Goal: Information Seeking & Learning: Compare options

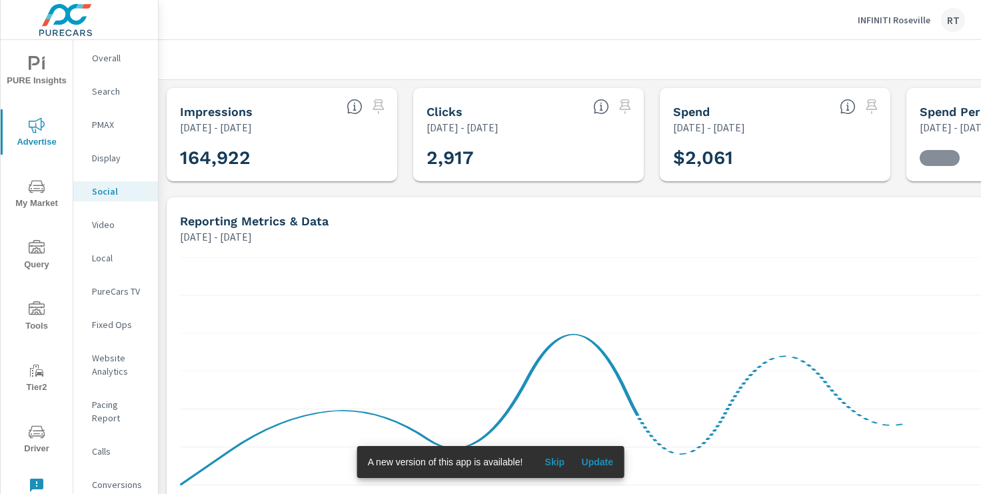
click at [552, 459] on span "Skip" at bounding box center [554, 462] width 32 height 12
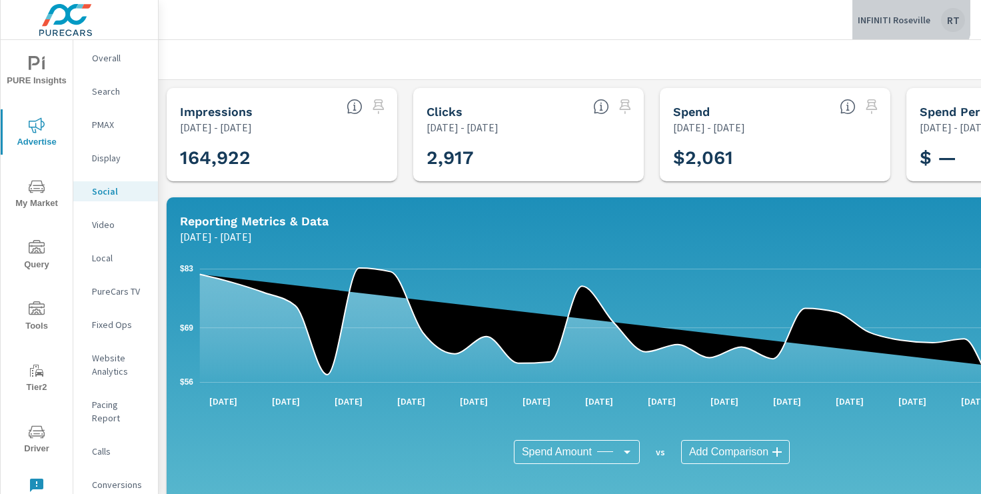
click at [897, 15] on p "INFINITI Roseville" at bounding box center [894, 20] width 73 height 12
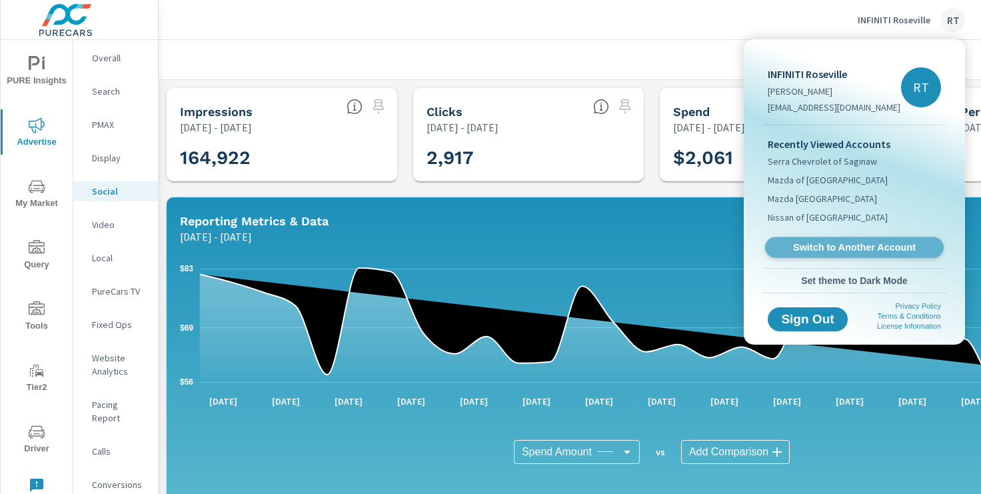
click at [813, 245] on span "Switch to Another Account" at bounding box center [853, 247] width 163 height 13
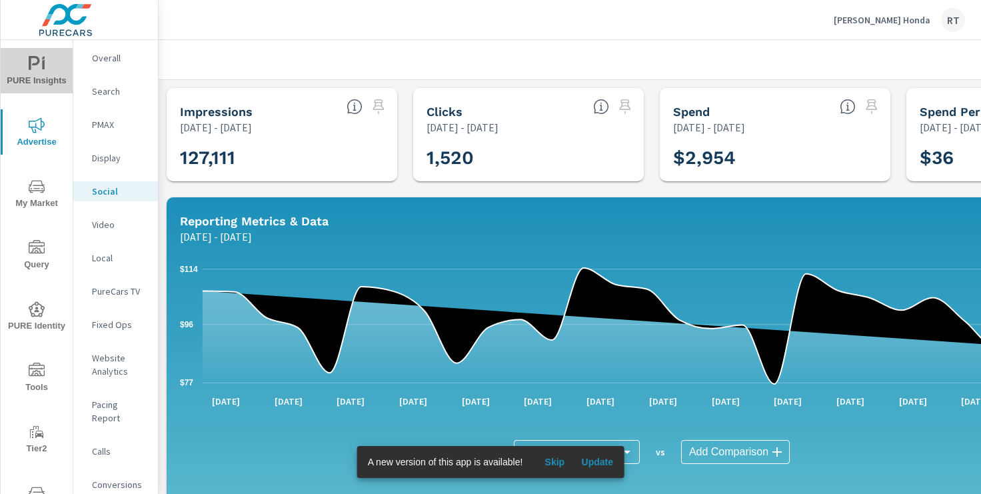
click at [37, 67] on icon "nav menu" at bounding box center [37, 64] width 16 height 16
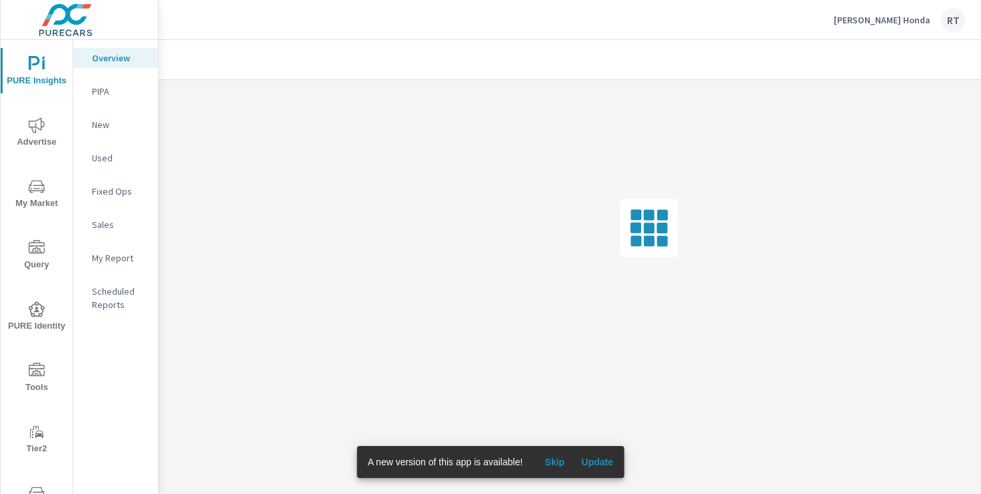
click at [113, 259] on p "My Report" at bounding box center [119, 257] width 55 height 13
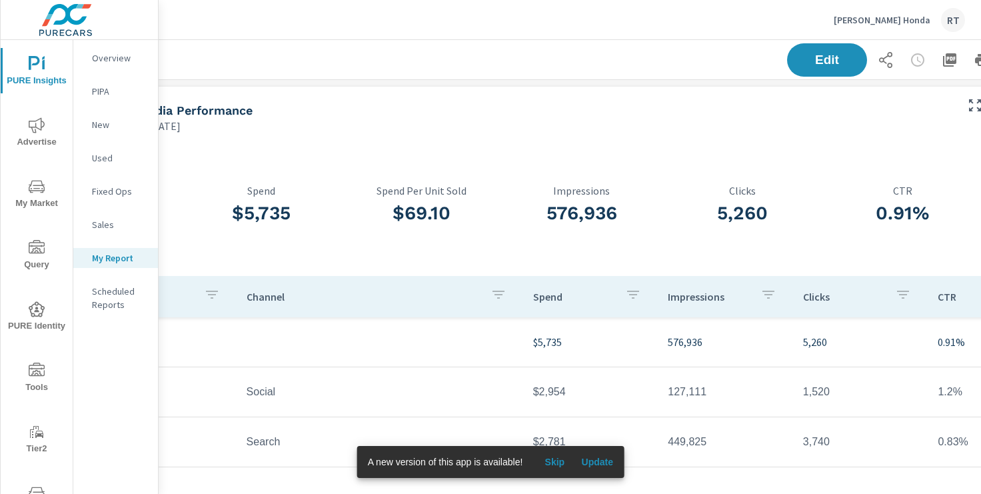
scroll to position [0, 164]
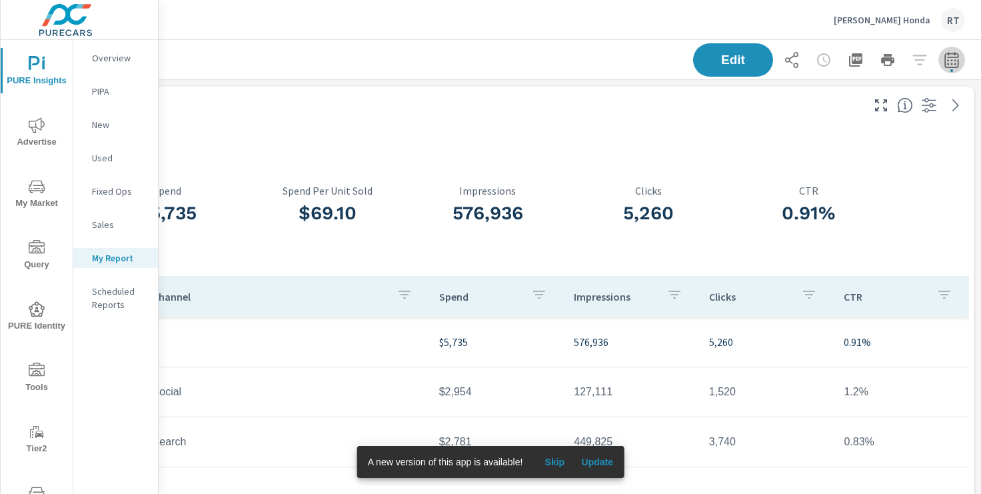
click at [951, 60] on icon "button" at bounding box center [951, 61] width 9 height 5
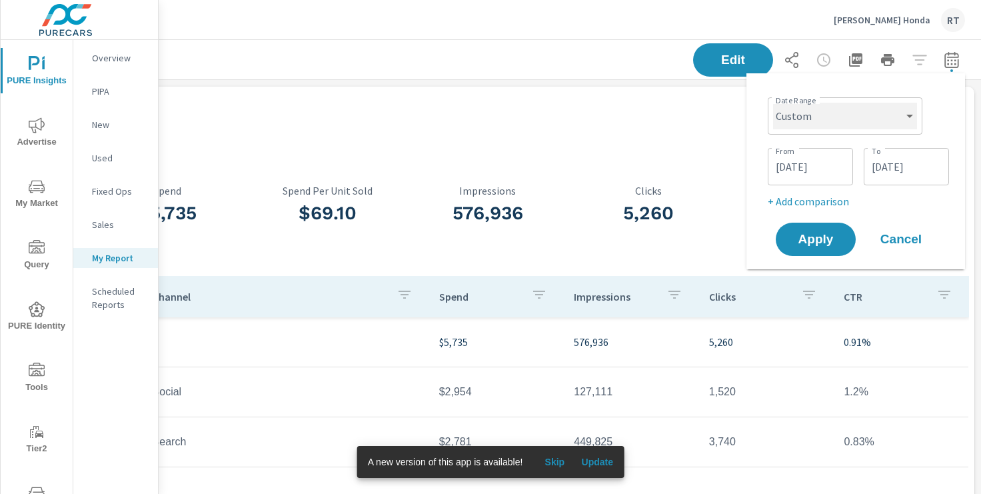
click at [884, 114] on select "Custom [DATE] Last week Last 7 days Last 14 days Last 30 days Last 45 days Last…" at bounding box center [845, 116] width 144 height 27
click at [773, 103] on select "Custom Yesterday Last week Last 7 days Last 14 days Last 30 days Last 45 days L…" at bounding box center [845, 116] width 144 height 27
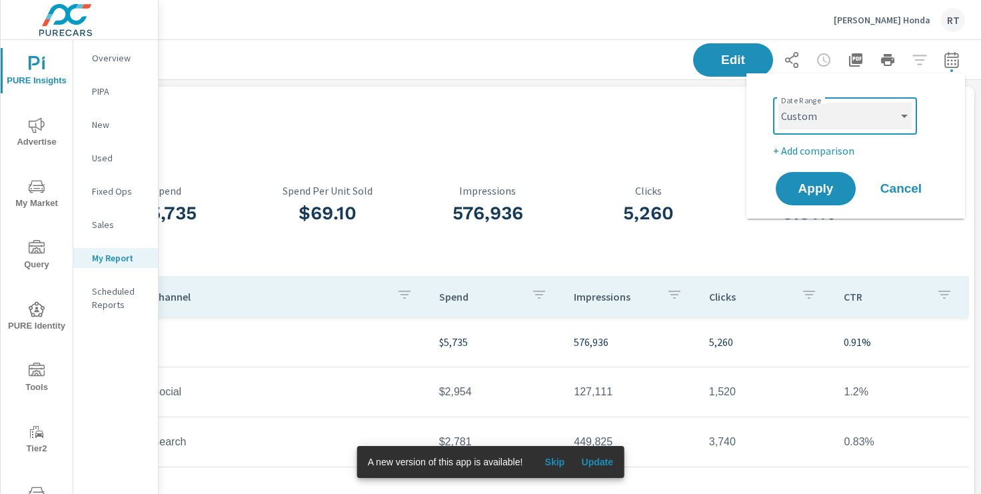
select select "Last 30 days"
click at [822, 154] on p "+ Add comparison" at bounding box center [858, 151] width 171 height 16
select select "Previous period"
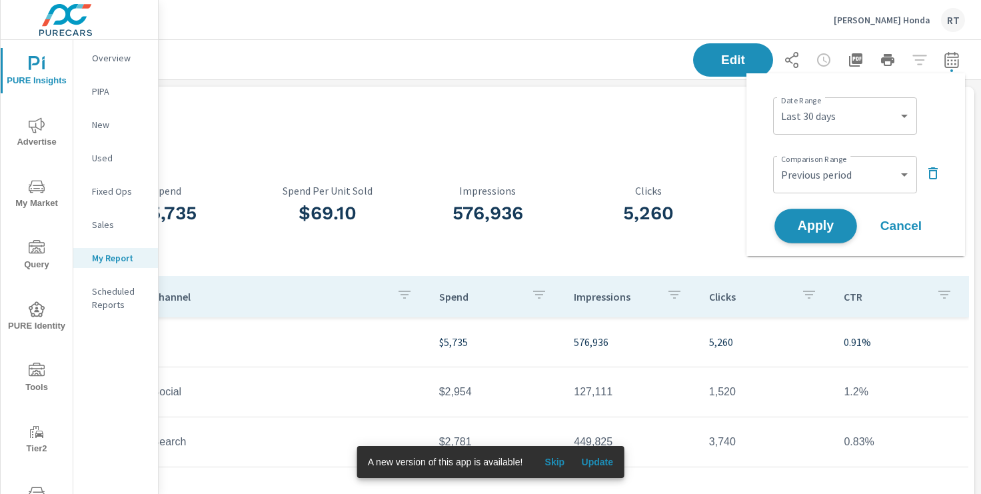
click at [808, 227] on span "Apply" at bounding box center [815, 226] width 55 height 13
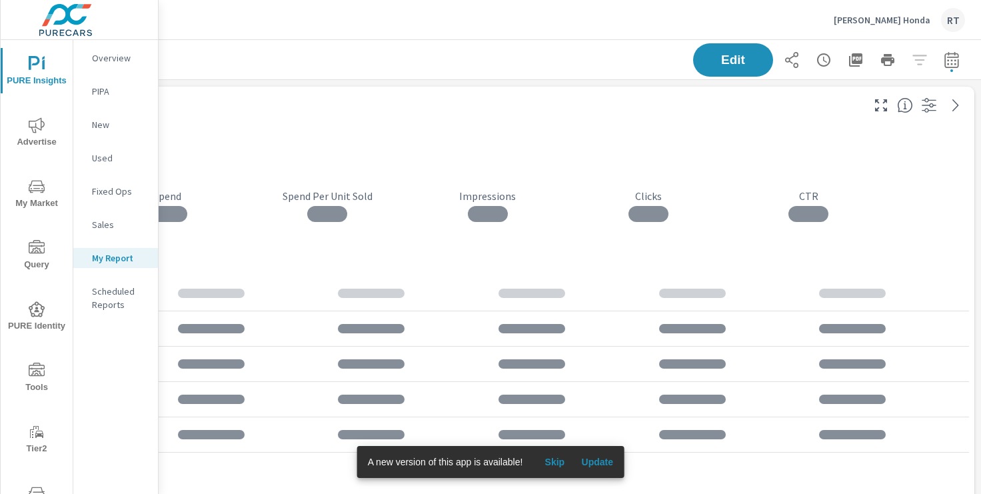
scroll to position [50, 0]
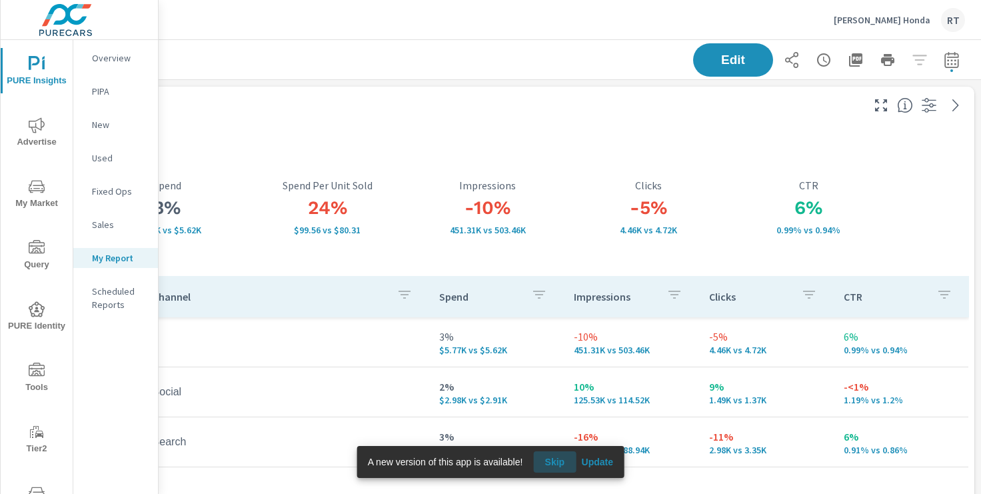
click at [562, 461] on span "Skip" at bounding box center [554, 462] width 32 height 12
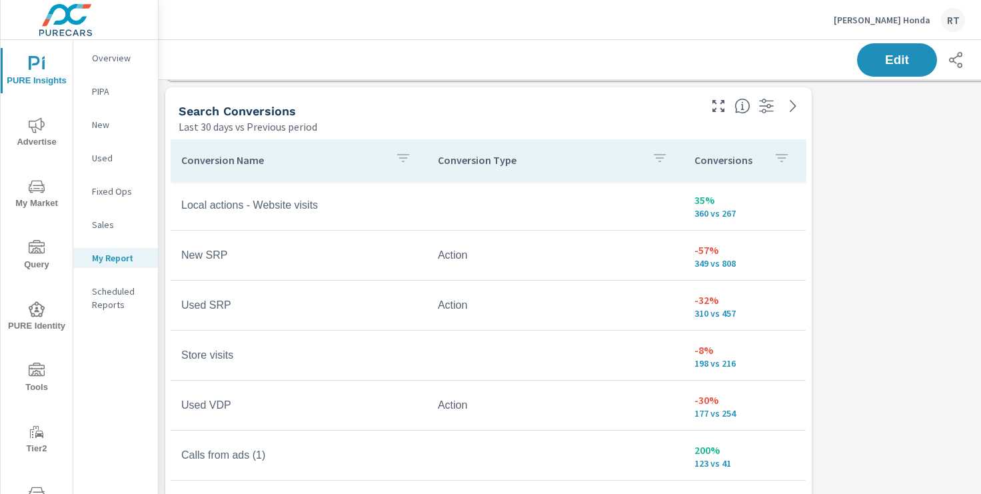
scroll to position [602, 0]
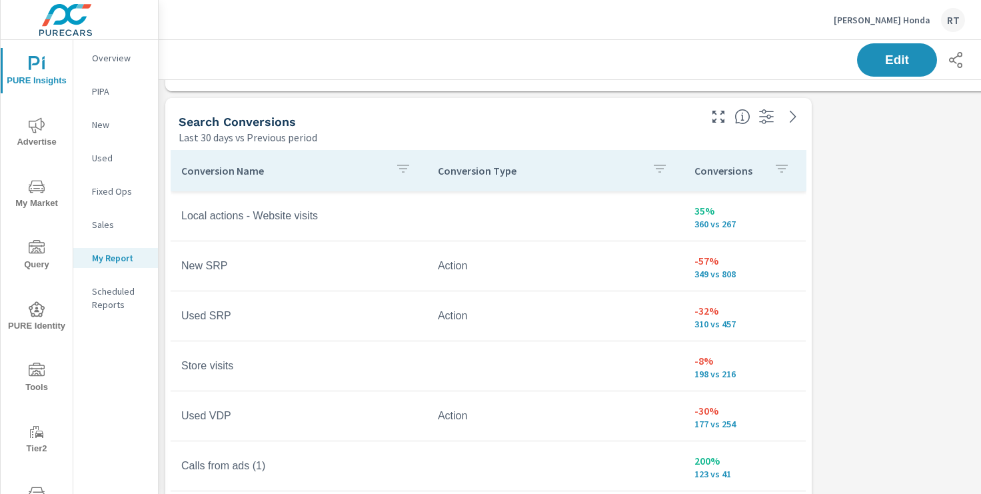
click at [769, 172] on button "button" at bounding box center [781, 170] width 27 height 31
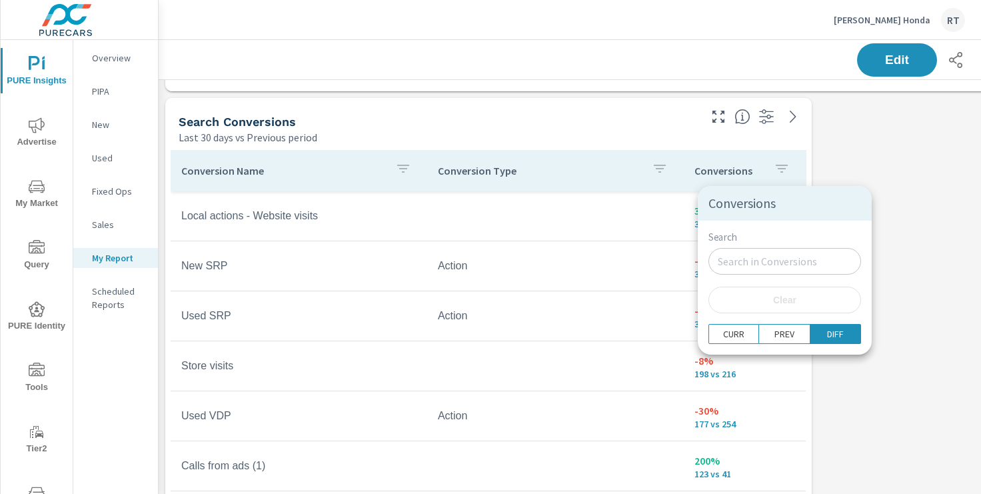
click at [763, 173] on div at bounding box center [490, 247] width 981 height 494
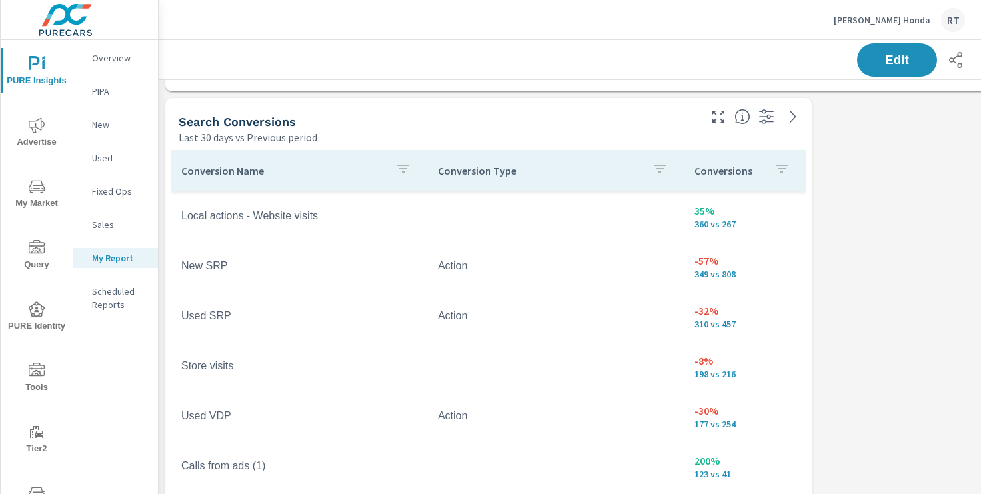
click at [761, 167] on p "Conversions" at bounding box center [728, 170] width 69 height 13
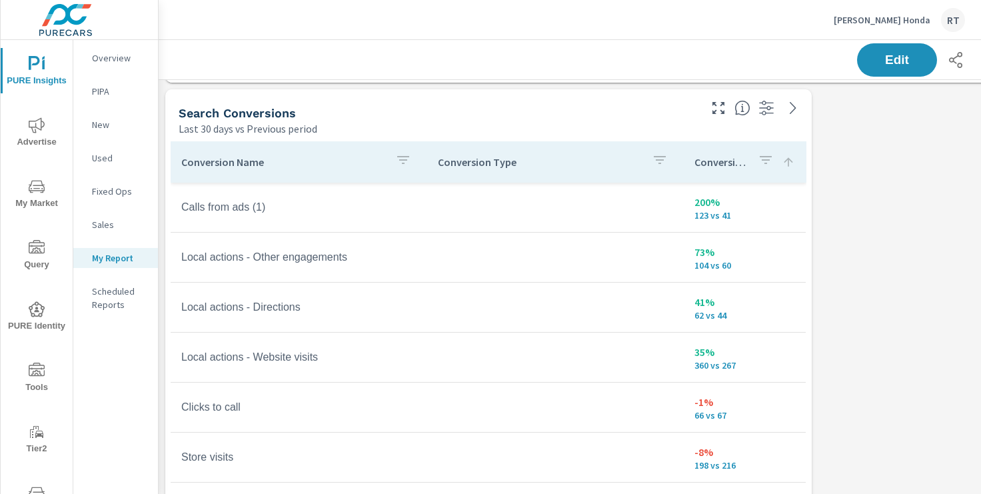
scroll to position [608, 0]
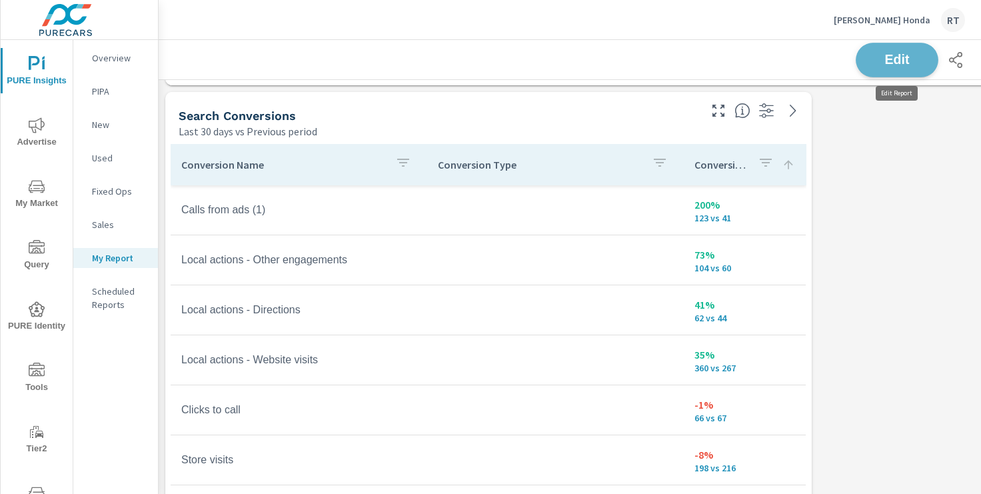
click at [887, 63] on span "Edit" at bounding box center [897, 59] width 55 height 13
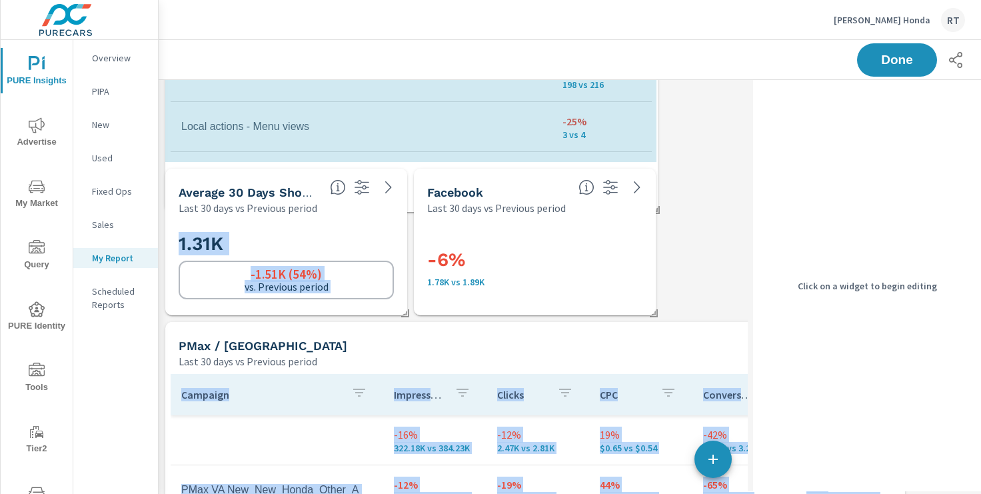
scroll to position [2153, 754]
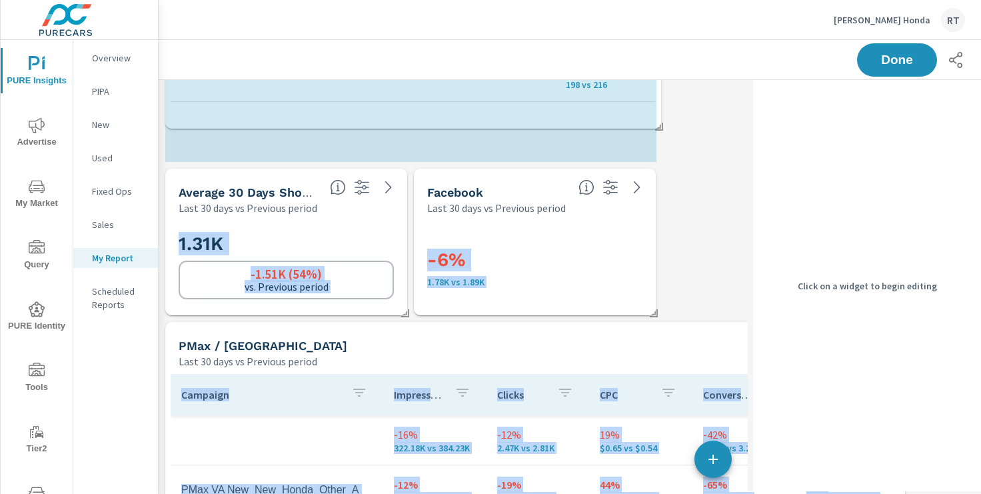
drag, startPoint x: 651, startPoint y: 313, endPoint x: 654, endPoint y: 157, distance: 156.6
click at [654, 156] on div "Social Campaigns Last 30 days vs Previous period Campaign Impressions Clicks Sp…" at bounding box center [535, 165] width 753 height 2153
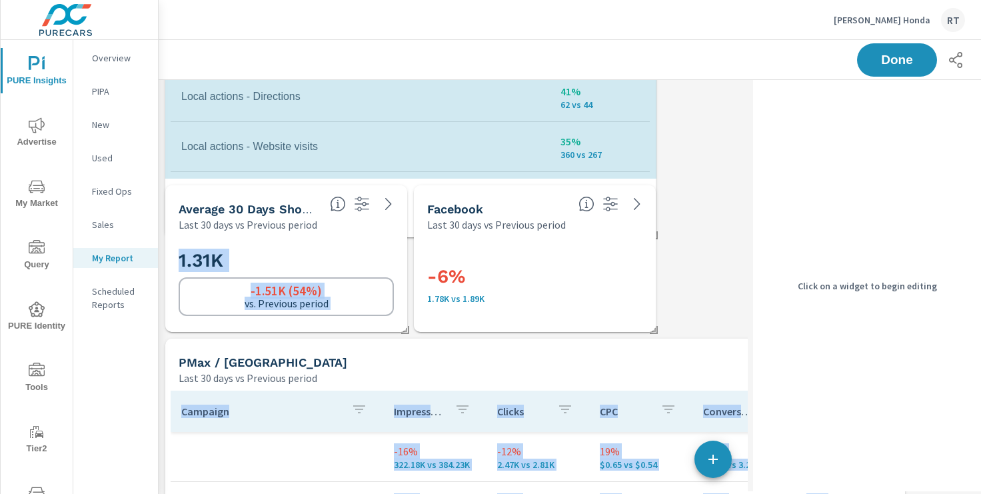
scroll to position [2000, 754]
drag, startPoint x: 654, startPoint y: 327, endPoint x: 654, endPoint y: 252, distance: 74.6
click at [654, 251] on div "Social Campaigns Last 30 days vs Previous period Campaign Impressions Clicks Sp…" at bounding box center [535, 258] width 753 height 1999
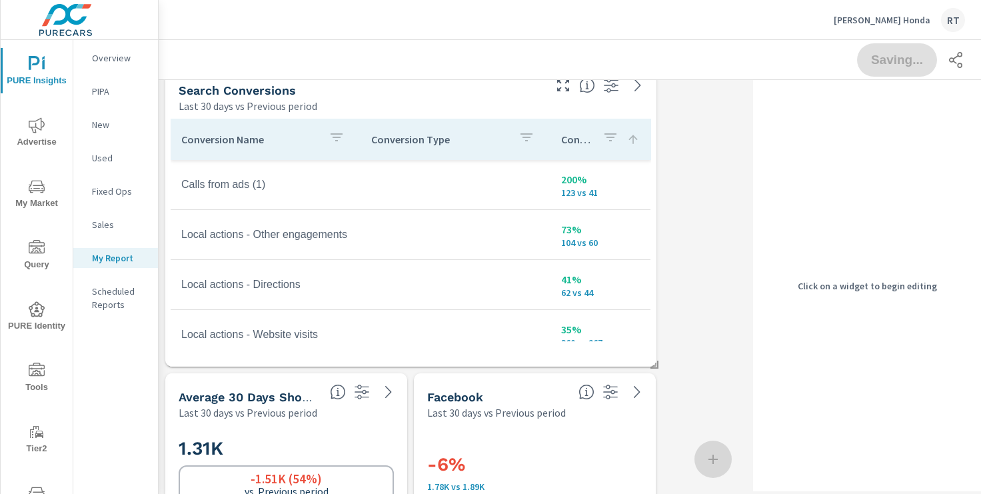
scroll to position [0, 0]
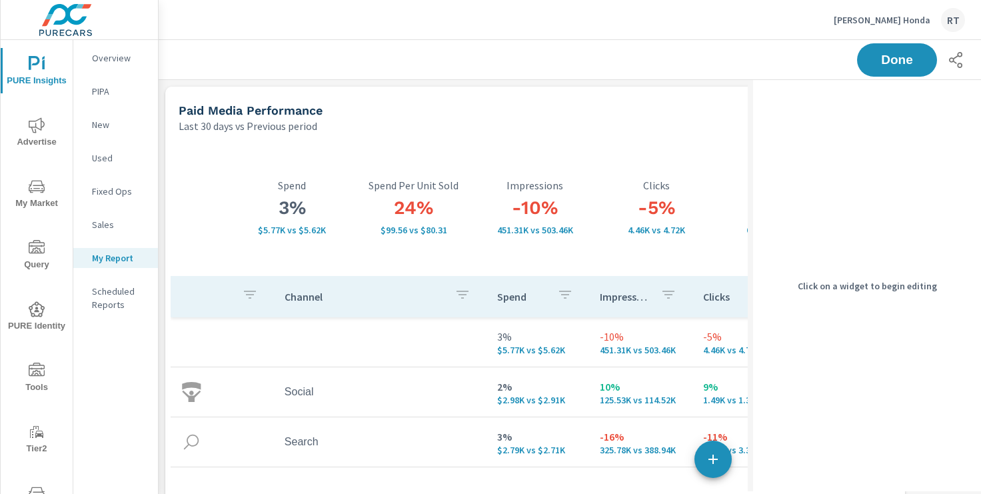
scroll to position [50, 0]
click at [884, 53] on span "Done" at bounding box center [897, 59] width 55 height 13
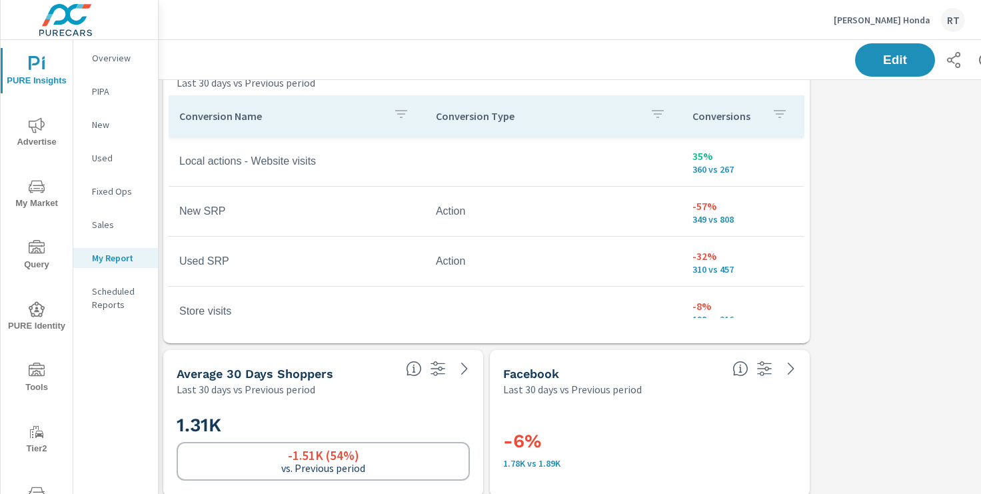
scroll to position [656, 0]
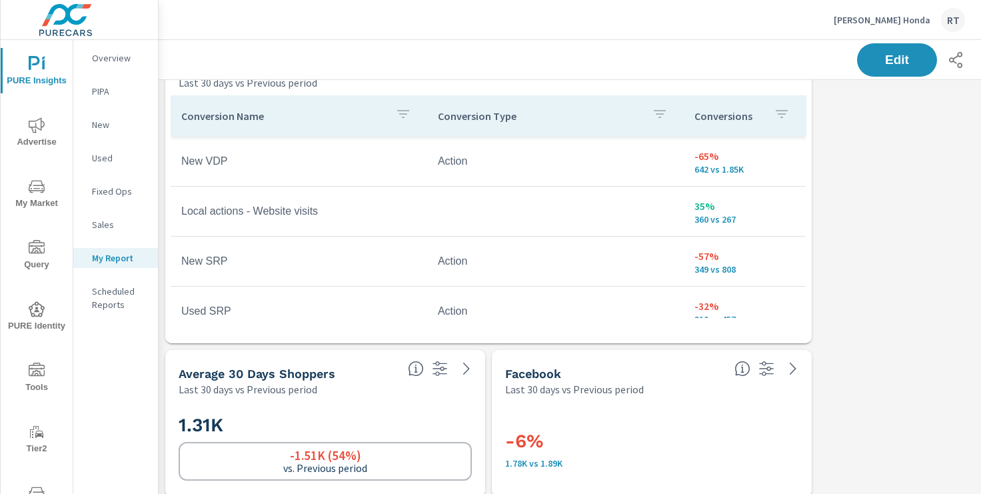
click at [767, 115] on div "Conversions" at bounding box center [744, 116] width 101 height 31
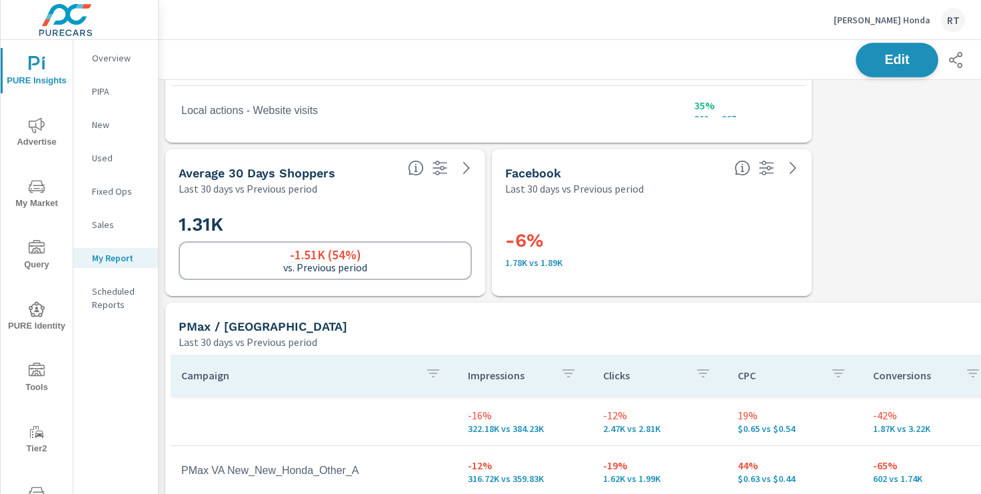
click at [883, 56] on span "Edit" at bounding box center [897, 59] width 55 height 13
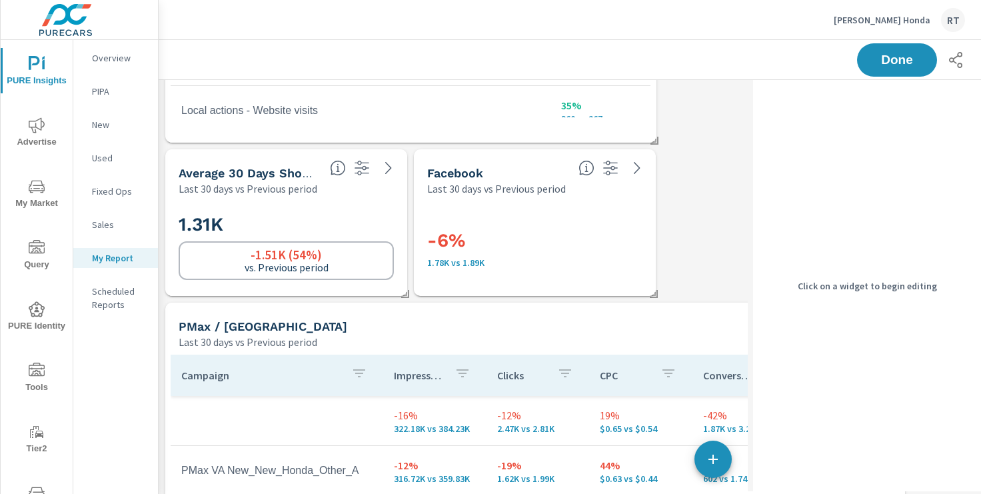
click at [585, 193] on div "Facebook Last 30 days vs Previous period" at bounding box center [535, 172] width 242 height 47
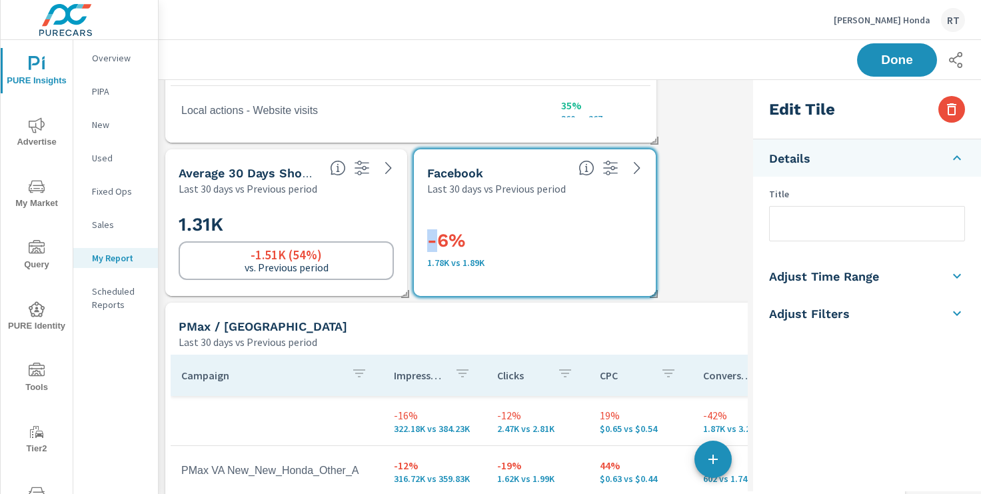
click at [585, 193] on div "Facebook Last 30 days vs Previous period" at bounding box center [535, 172] width 242 height 47
click at [952, 109] on icon "button" at bounding box center [952, 109] width 16 height 16
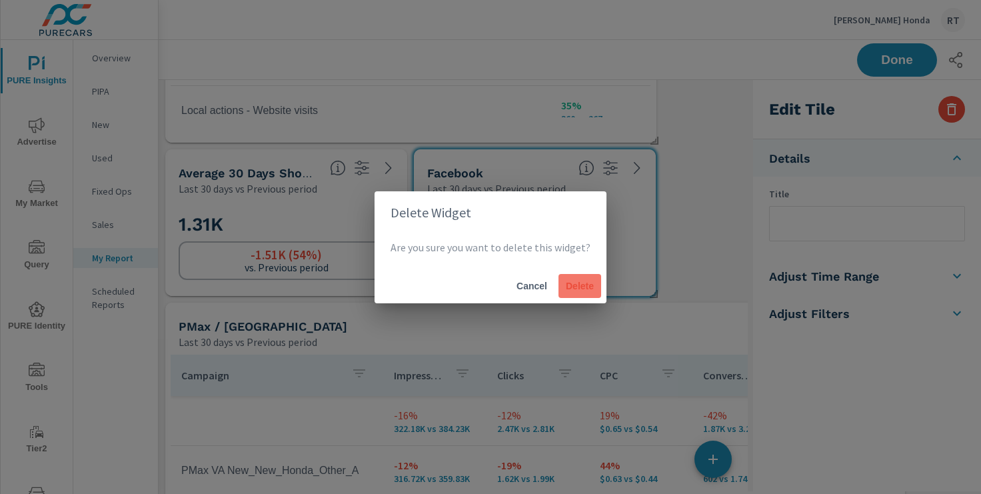
drag, startPoint x: 552, startPoint y: 285, endPoint x: 586, endPoint y: 281, distance: 34.2
click at [553, 285] on div "Cancel Delete" at bounding box center [491, 286] width 232 height 35
click at [575, 285] on span "Delete" at bounding box center [580, 286] width 32 height 12
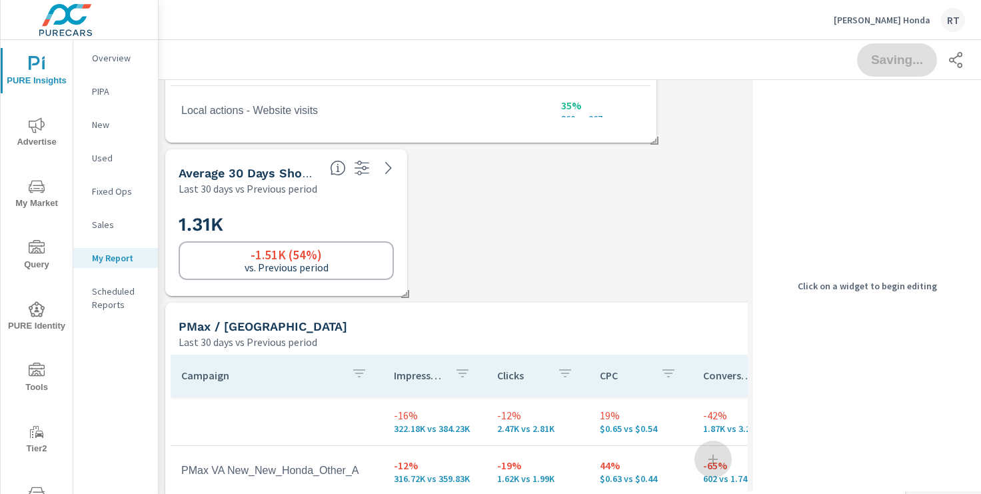
click at [364, 211] on div "1.31K -1.51K (54%) vs. Previous period" at bounding box center [286, 245] width 215 height 73
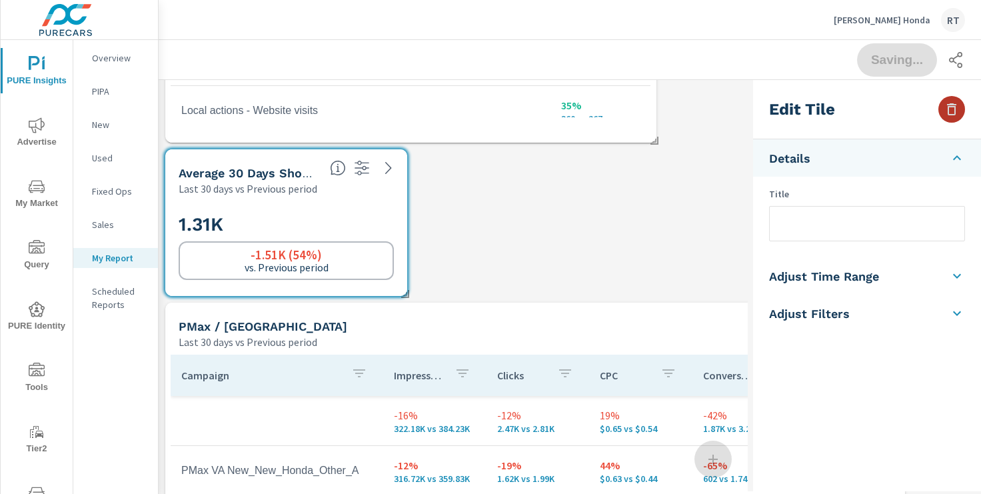
click at [948, 111] on icon "button" at bounding box center [951, 109] width 9 height 12
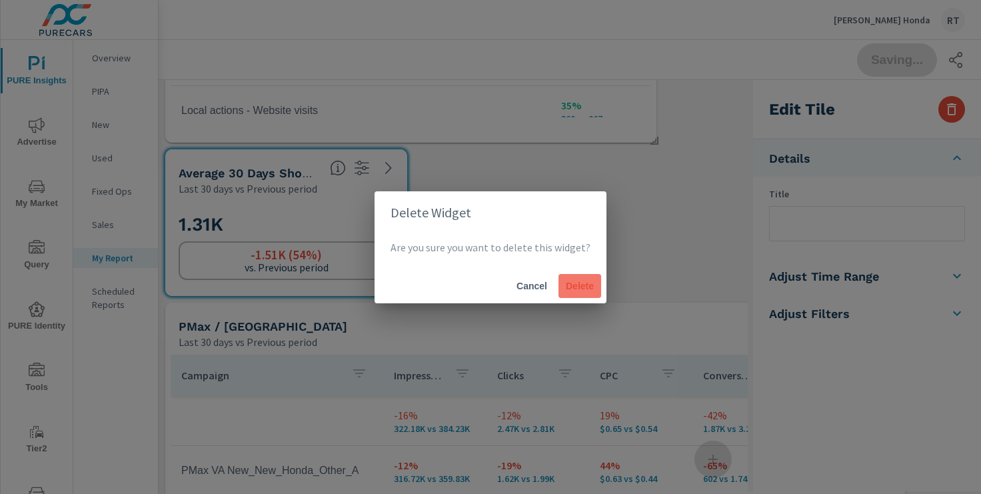
click at [573, 289] on span "Delete" at bounding box center [580, 286] width 32 height 12
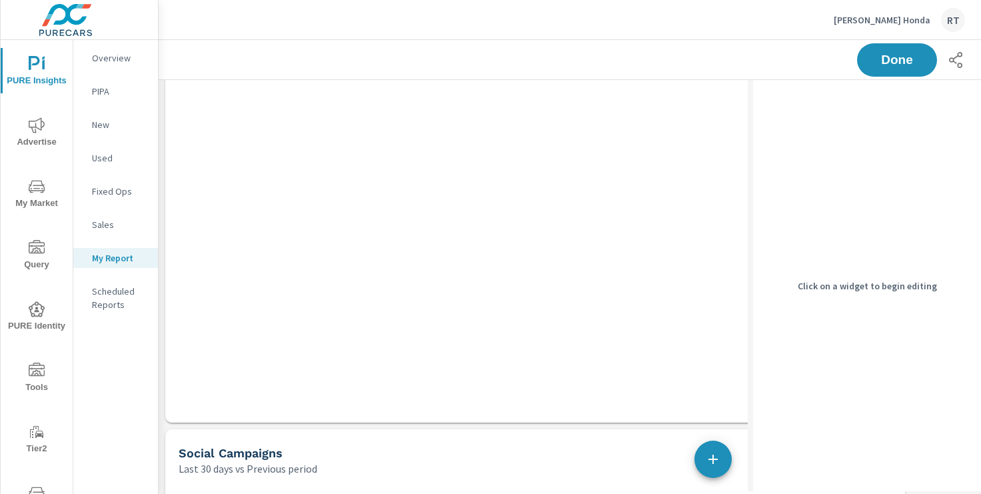
scroll to position [1432, 0]
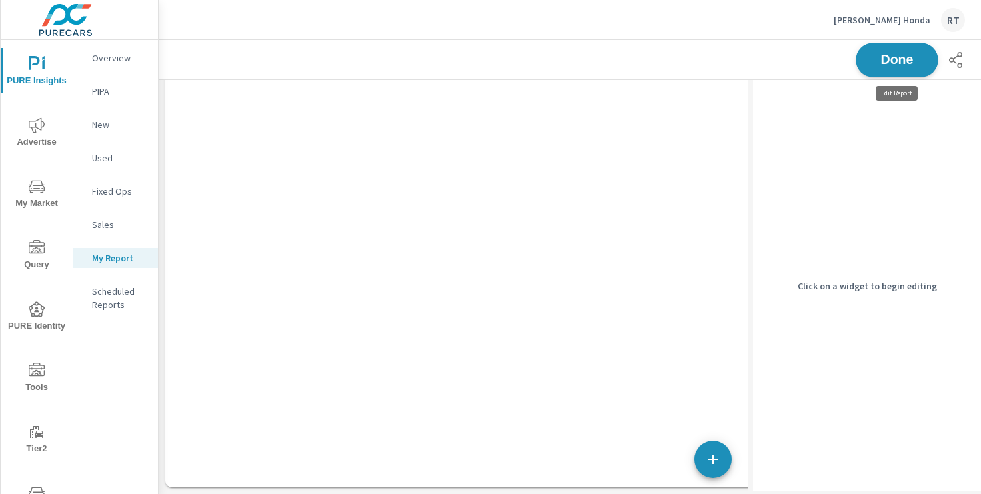
click at [893, 64] on span "Done" at bounding box center [897, 59] width 55 height 13
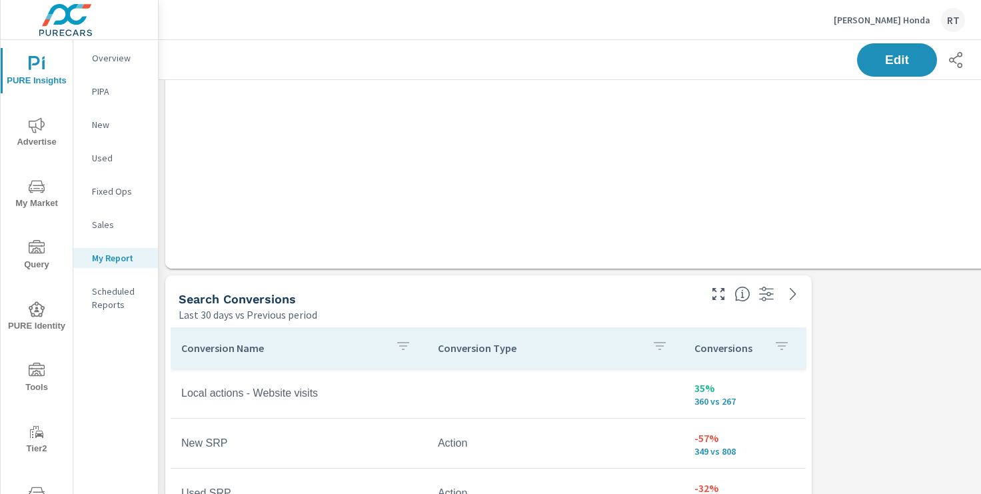
scroll to position [565, 0]
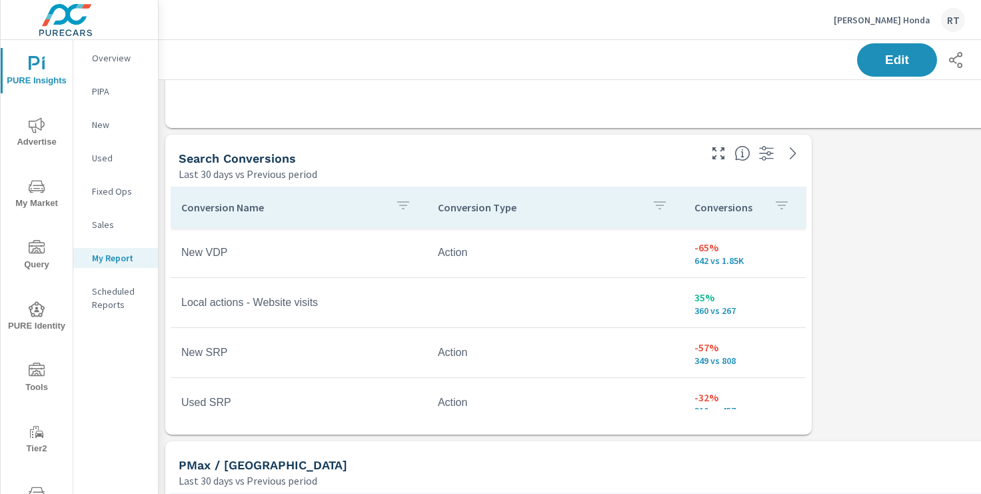
click at [764, 211] on div "Conversions" at bounding box center [744, 207] width 101 height 31
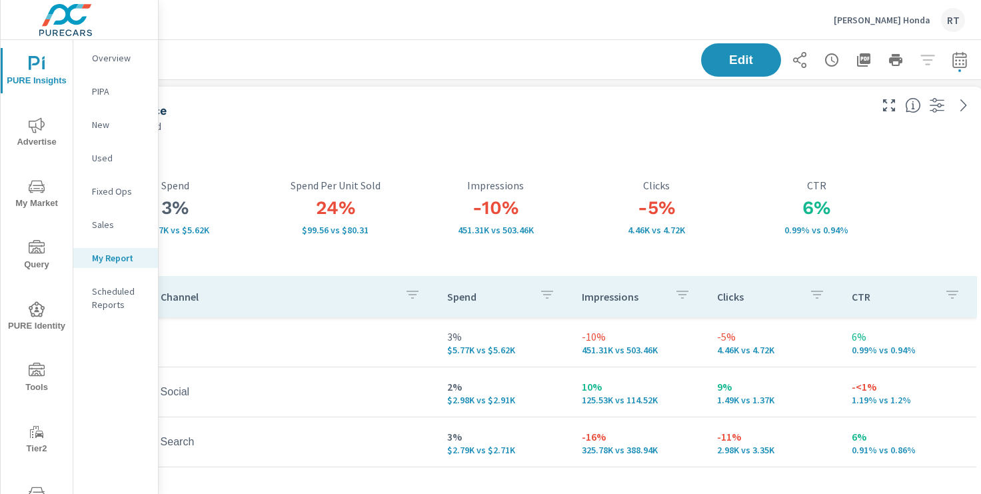
scroll to position [0, 164]
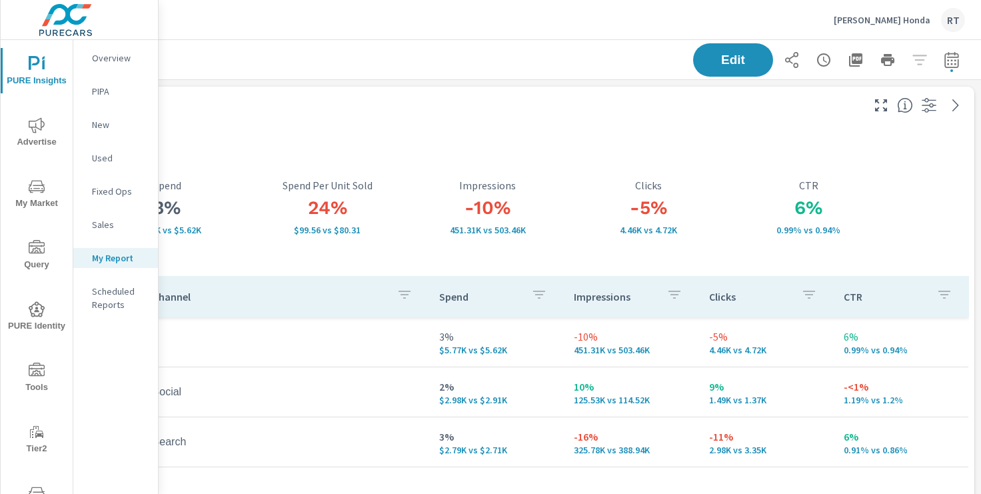
click at [951, 57] on icon "button" at bounding box center [952, 60] width 16 height 16
select select "Last 30 days"
select select "Previous period"
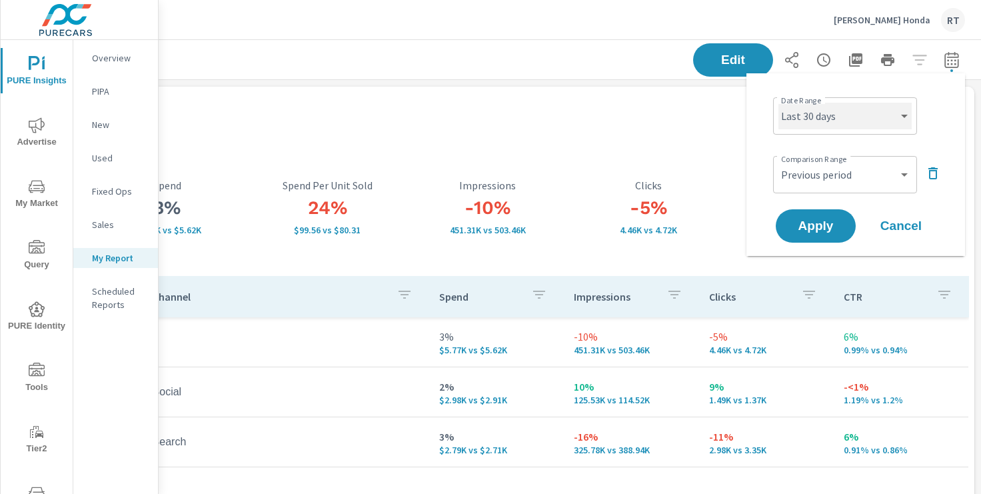
click at [874, 115] on select "Custom [DATE] Last week Last 7 days Last 14 days Last 30 days Last 45 days Last…" at bounding box center [844, 116] width 133 height 27
click at [778, 103] on select "Custom [DATE] Last week Last 7 days Last 14 days Last 30 days Last 45 days Last…" at bounding box center [844, 116] width 133 height 27
select select "Last 14 days"
click at [813, 220] on span "Apply" at bounding box center [815, 226] width 55 height 13
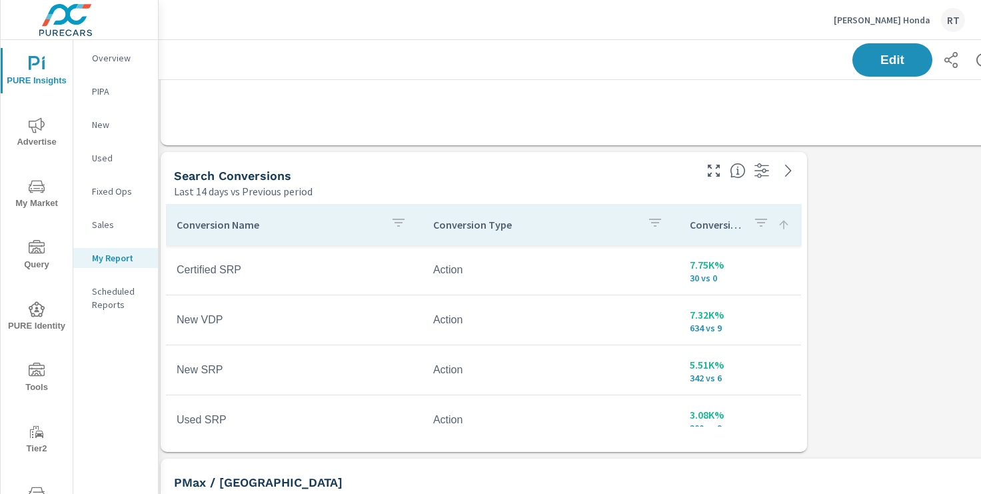
scroll to position [489, 5]
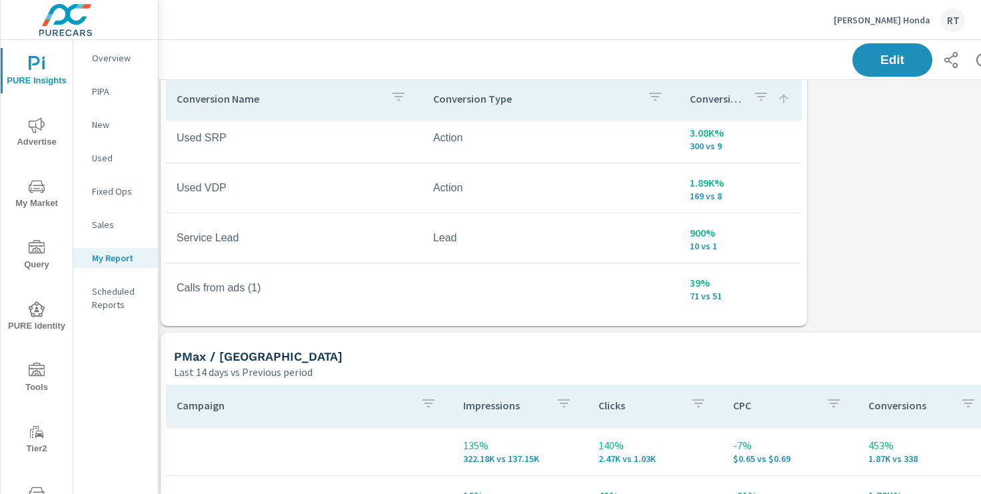
scroll to position [688, 5]
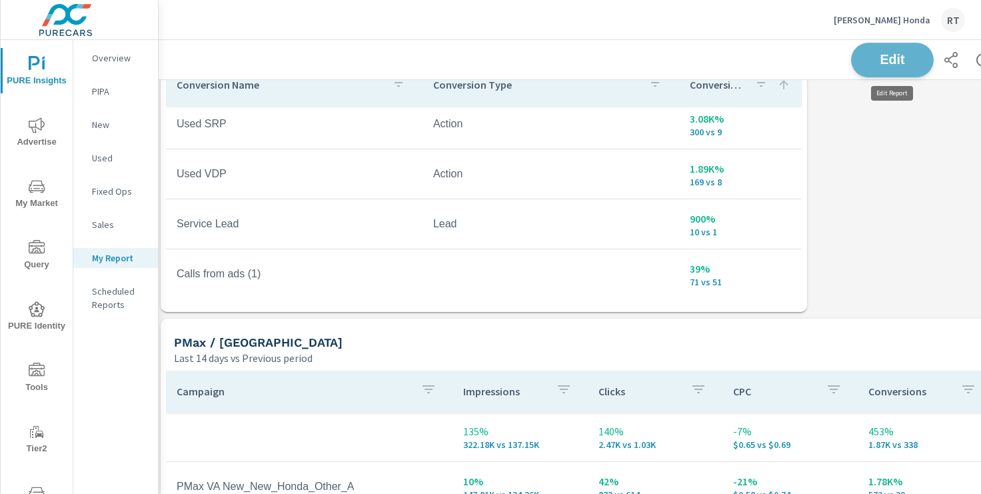
click at [889, 60] on span "Edit" at bounding box center [892, 59] width 55 height 13
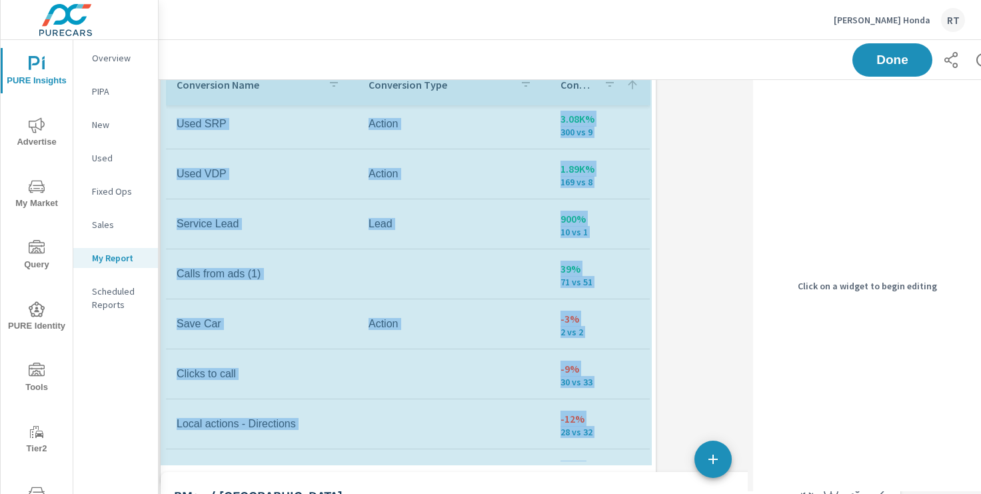
scroll to position [2000, 754]
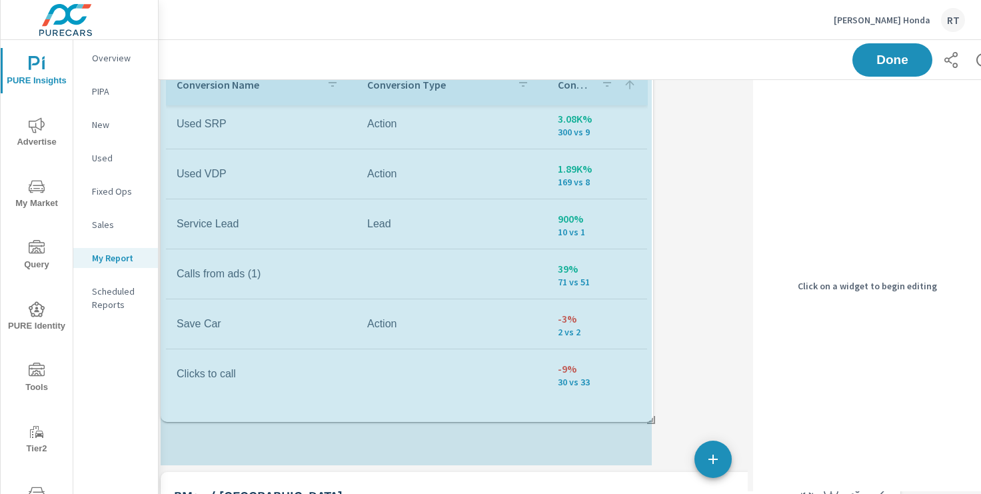
drag, startPoint x: 649, startPoint y: 311, endPoint x: 650, endPoint y: 379, distance: 67.3
click at [650, 378] on div "Social Campaigns Last 14 days vs Previous period Campaign Impressions Clicks Sp…" at bounding box center [530, 391] width 753 height 1999
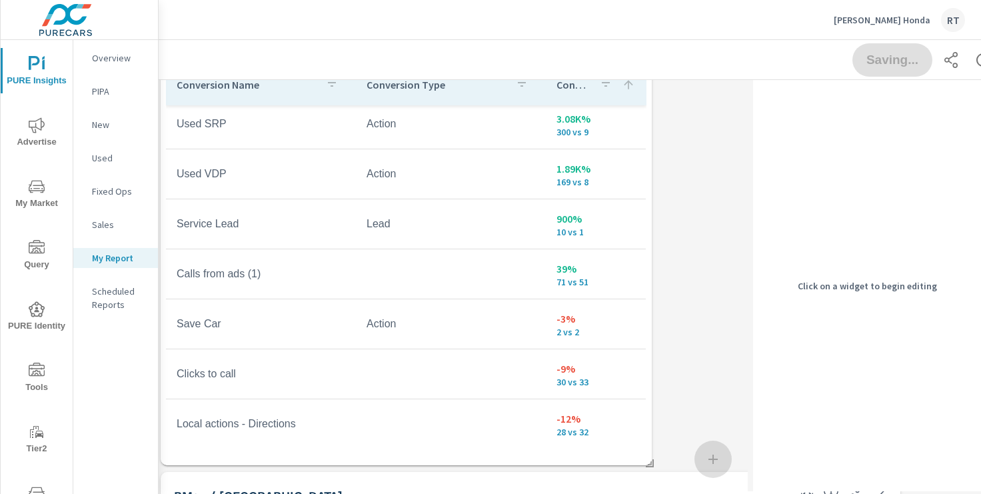
scroll to position [53, 0]
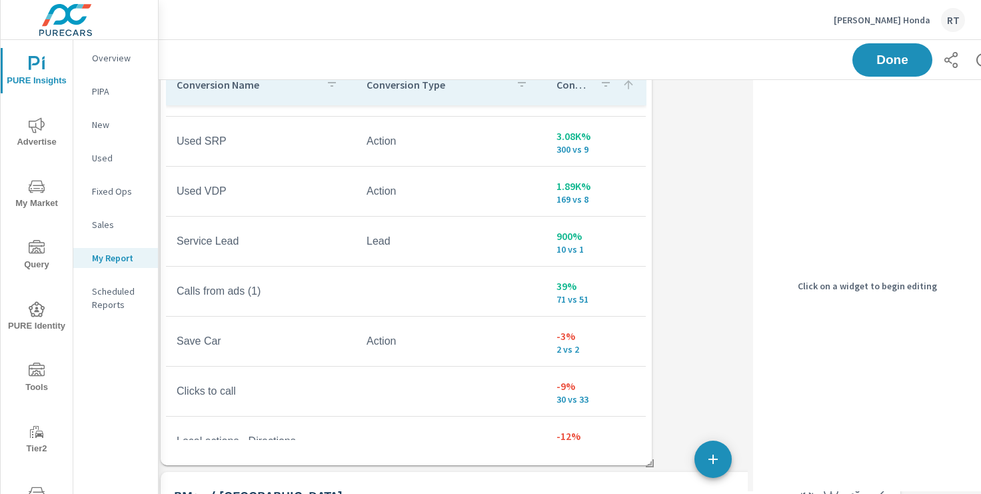
scroll to position [73, 0]
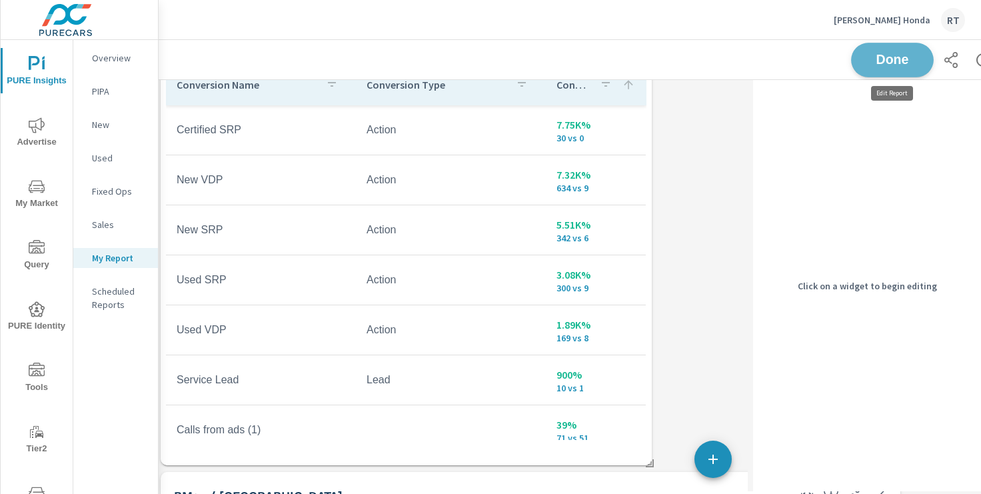
click at [892, 55] on span "Done" at bounding box center [892, 59] width 55 height 13
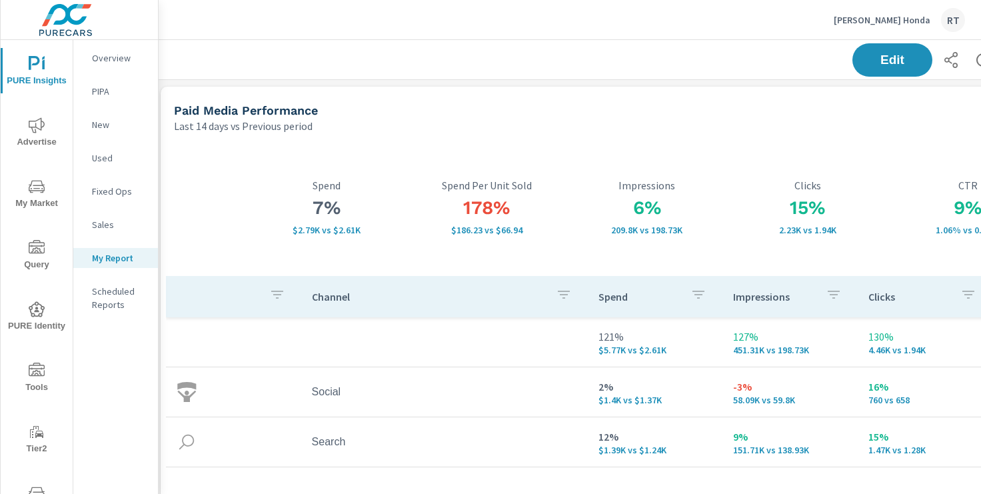
click at [902, 18] on p "[PERSON_NAME] Honda" at bounding box center [882, 20] width 97 height 12
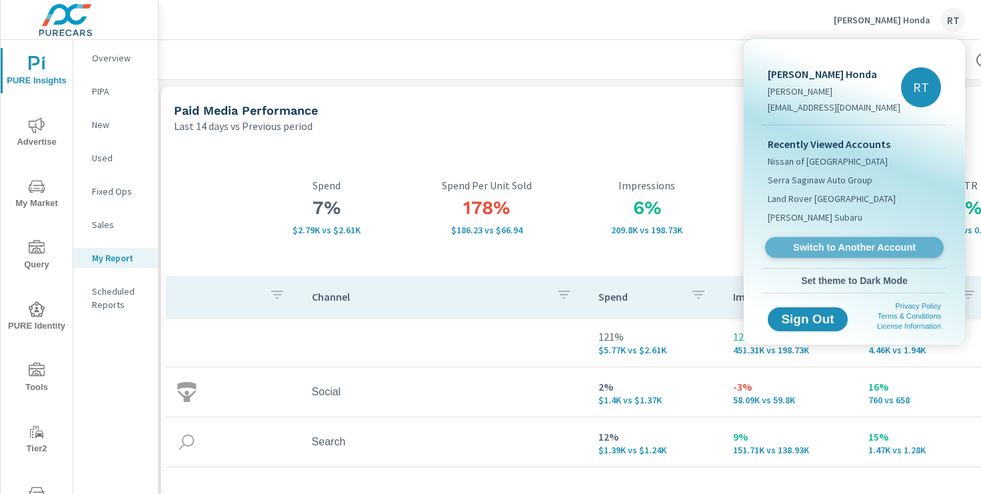
click at [818, 247] on span "Switch to Another Account" at bounding box center [853, 247] width 163 height 13
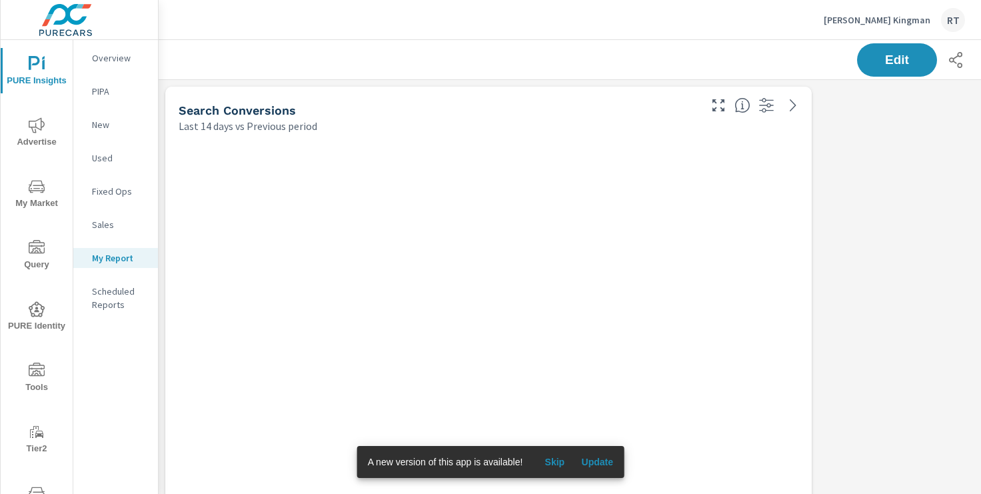
scroll to position [2000, 987]
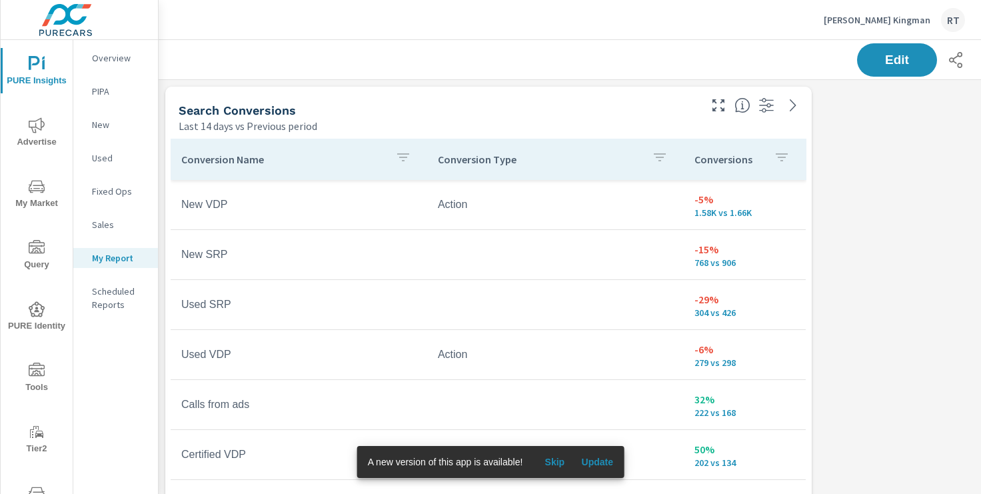
click at [555, 463] on span "Skip" at bounding box center [554, 462] width 32 height 12
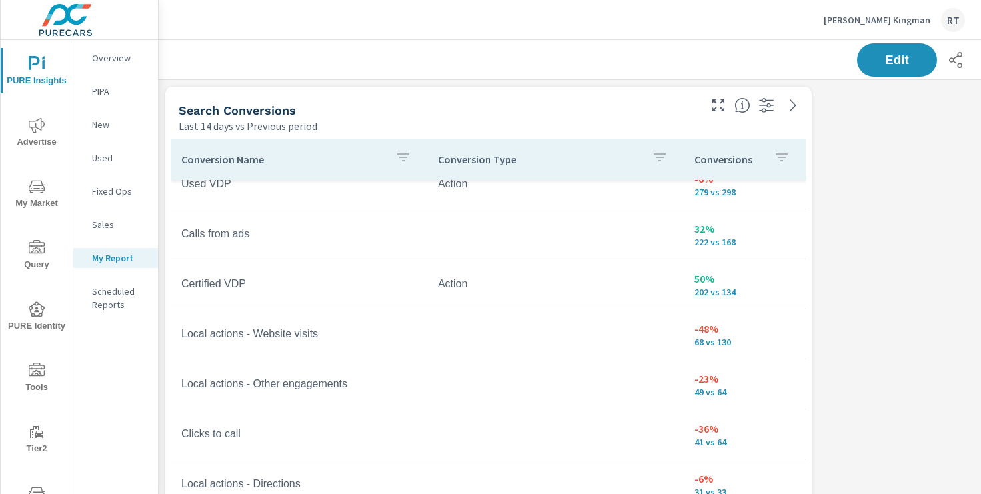
scroll to position [171, 0]
click at [767, 157] on div "Conversions" at bounding box center [744, 159] width 101 height 31
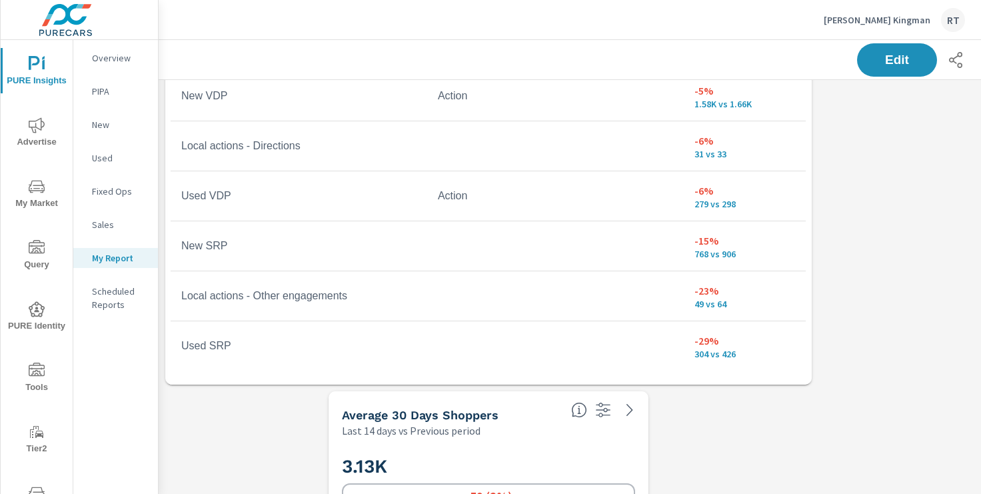
scroll to position [313, 0]
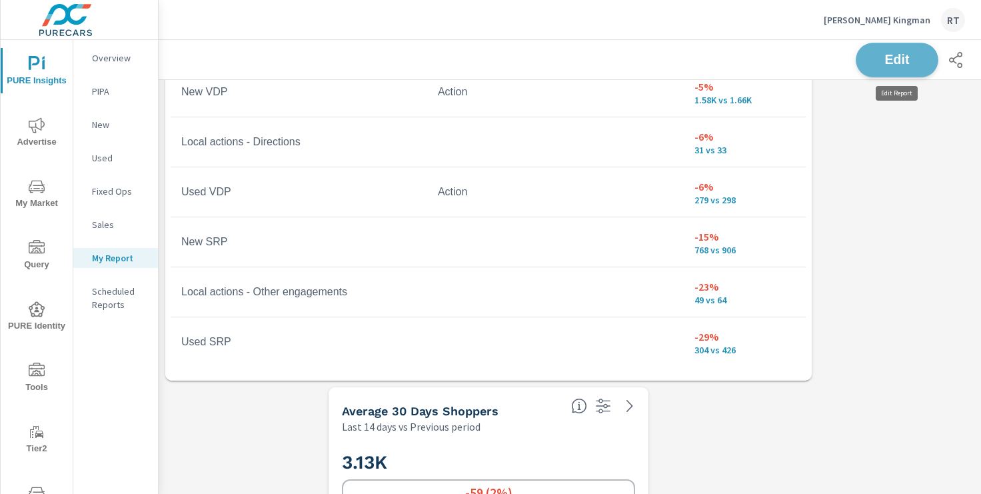
click at [898, 65] on span "Edit" at bounding box center [897, 59] width 55 height 13
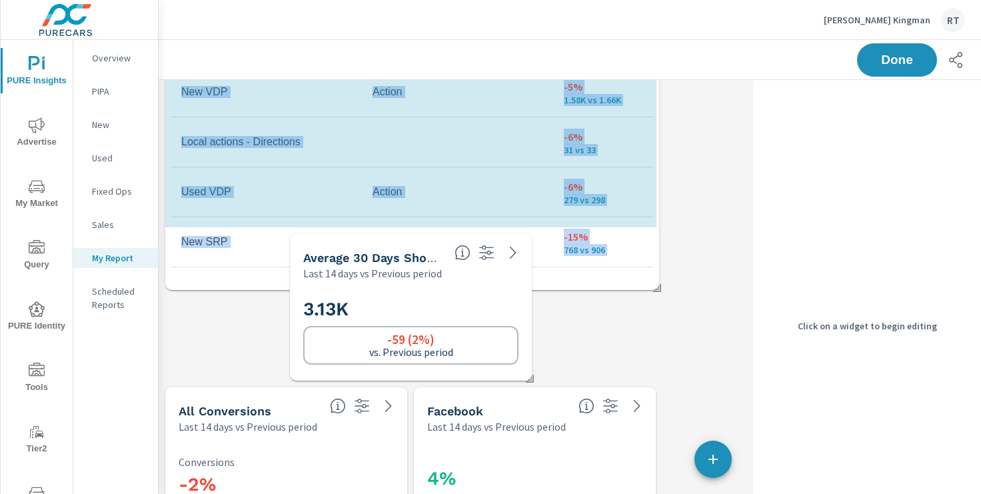
scroll to position [7, 7]
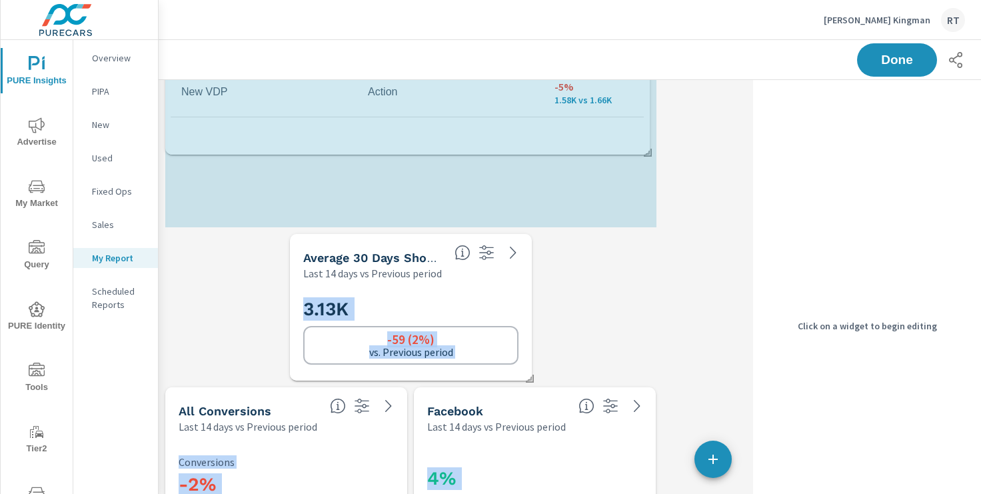
drag, startPoint x: 654, startPoint y: 377, endPoint x: 646, endPoint y: 191, distance: 186.7
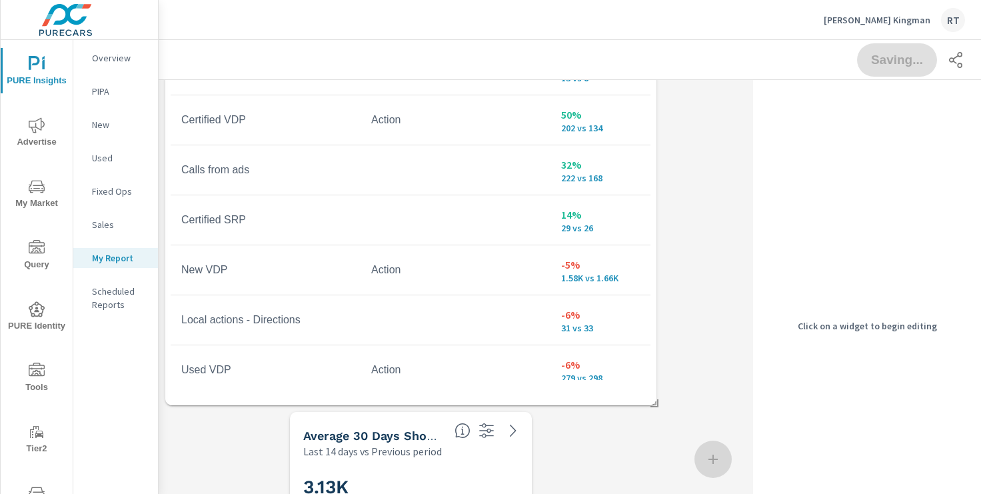
scroll to position [136, 0]
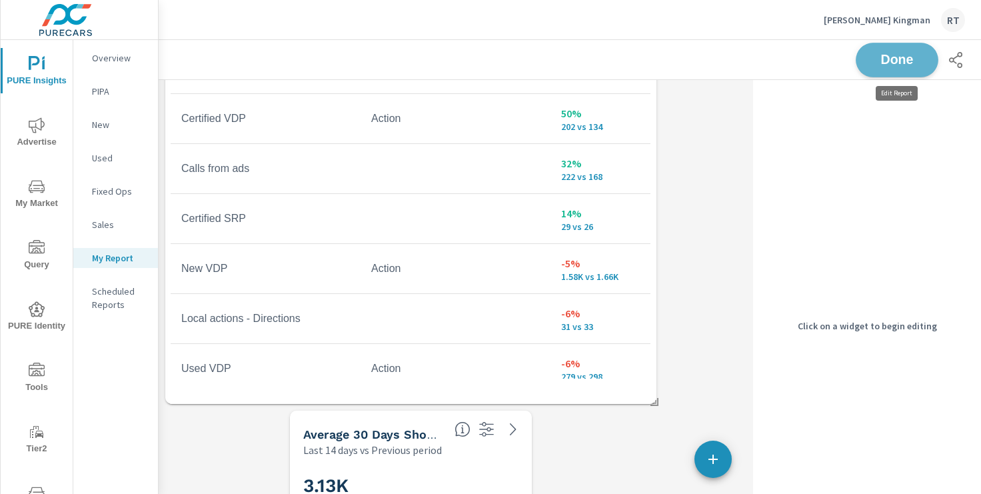
click at [874, 67] on button "Done" at bounding box center [897, 60] width 83 height 35
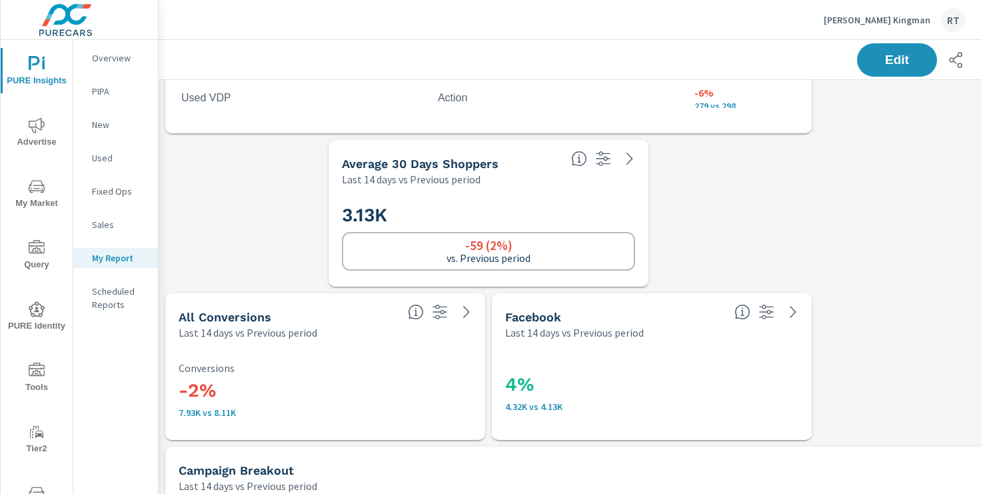
scroll to position [403, 0]
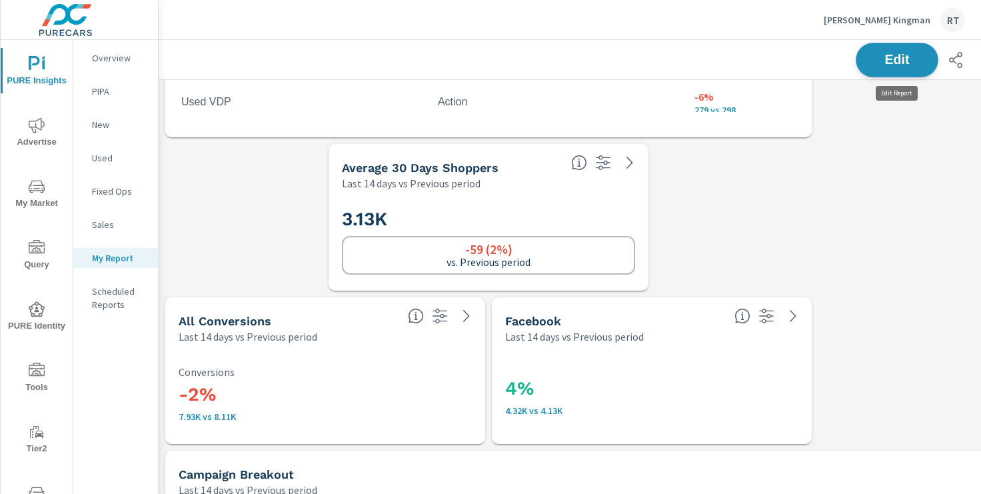
click at [886, 60] on span "Edit" at bounding box center [897, 59] width 55 height 13
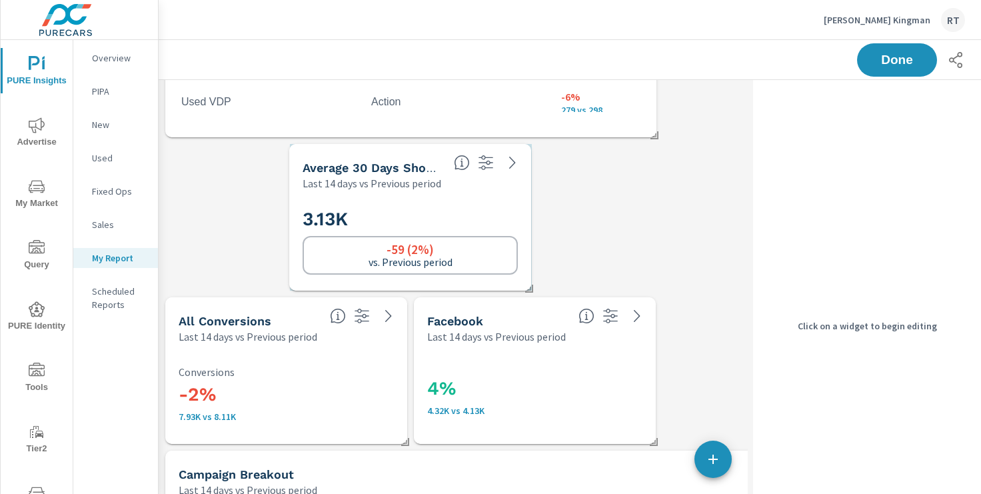
click at [485, 196] on div "3.13K -59 (2%) vs. Previous period" at bounding box center [410, 240] width 231 height 89
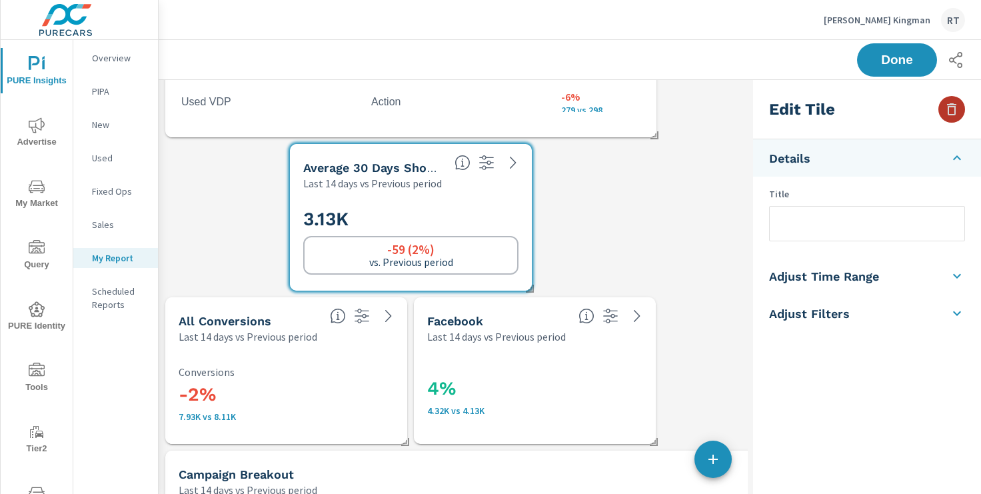
click at [942, 111] on button "button" at bounding box center [951, 109] width 27 height 27
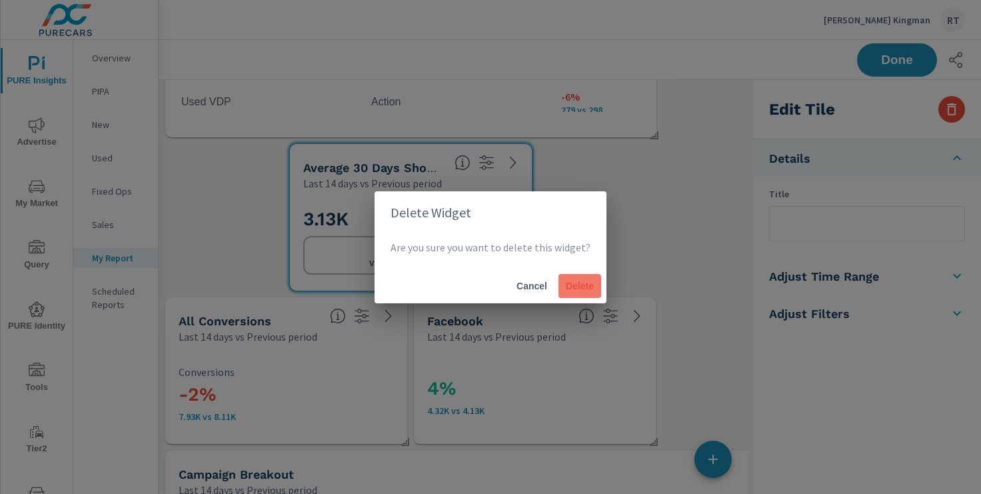
click at [592, 284] on span "Delete" at bounding box center [580, 286] width 32 height 12
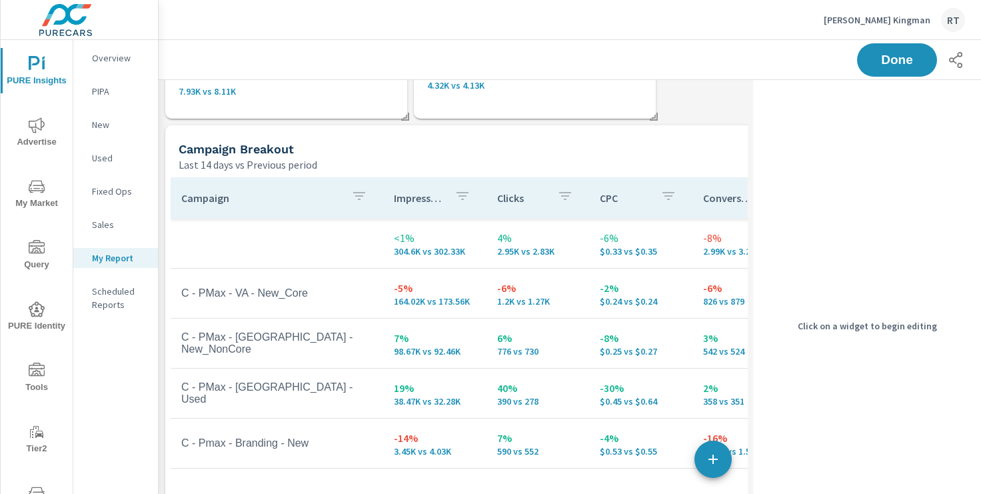
scroll to position [575, 0]
click at [615, 147] on div "Campaign Breakout" at bounding box center [485, 148] width 612 height 15
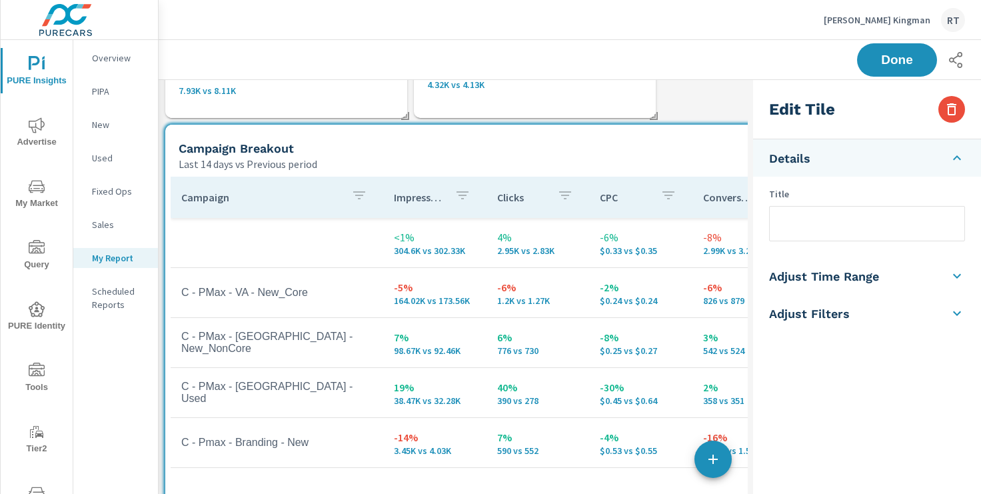
click at [797, 227] on input "text" at bounding box center [867, 224] width 195 height 34
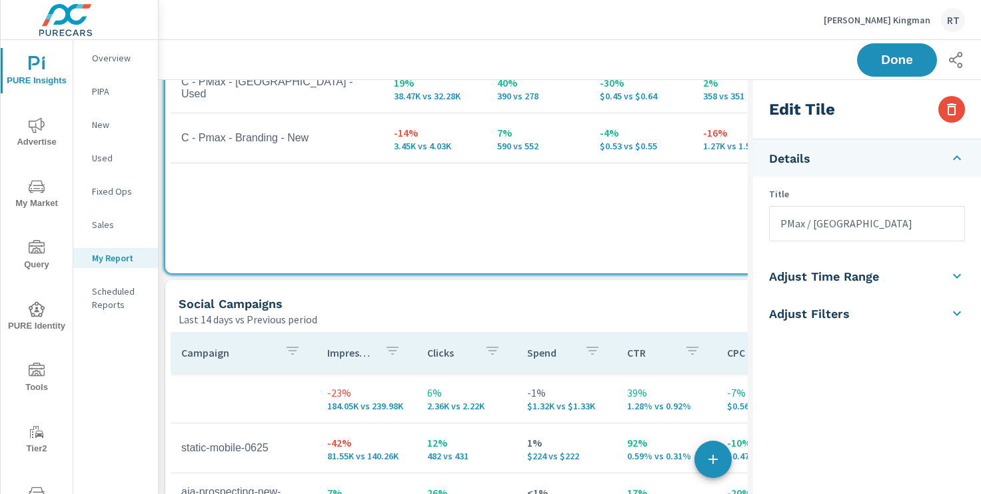
click at [604, 301] on div "Social Campaigns" at bounding box center [485, 303] width 612 height 15
type input "Social Campaigns"
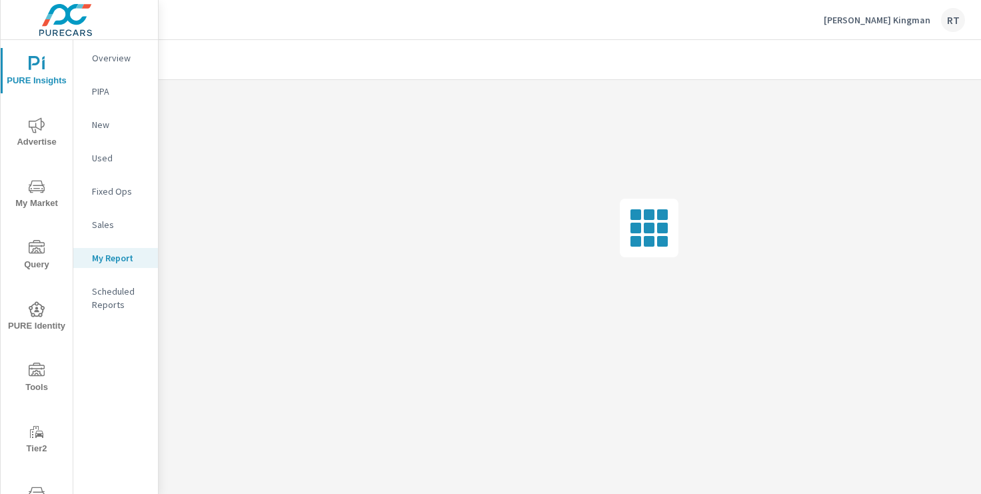
scroll to position [0, 0]
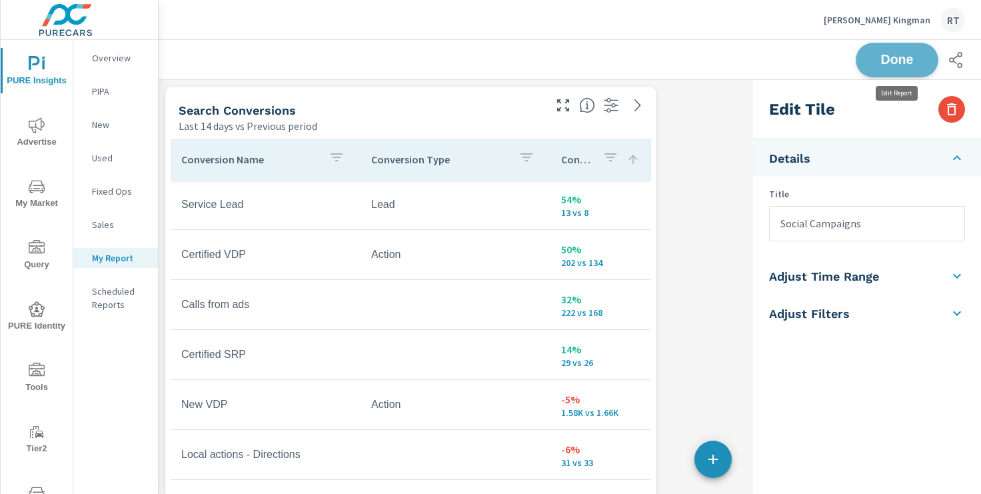
click at [884, 59] on span "Done" at bounding box center [897, 59] width 55 height 13
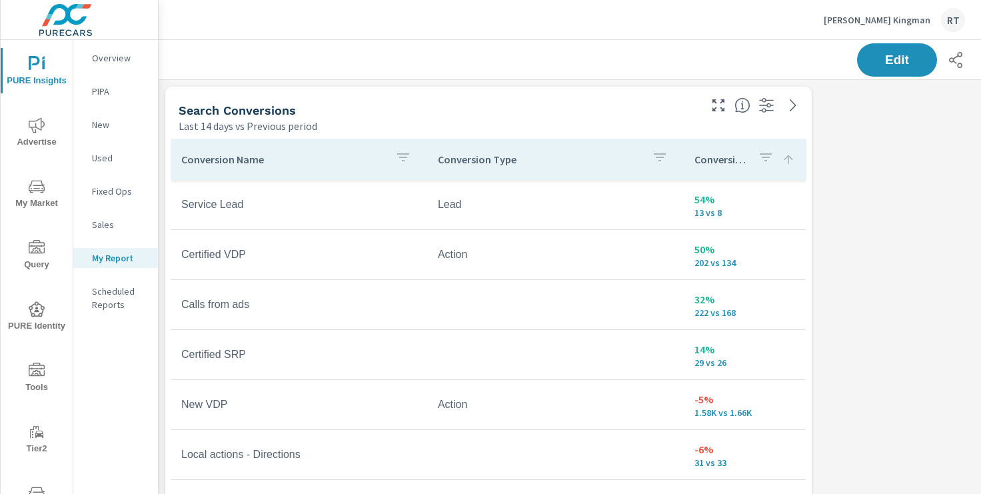
click at [868, 26] on div "Anderson Ford Kingman RT" at bounding box center [894, 20] width 141 height 24
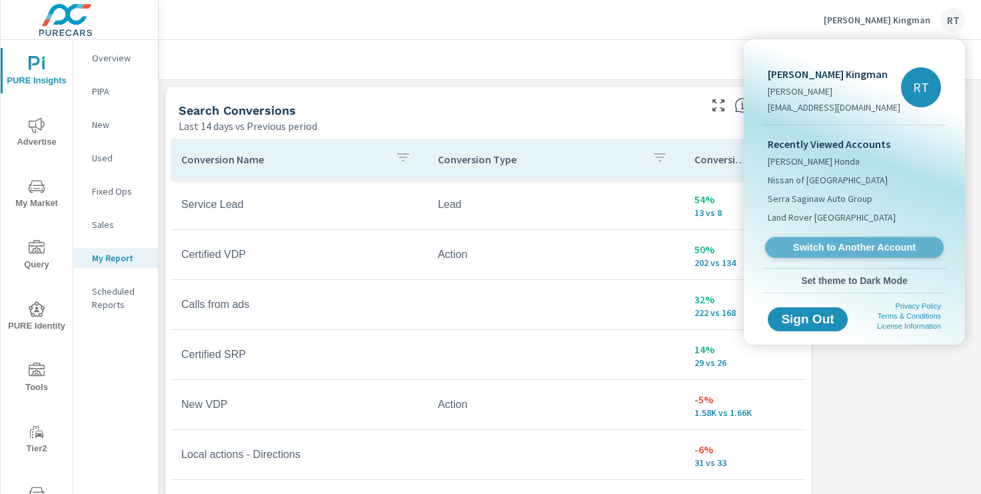
click at [814, 246] on span "Switch to Another Account" at bounding box center [853, 247] width 163 height 13
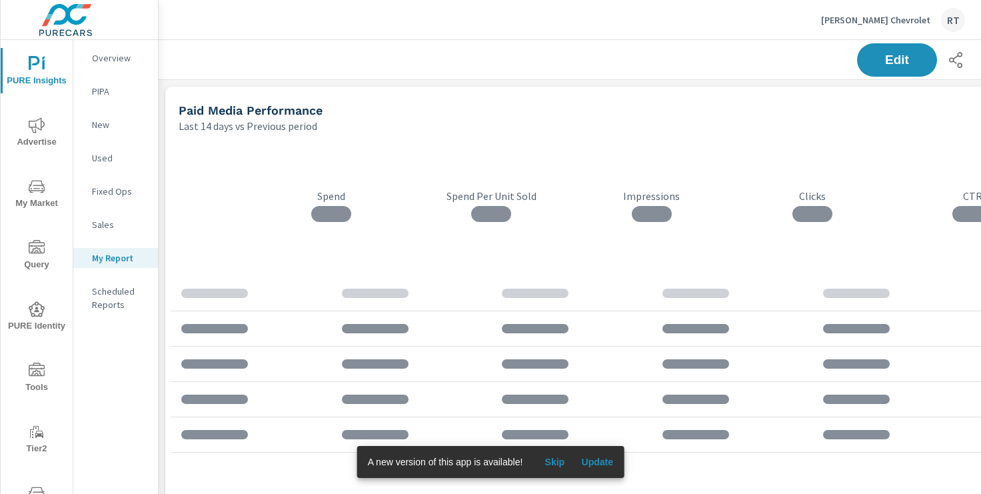
scroll to position [2460, 987]
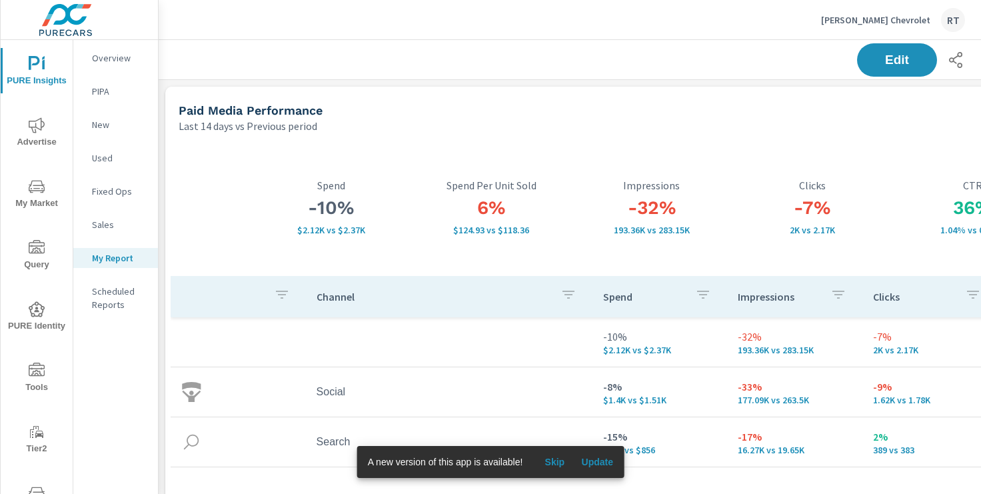
click at [555, 463] on span "Skip" at bounding box center [554, 462] width 32 height 12
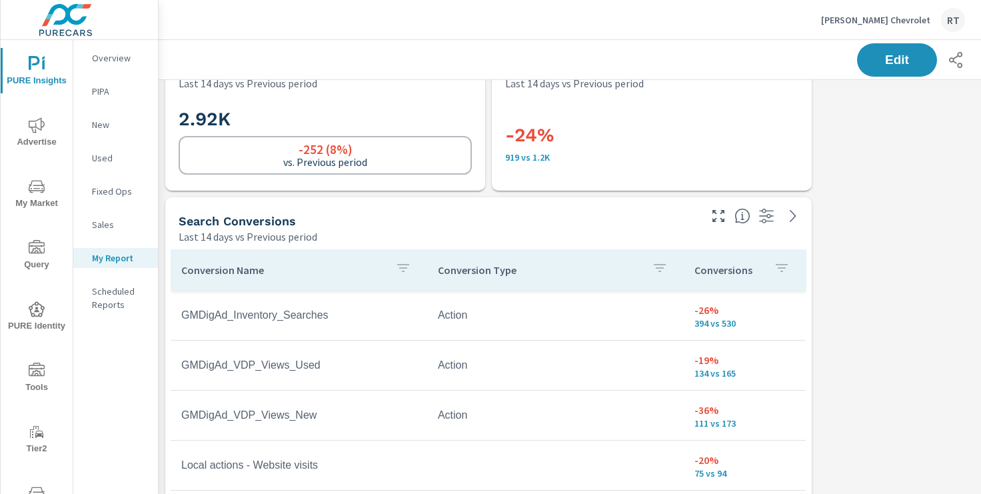
scroll to position [664, 0]
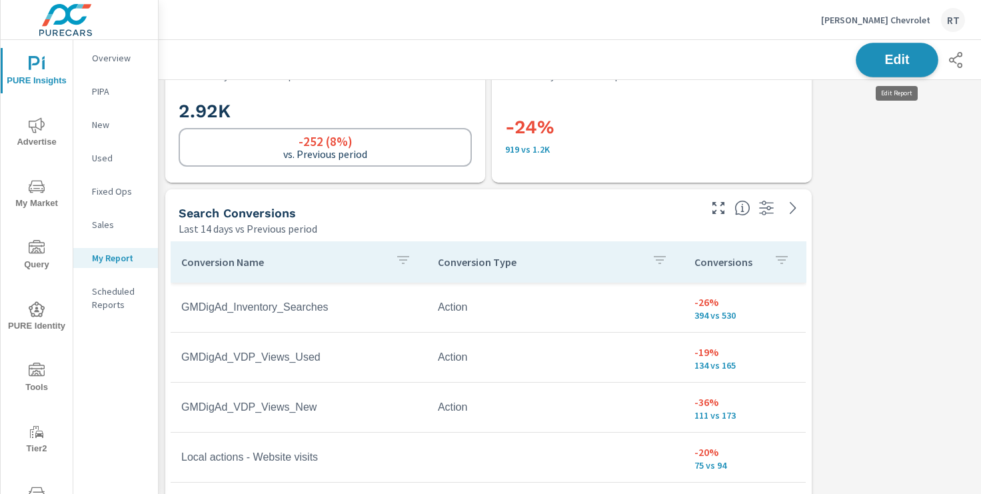
click at [882, 55] on span "Edit" at bounding box center [897, 59] width 55 height 13
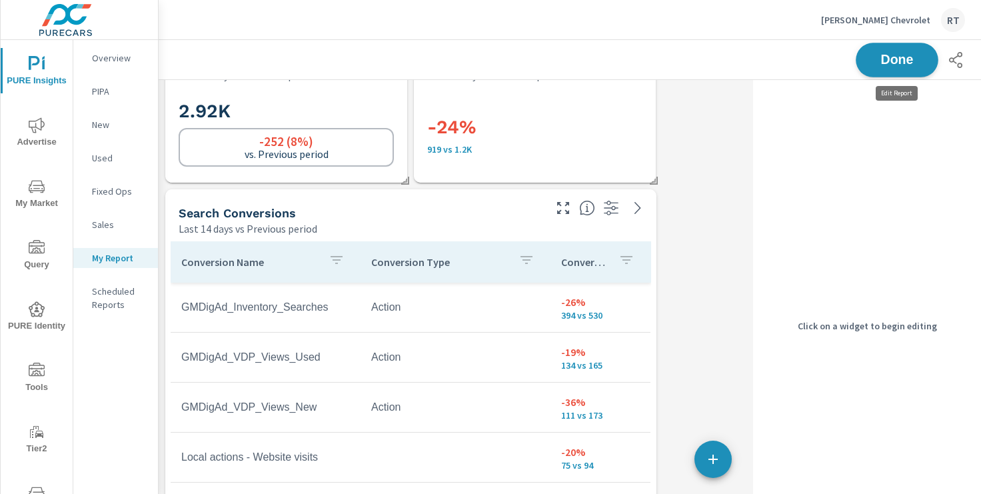
scroll to position [2460, 754]
click at [575, 123] on h3 "-24%" at bounding box center [534, 127] width 215 height 23
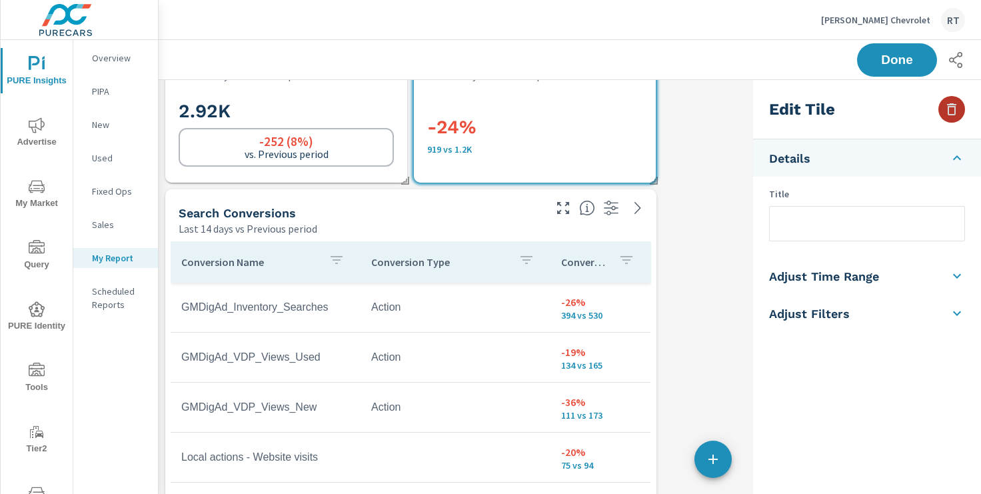
click at [947, 115] on icon "button" at bounding box center [952, 109] width 16 height 16
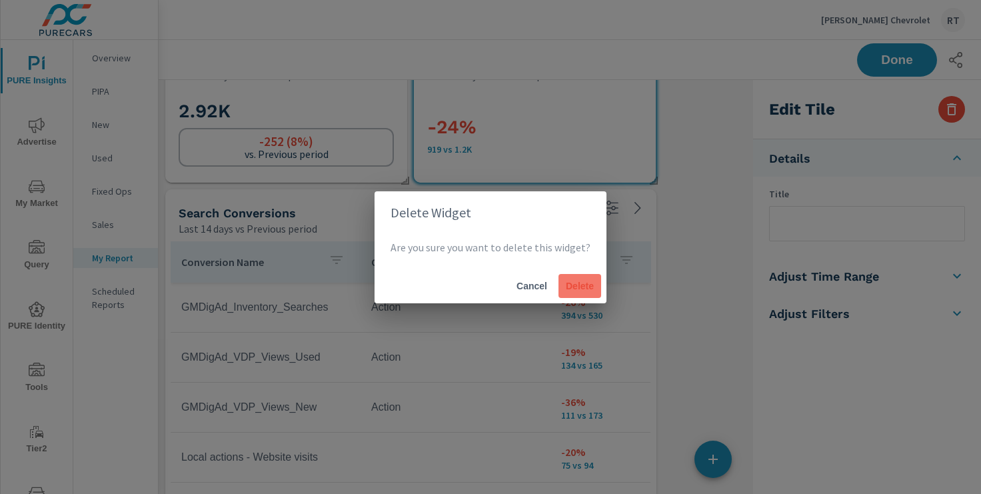
click at [571, 285] on span "Delete" at bounding box center [580, 286] width 32 height 12
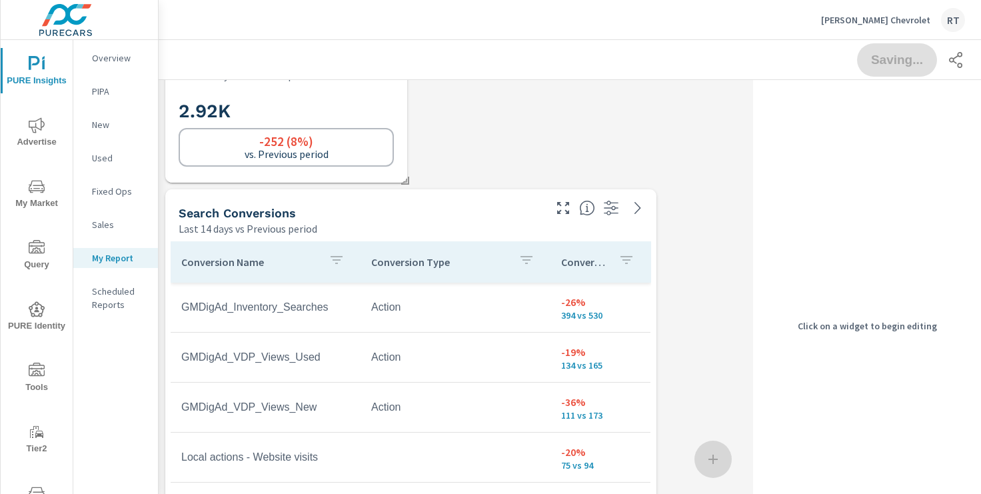
click at [371, 117] on h2 "2.92K" at bounding box center [286, 110] width 215 height 23
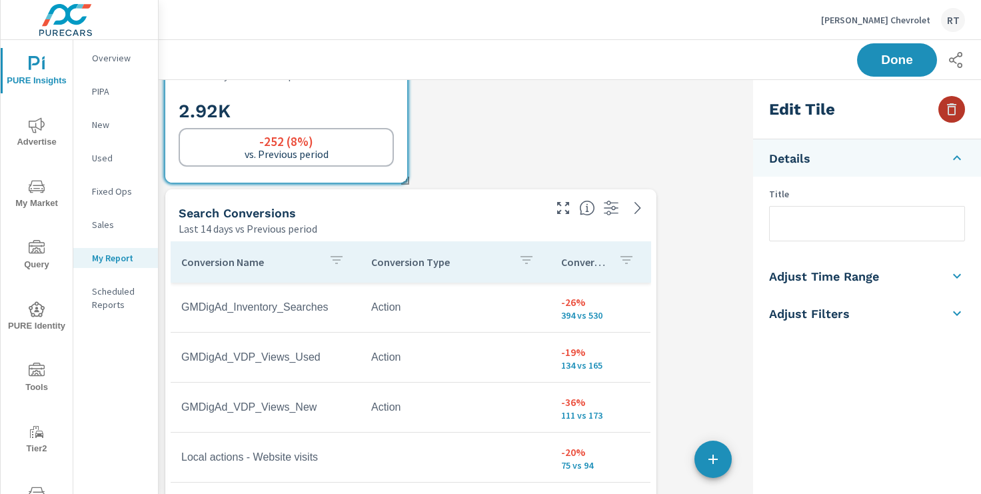
click at [950, 115] on icon "button" at bounding box center [951, 109] width 9 height 12
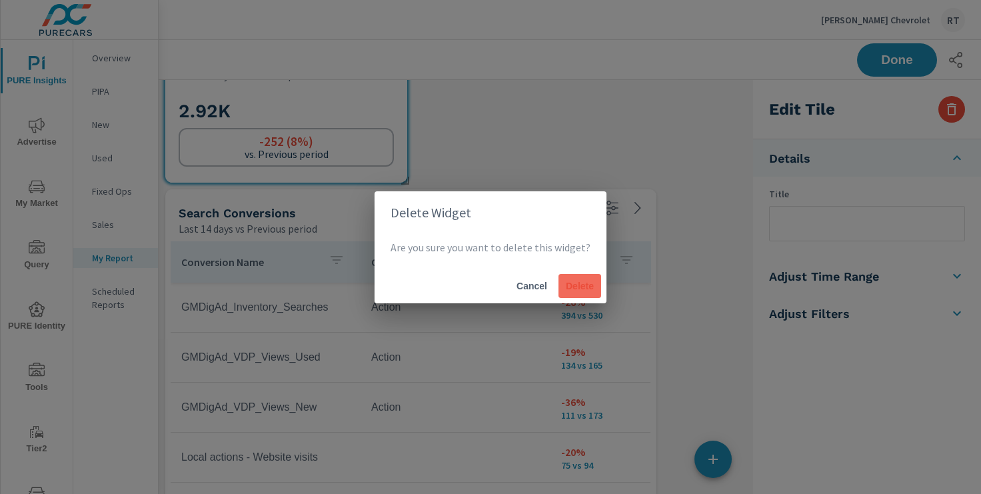
click at [590, 281] on span "Delete" at bounding box center [580, 286] width 32 height 12
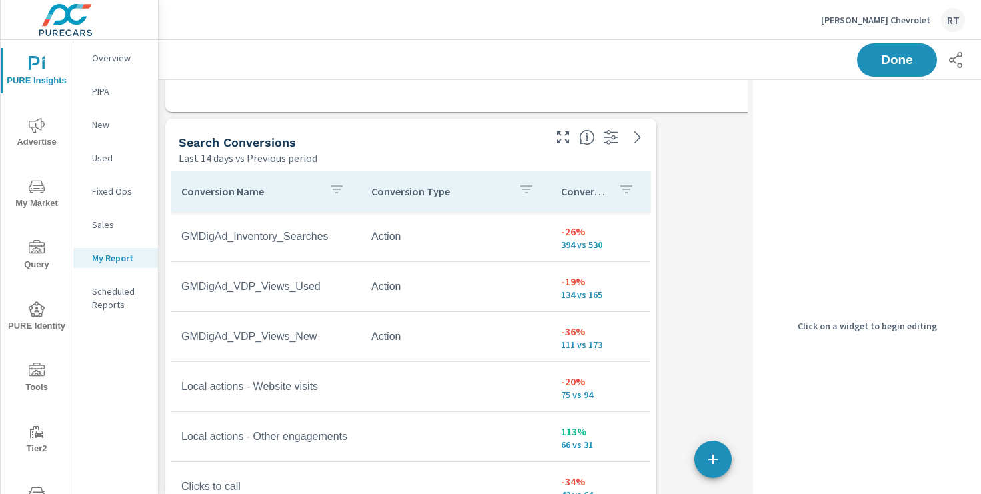
scroll to position [579, 0]
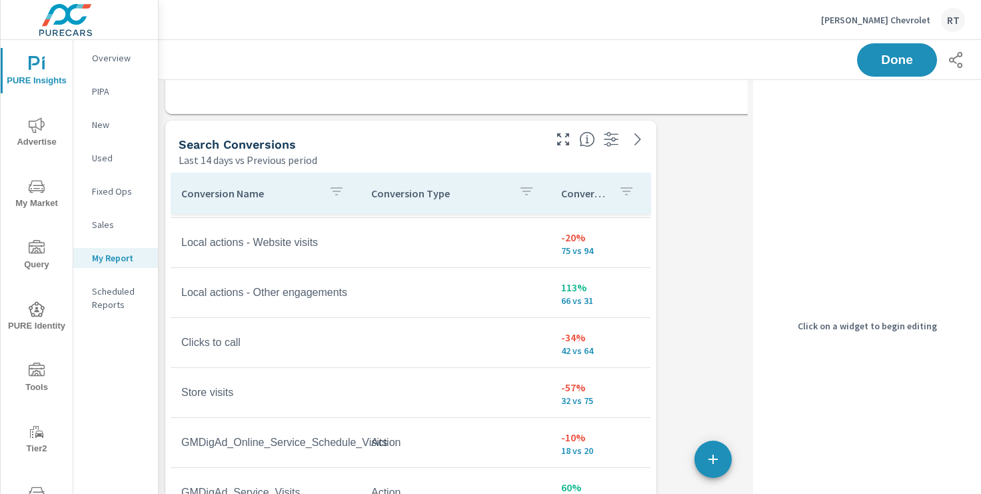
scroll to position [312, 0]
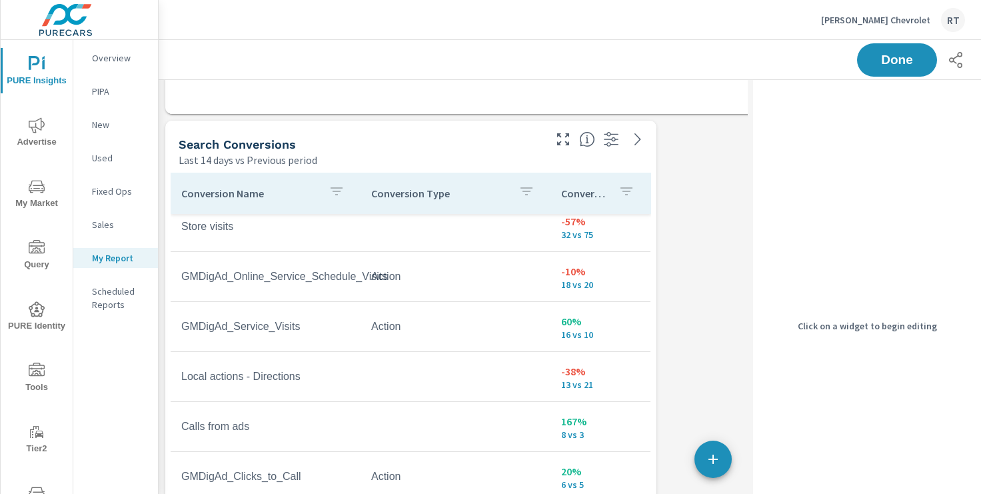
click at [614, 195] on button "button" at bounding box center [626, 193] width 27 height 31
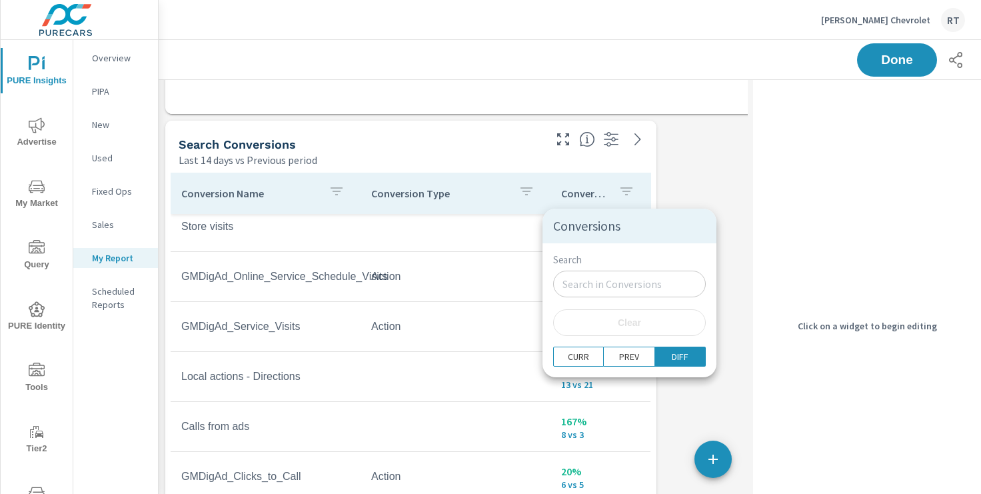
click at [606, 198] on div at bounding box center [490, 247] width 981 height 494
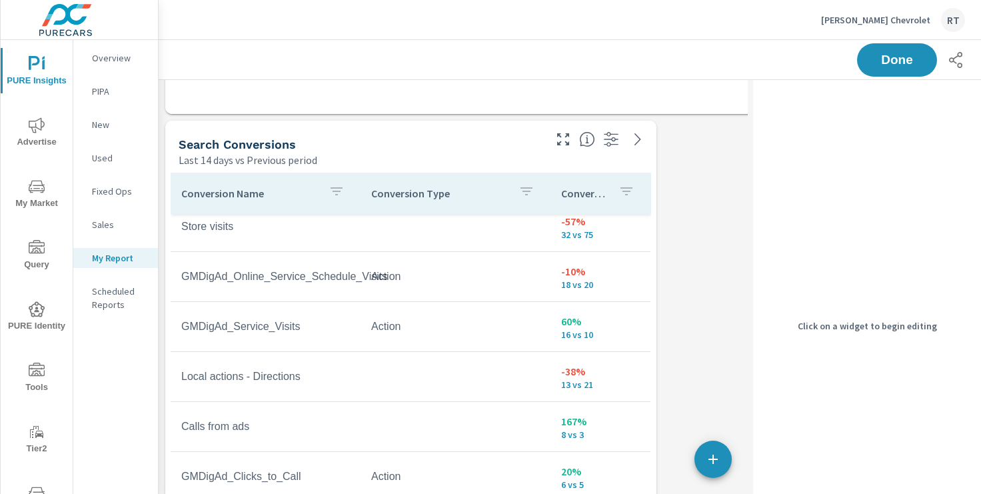
click at [611, 197] on div "Conversions" at bounding box center [600, 193] width 79 height 31
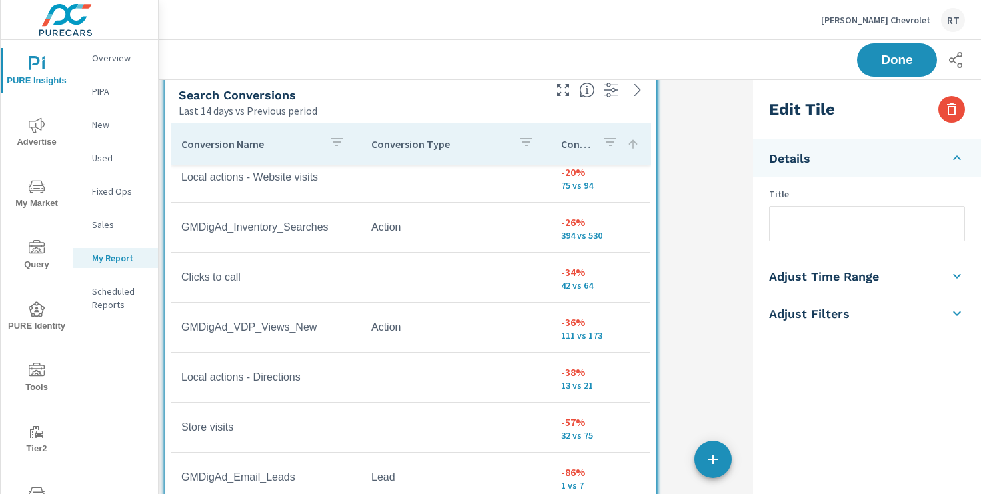
scroll to position [639, 0]
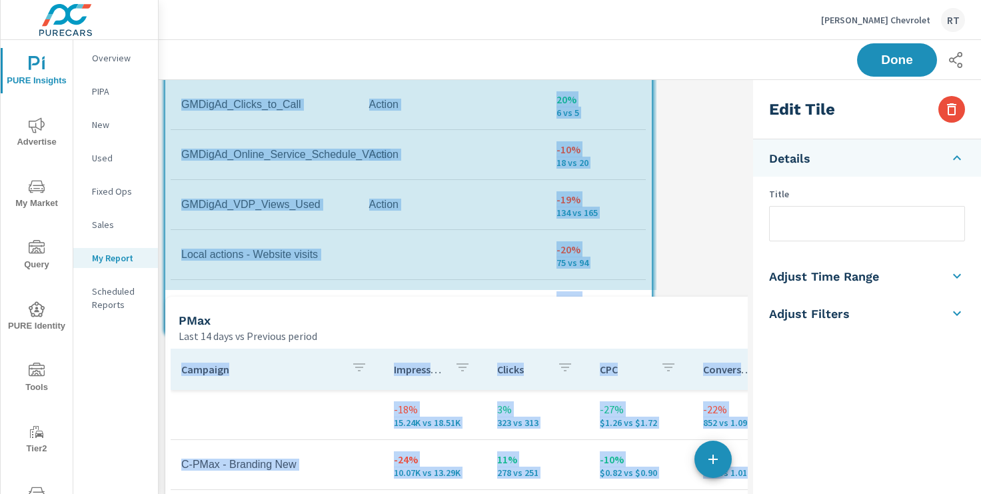
scroll to position [7, 7]
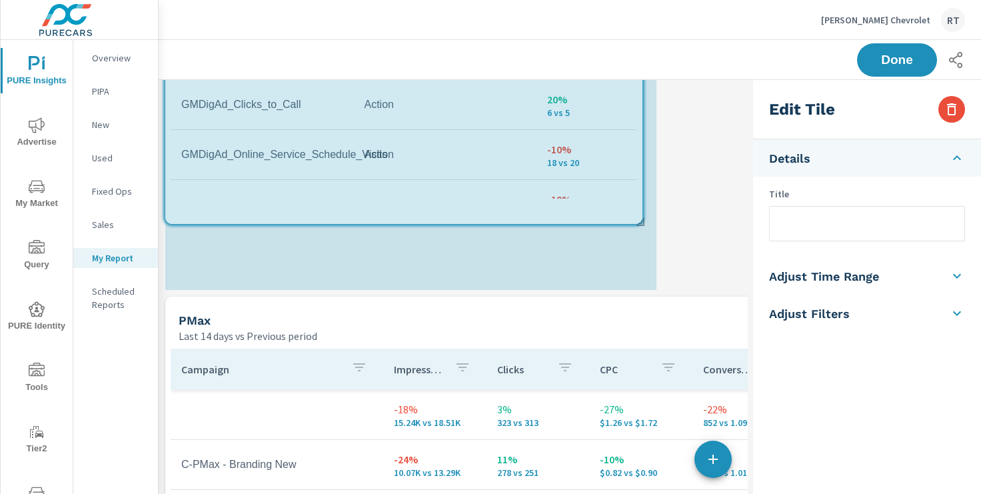
drag, startPoint x: 654, startPoint y: 440, endPoint x: 641, endPoint y: 256, distance: 184.4
click at [641, 256] on div "Social campaign Last 14 days vs Previous period Campaign Impressions Clicks Spe…" at bounding box center [535, 293] width 753 height 2153
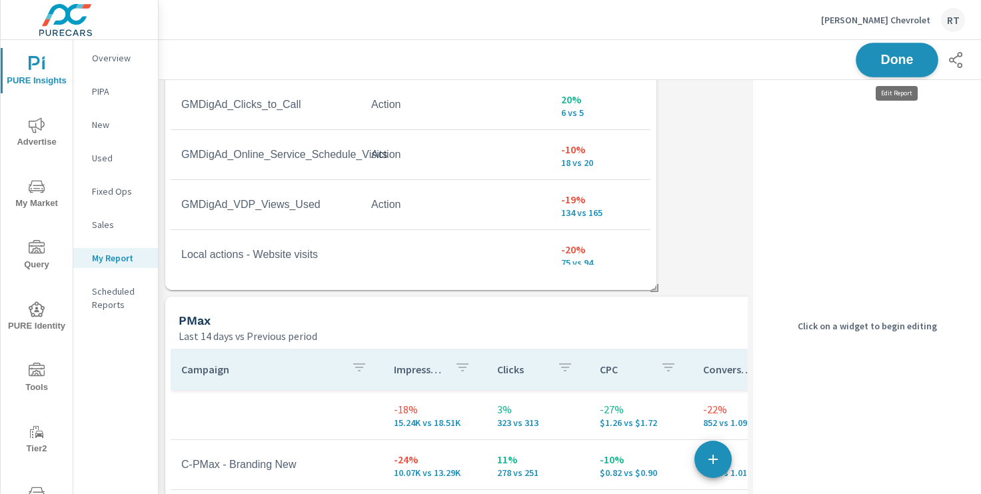
click at [885, 59] on span "Done" at bounding box center [897, 59] width 55 height 13
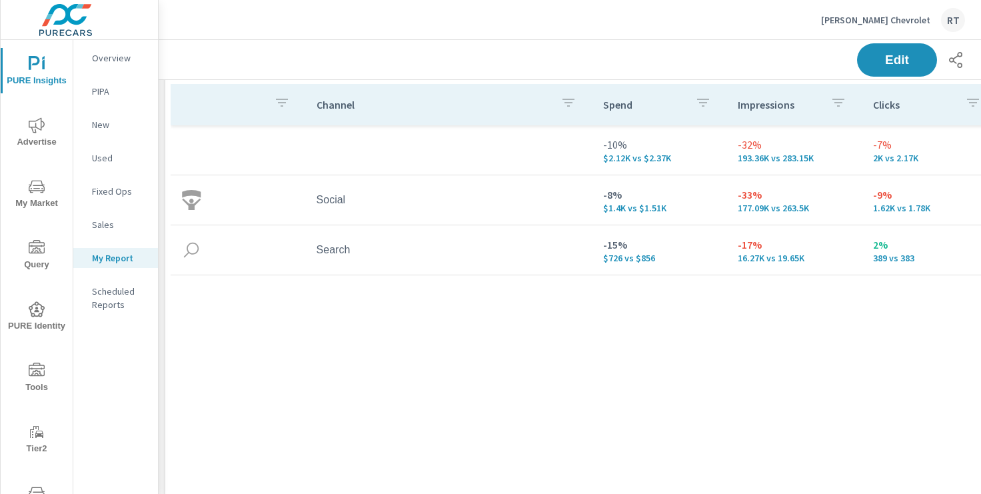
scroll to position [196, 0]
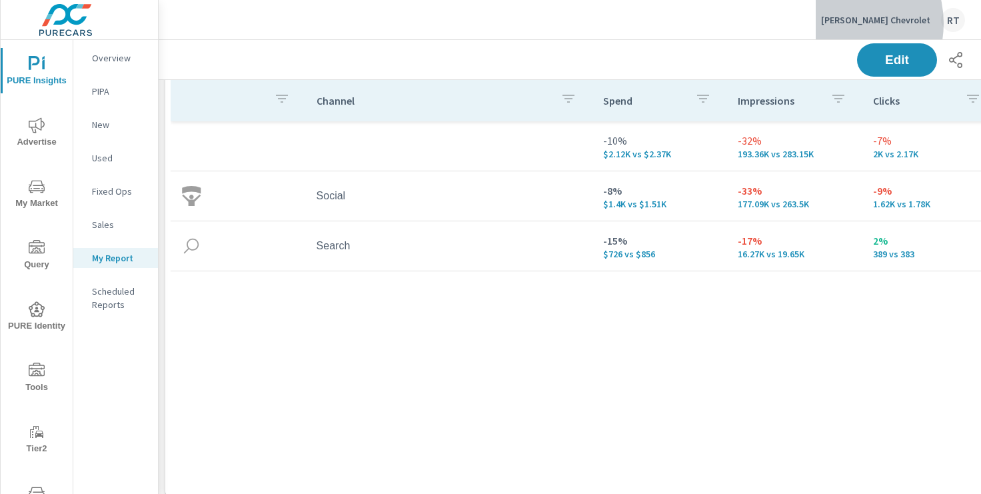
click at [864, 23] on p "Anderson Chevrolet" at bounding box center [875, 20] width 109 height 12
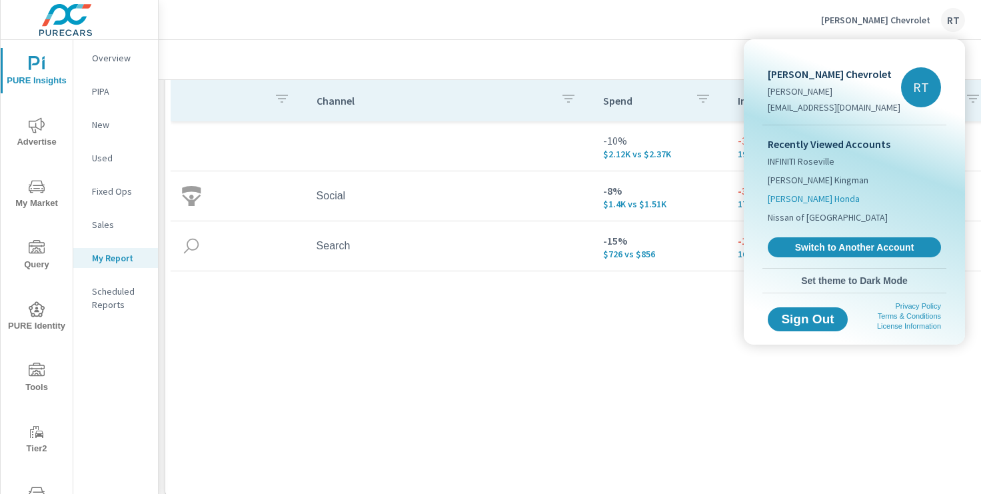
click at [800, 199] on span "Anderson Honda" at bounding box center [814, 198] width 92 height 13
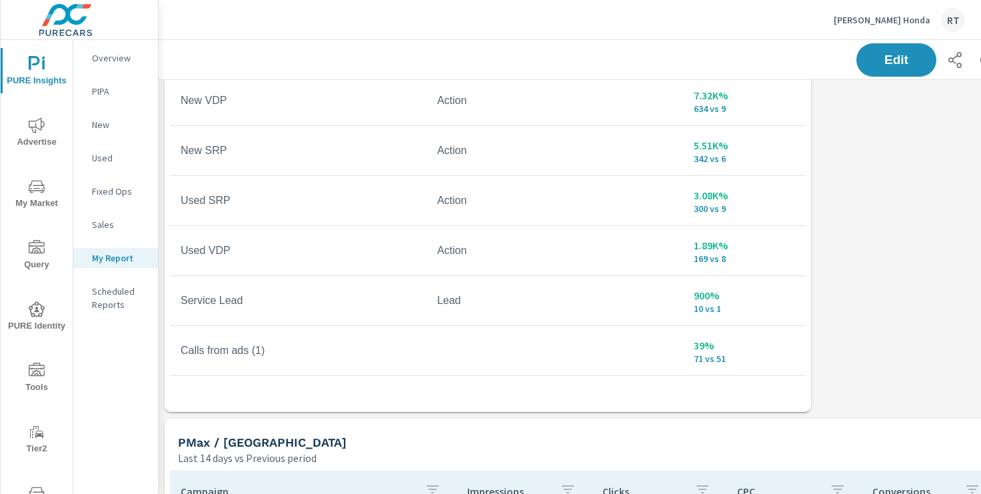
scroll to position [15, 0]
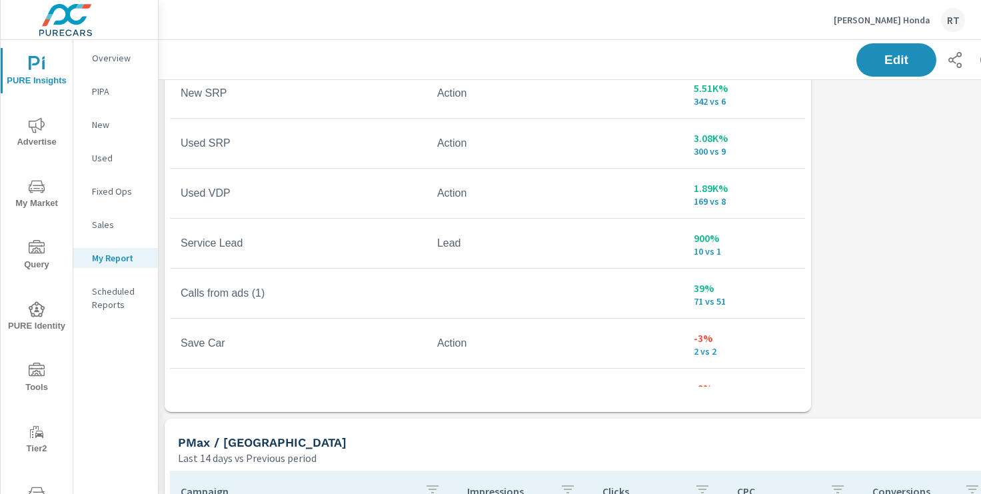
scroll to position [86, 0]
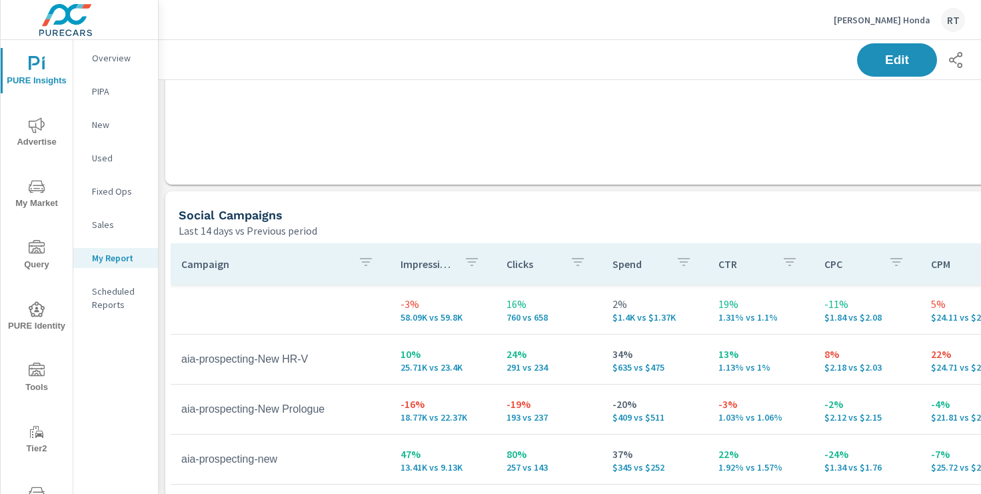
scroll to position [1404, 0]
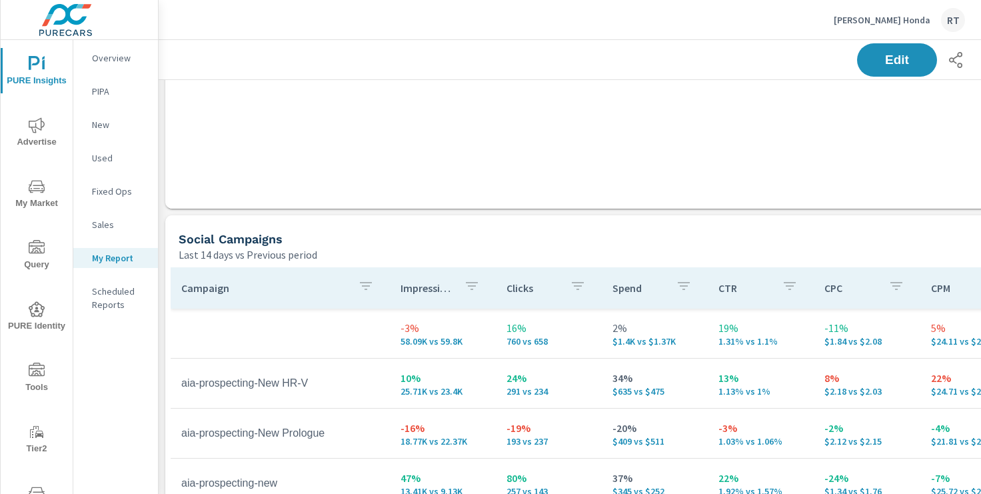
click at [902, 21] on p "Anderson Honda" at bounding box center [882, 20] width 97 height 12
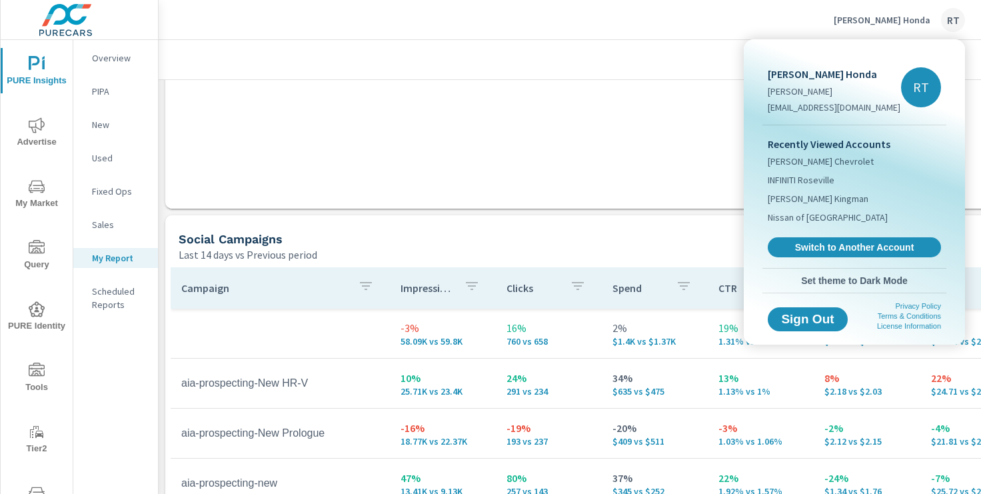
click at [657, 124] on div at bounding box center [490, 247] width 981 height 494
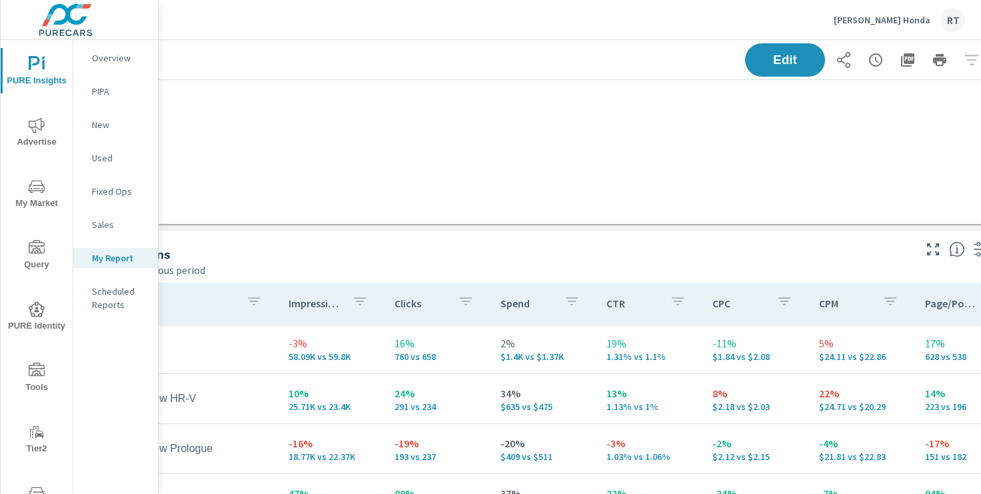
scroll to position [1389, 164]
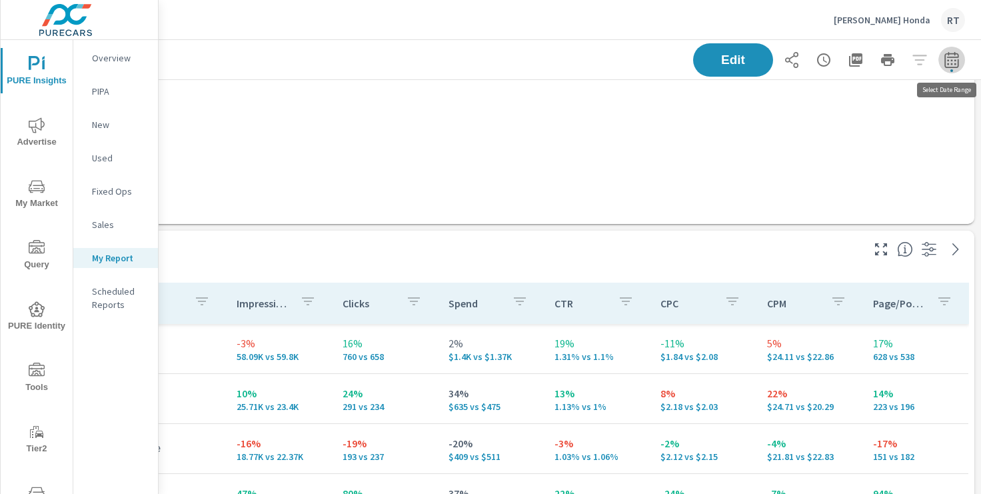
click at [953, 53] on icon "button" at bounding box center [951, 59] width 14 height 16
select select "Last 14 days"
select select "Previous period"
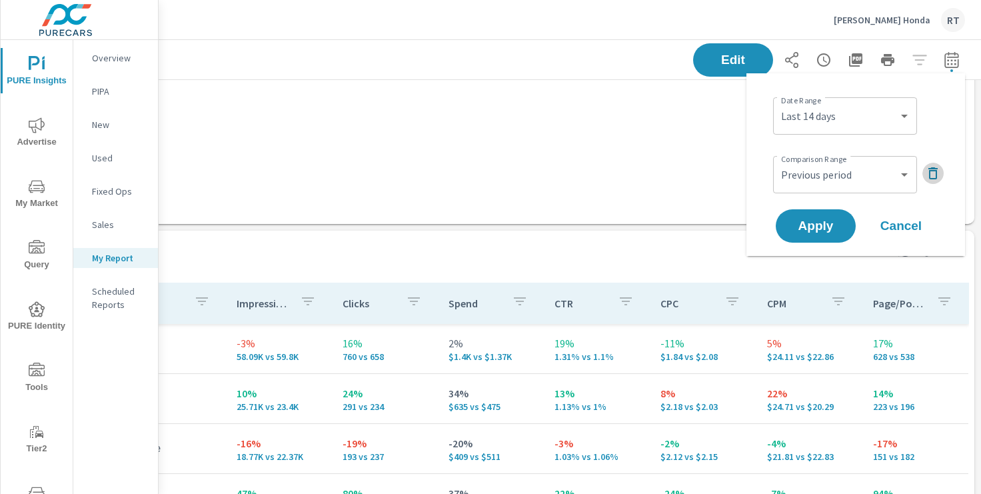
click at [934, 172] on icon "button" at bounding box center [933, 173] width 16 height 16
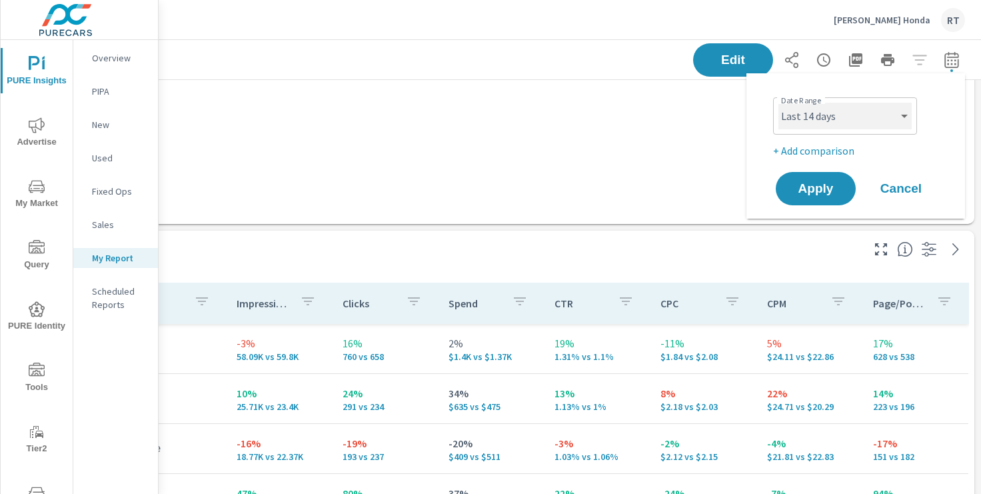
click at [910, 115] on select "Custom Yesterday Last week Last 7 days Last 14 days Last 30 days Last 45 days L…" at bounding box center [844, 116] width 133 height 27
click at [778, 103] on select "Custom Yesterday Last week Last 7 days Last 14 days Last 30 days Last 45 days L…" at bounding box center [844, 116] width 133 height 27
select select "Last 30 days"
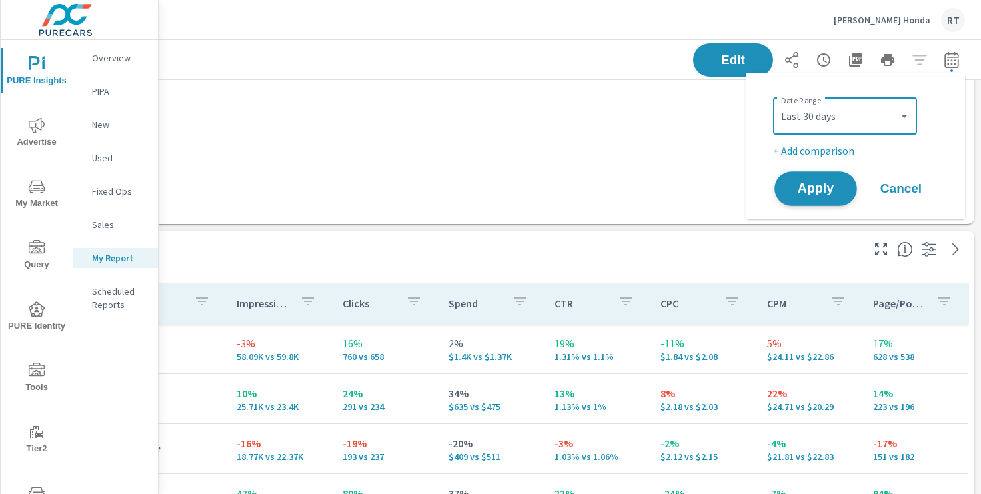
click at [810, 189] on span "Apply" at bounding box center [815, 189] width 55 height 13
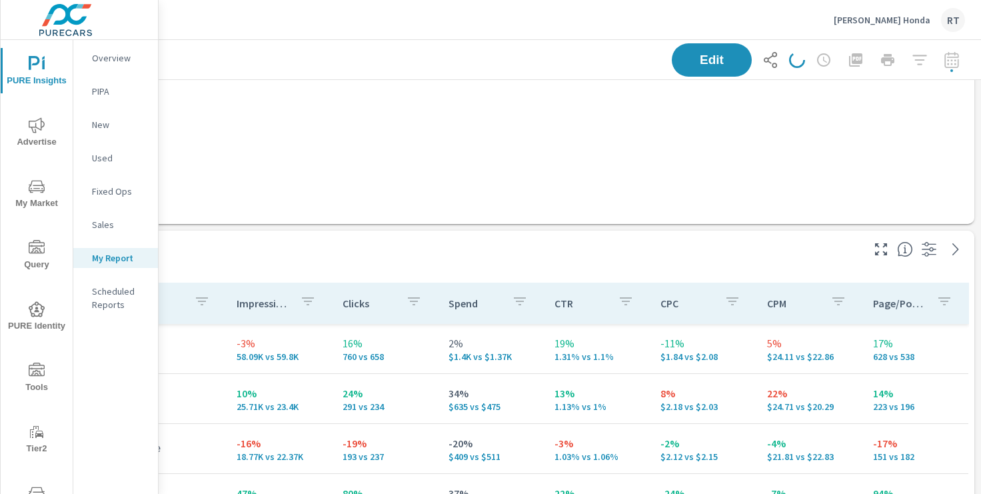
scroll to position [0, 164]
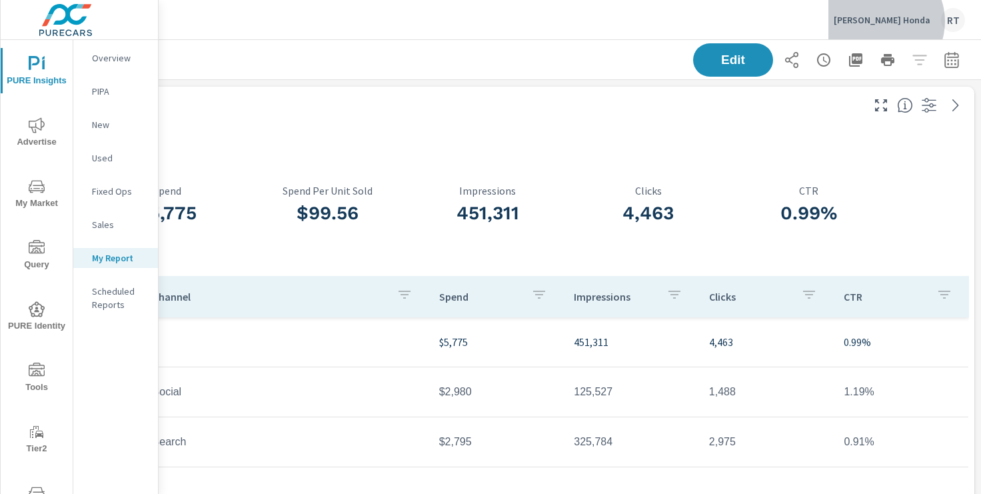
click at [909, 21] on p "Anderson Honda" at bounding box center [882, 20] width 97 height 12
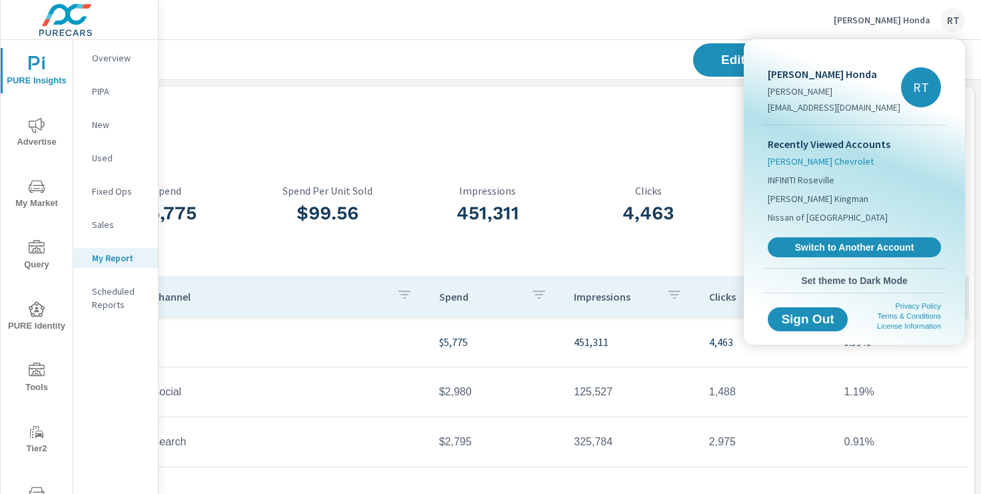
click at [811, 158] on span "Anderson Chevrolet" at bounding box center [821, 161] width 106 height 13
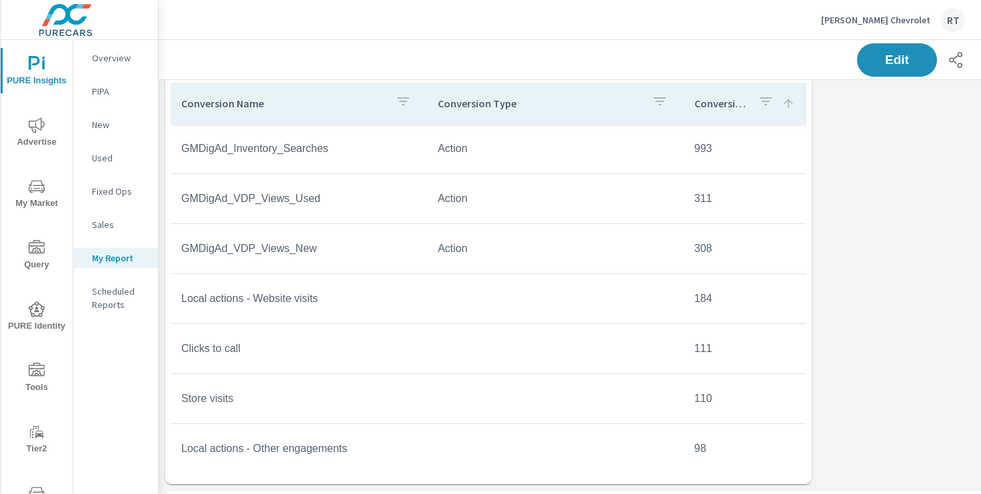
scroll to position [676, 0]
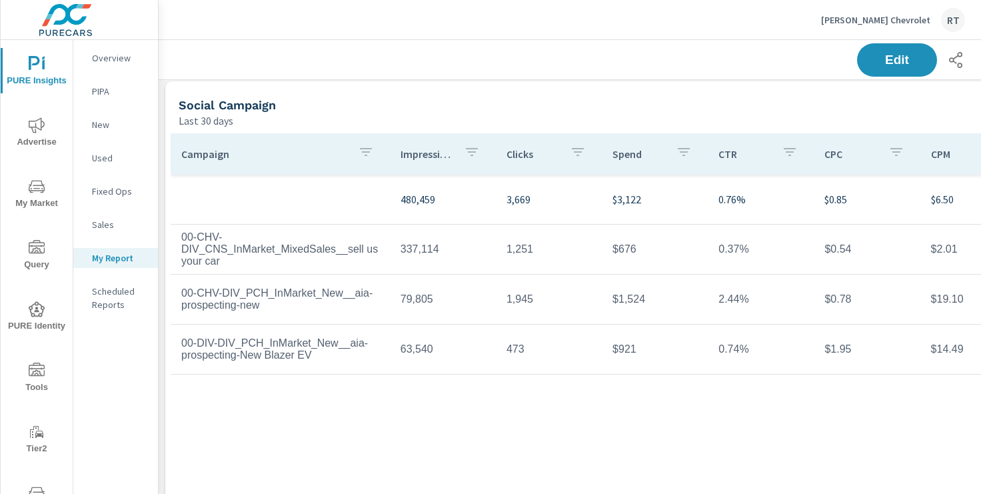
scroll to position [1691, 3]
click at [868, 19] on p "Anderson Chevrolet" at bounding box center [875, 20] width 109 height 12
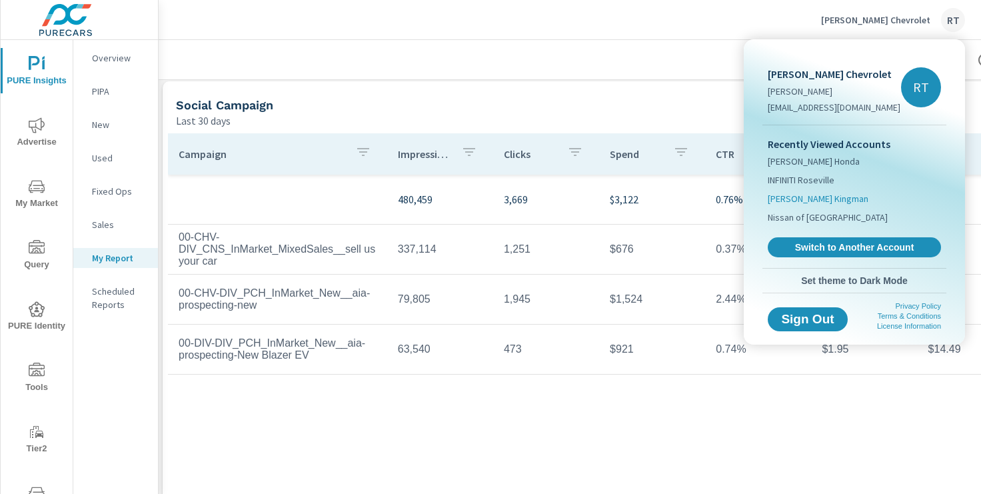
click at [793, 201] on span "Anderson Ford Kingman" at bounding box center [818, 198] width 101 height 13
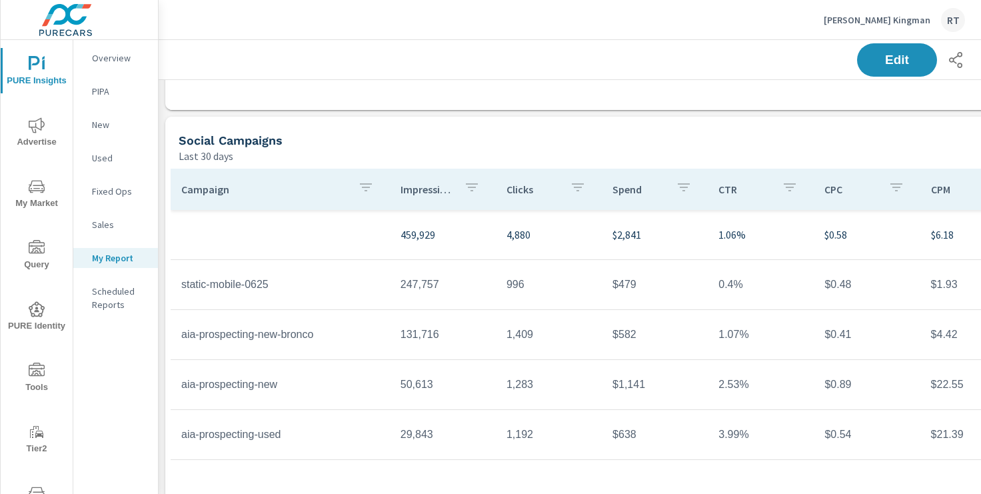
scroll to position [1037, 0]
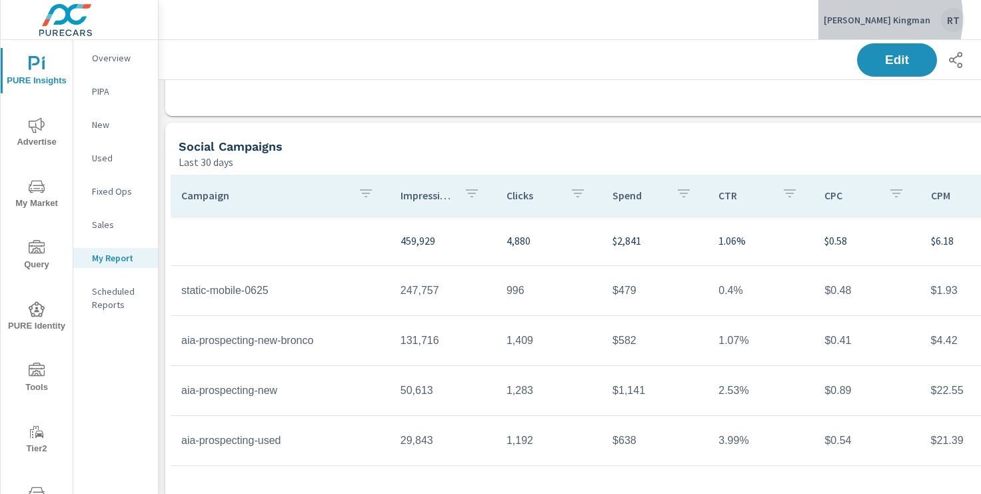
click at [865, 18] on p "Anderson Ford Kingman" at bounding box center [877, 20] width 107 height 12
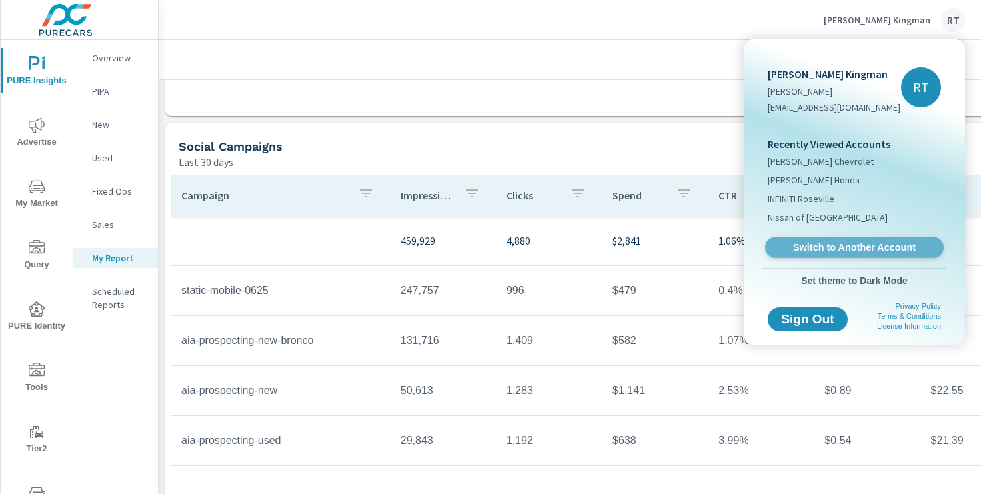
click at [809, 244] on span "Switch to Another Account" at bounding box center [853, 247] width 163 height 13
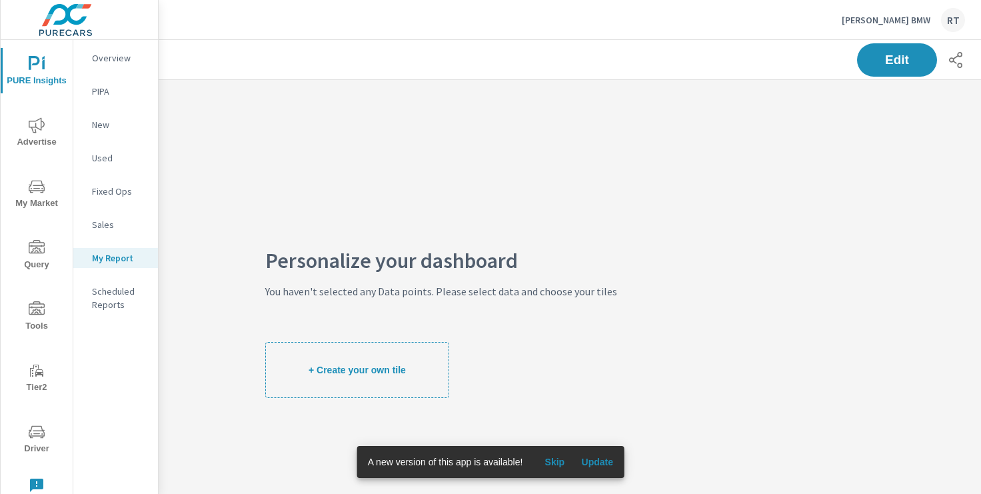
click at [40, 124] on icon "nav menu" at bounding box center [37, 125] width 16 height 16
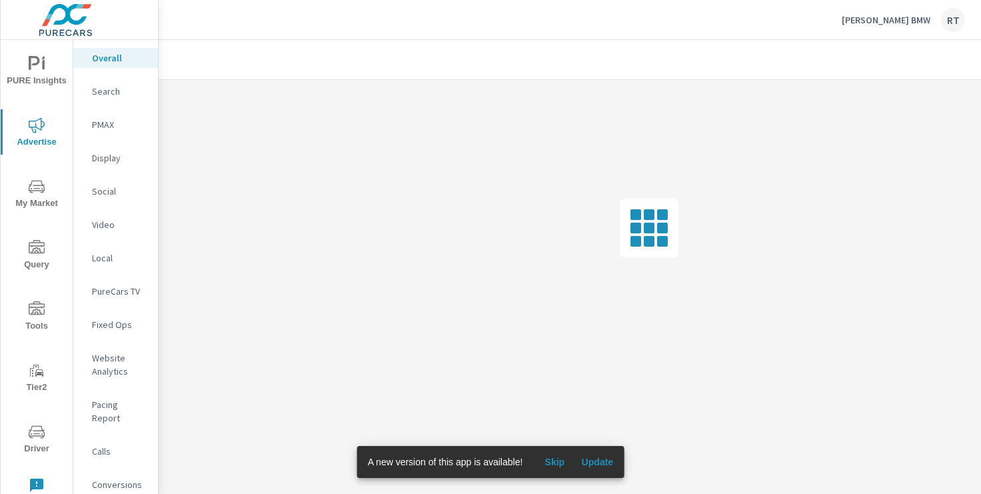
click at [554, 461] on span "Skip" at bounding box center [554, 462] width 32 height 12
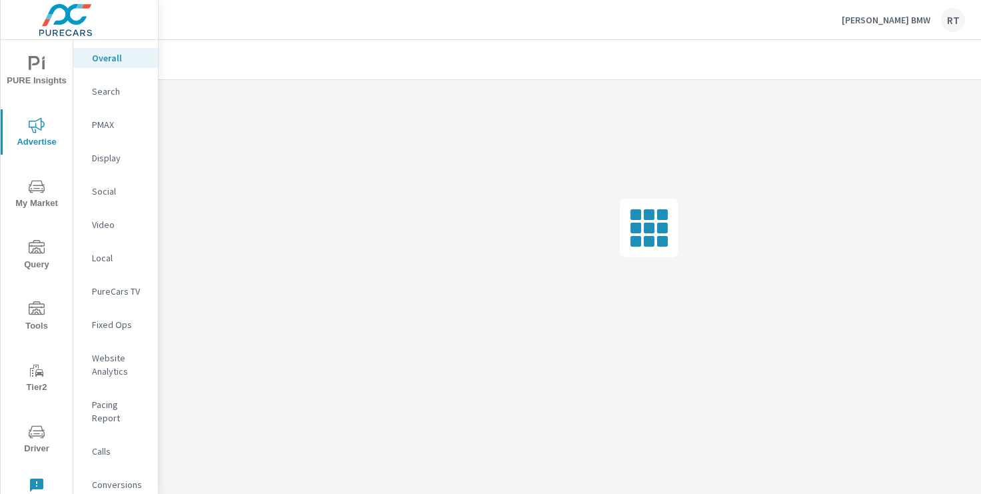
scroll to position [0, 164]
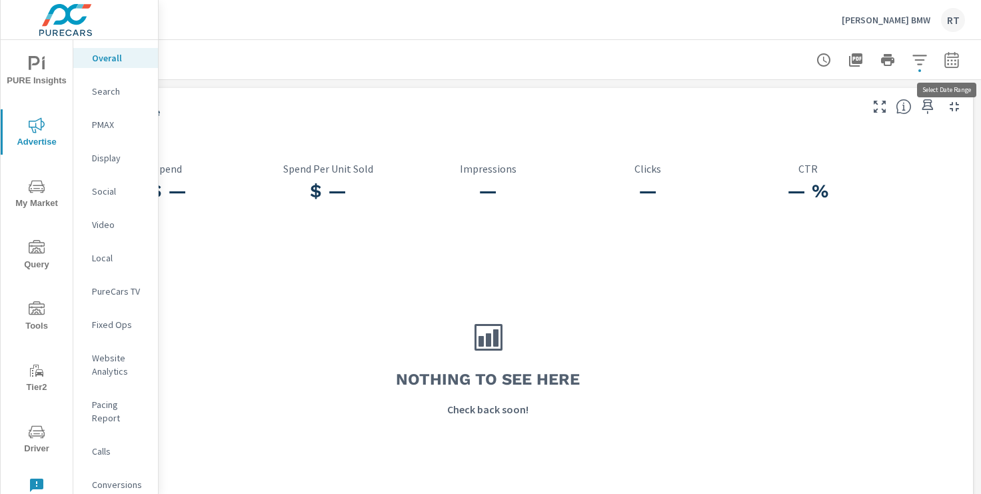
click at [942, 62] on button "button" at bounding box center [951, 60] width 27 height 27
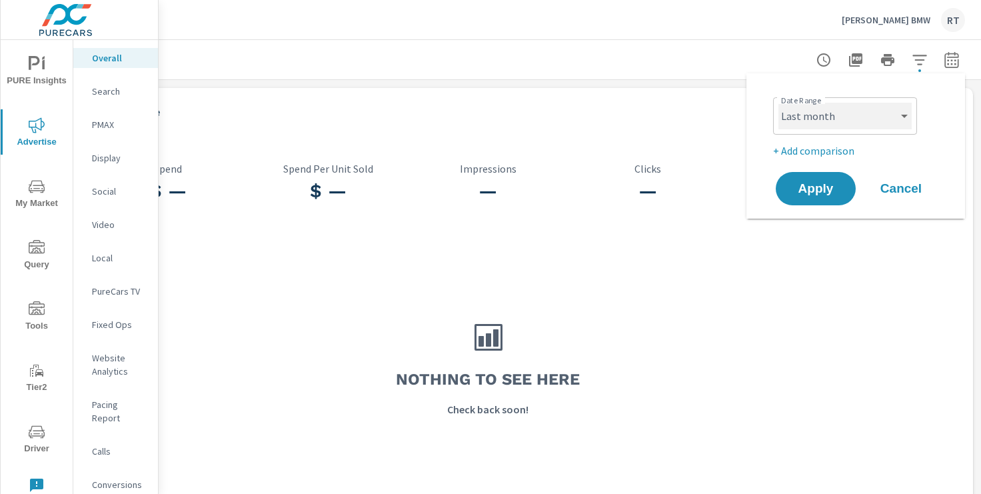
click at [880, 123] on select "Custom [DATE] Last week Last 7 days Last 14 days Last 30 days Last 45 days Last…" at bounding box center [844, 116] width 133 height 27
click at [778, 103] on select "Custom [DATE] Last week Last 7 days Last 14 days Last 30 days Last 45 days Last…" at bounding box center [844, 116] width 133 height 27
select select "Month to date"
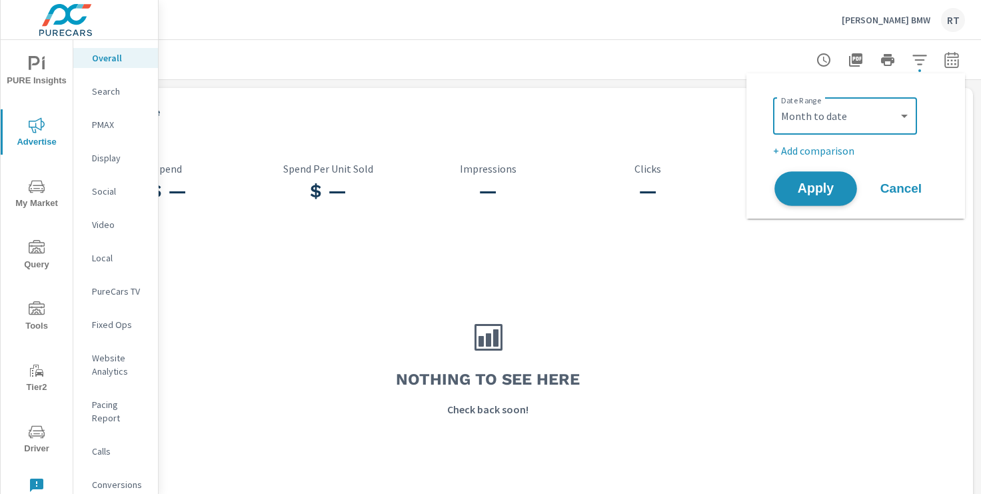
click at [814, 187] on span "Apply" at bounding box center [815, 189] width 55 height 13
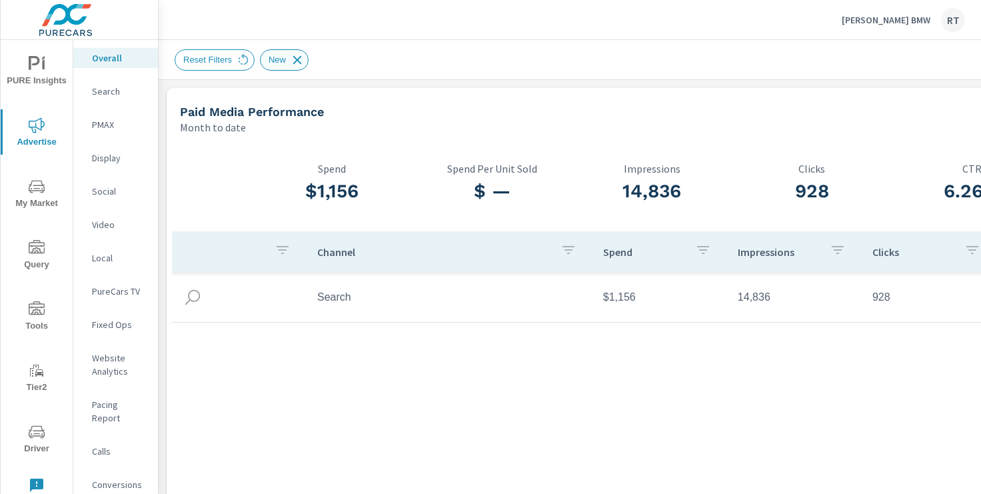
click at [298, 57] on icon at bounding box center [297, 59] width 9 height 9
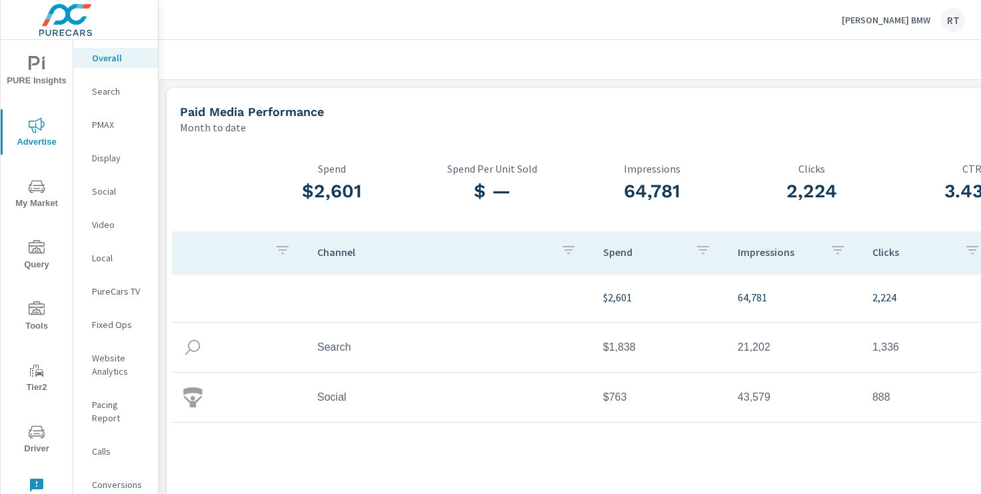
scroll to position [0, 164]
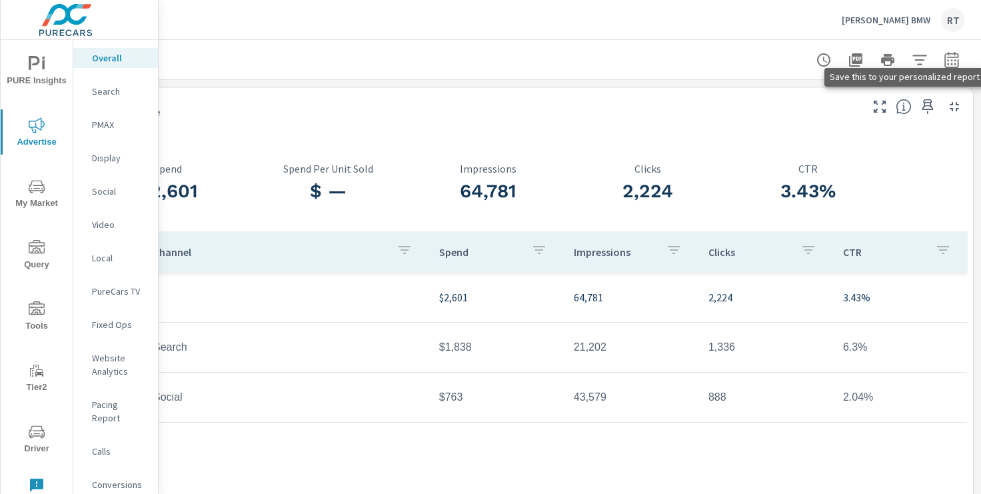
click at [928, 101] on icon "button" at bounding box center [928, 107] width 16 height 16
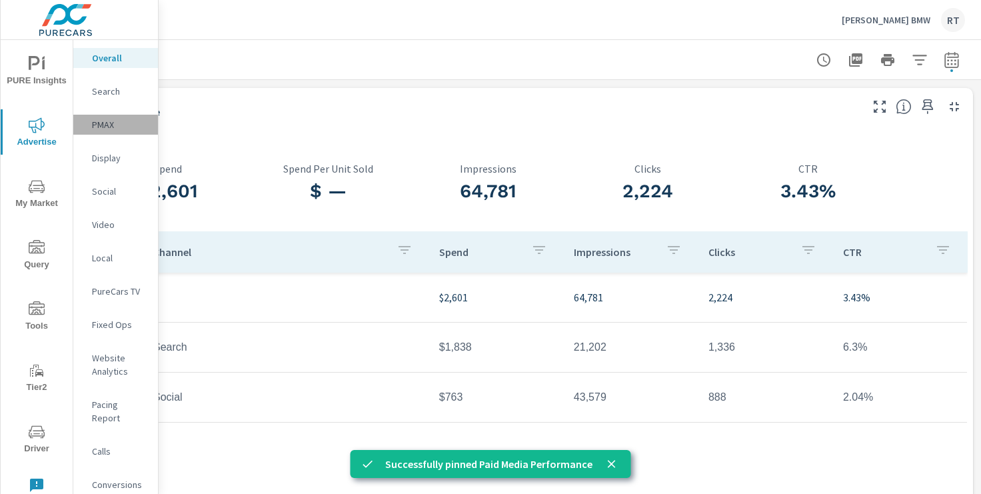
click at [107, 125] on p "PMAX" at bounding box center [119, 124] width 55 height 13
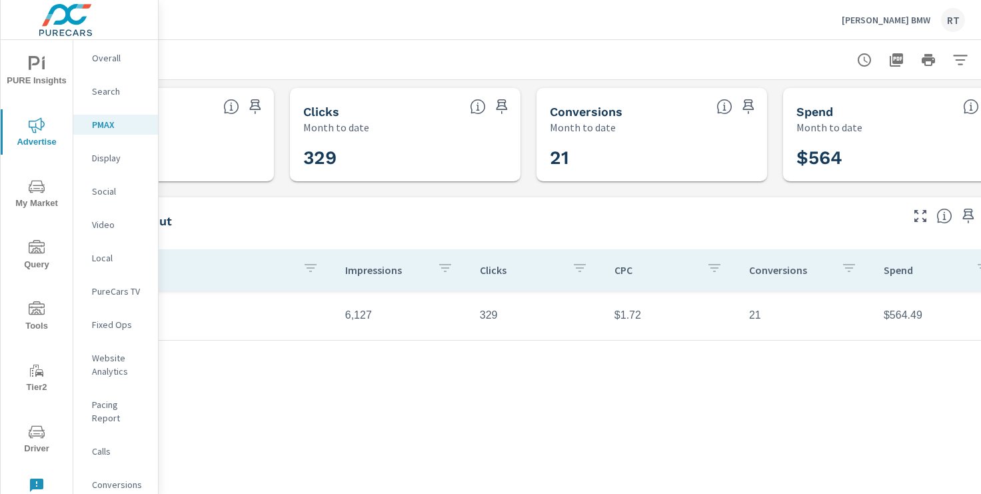
scroll to position [0, 164]
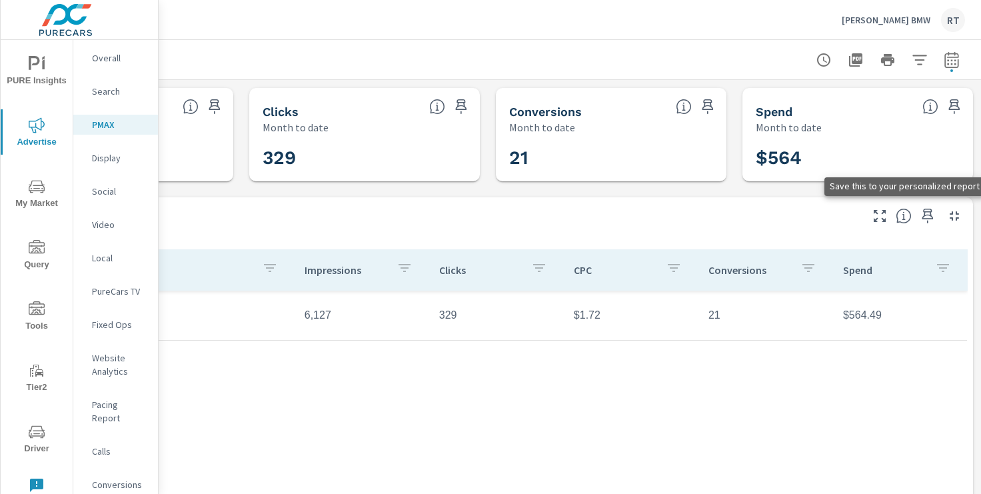
click at [929, 215] on icon "button" at bounding box center [928, 216] width 16 height 16
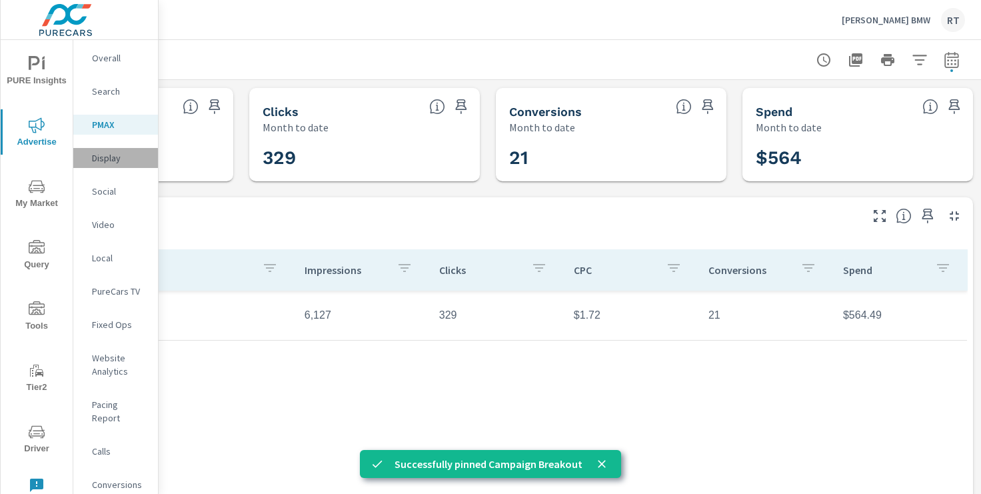
click at [111, 159] on p "Display" at bounding box center [119, 157] width 55 height 13
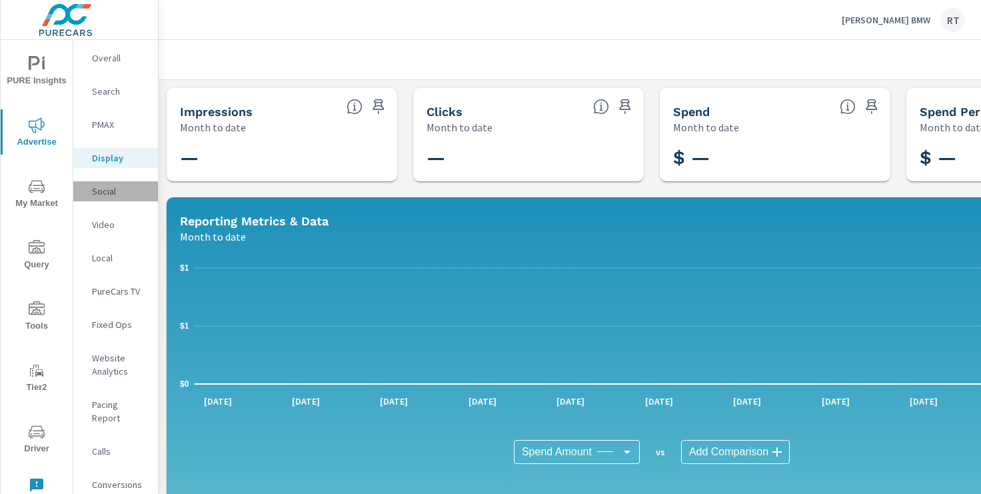
click at [111, 191] on p "Social" at bounding box center [119, 191] width 55 height 13
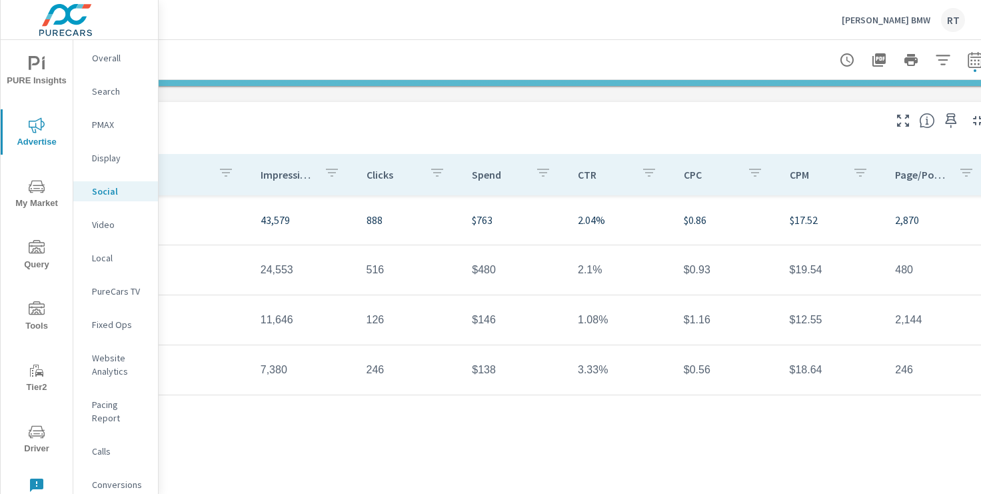
scroll to position [423, 164]
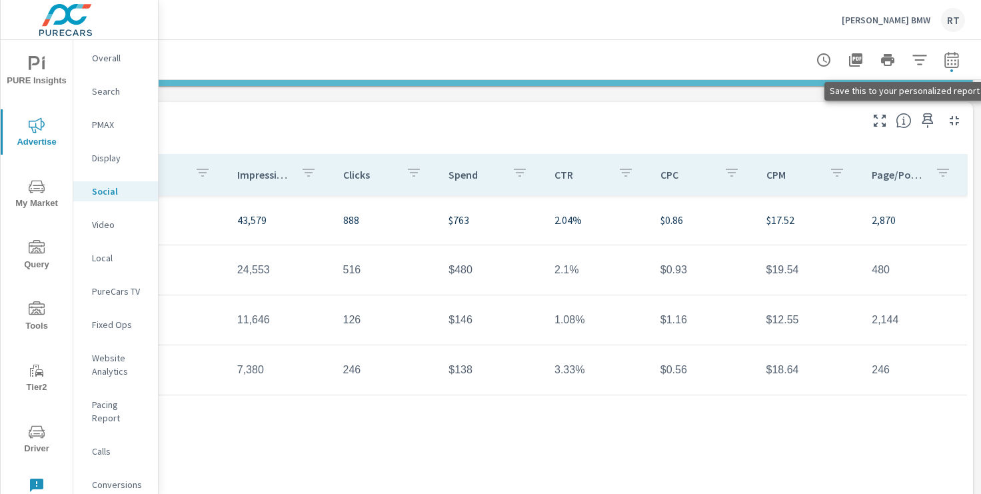
click at [927, 120] on icon "button" at bounding box center [927, 120] width 11 height 15
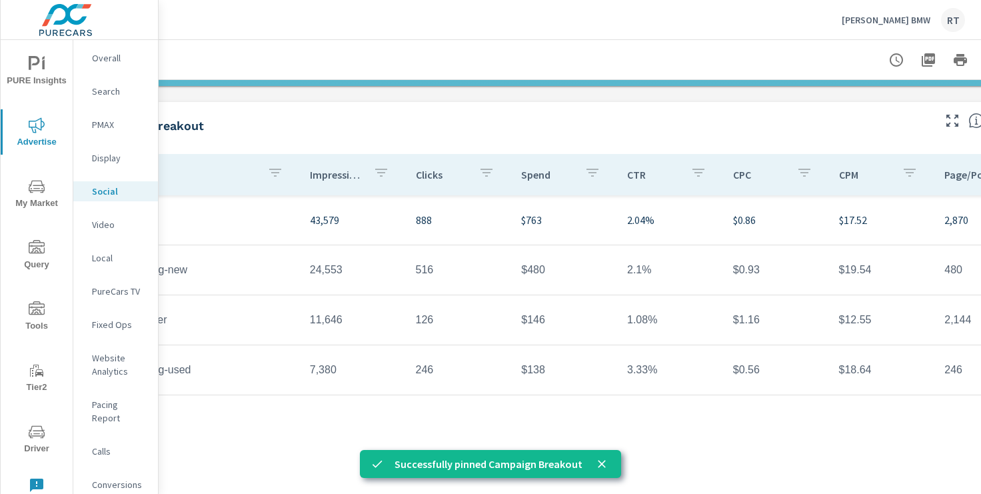
scroll to position [423, 0]
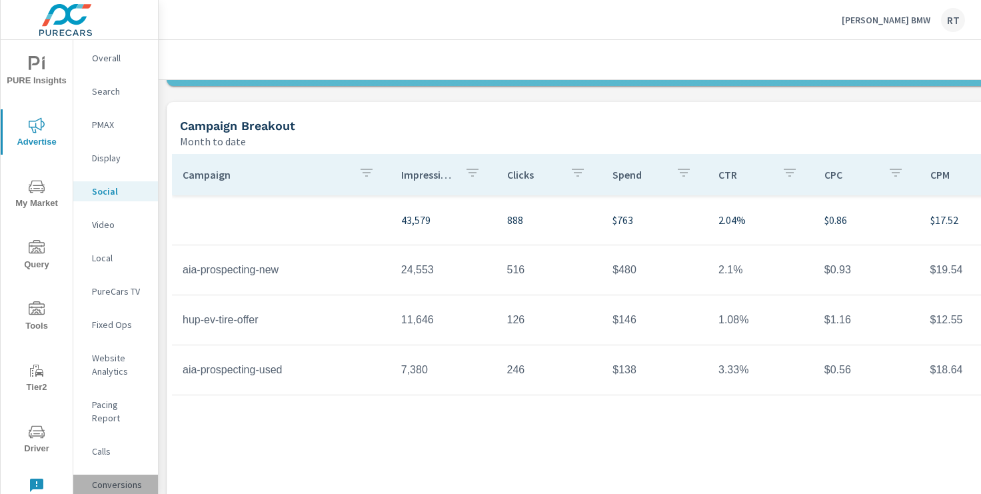
click at [106, 478] on p "Conversions" at bounding box center [119, 484] width 55 height 13
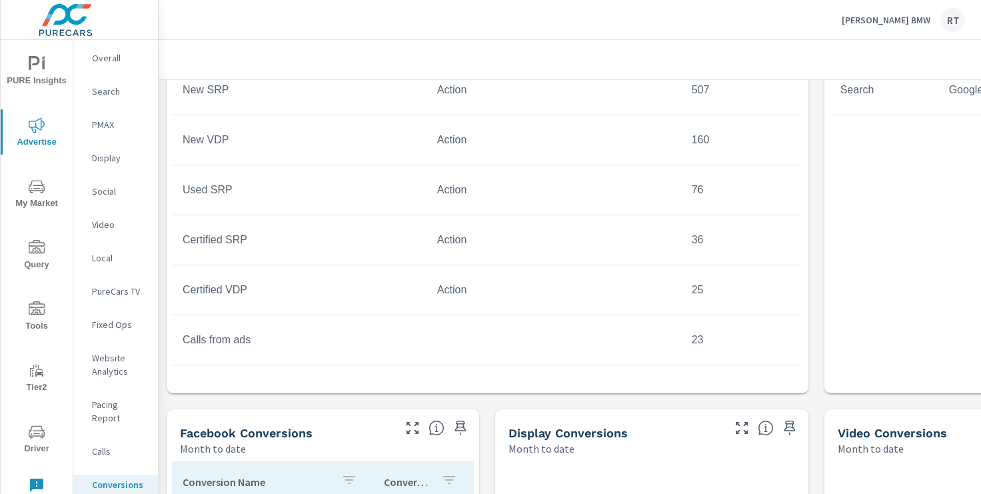
scroll to position [650, 0]
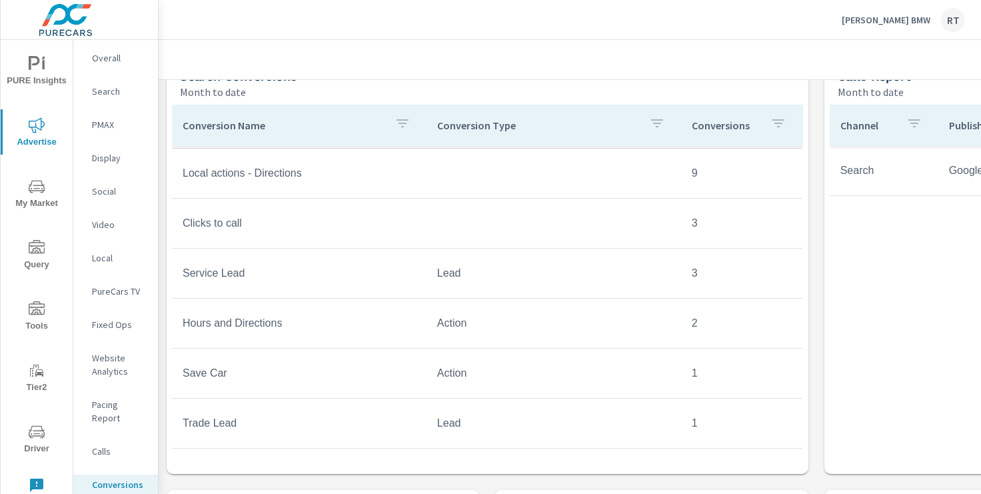
scroll to position [571, 0]
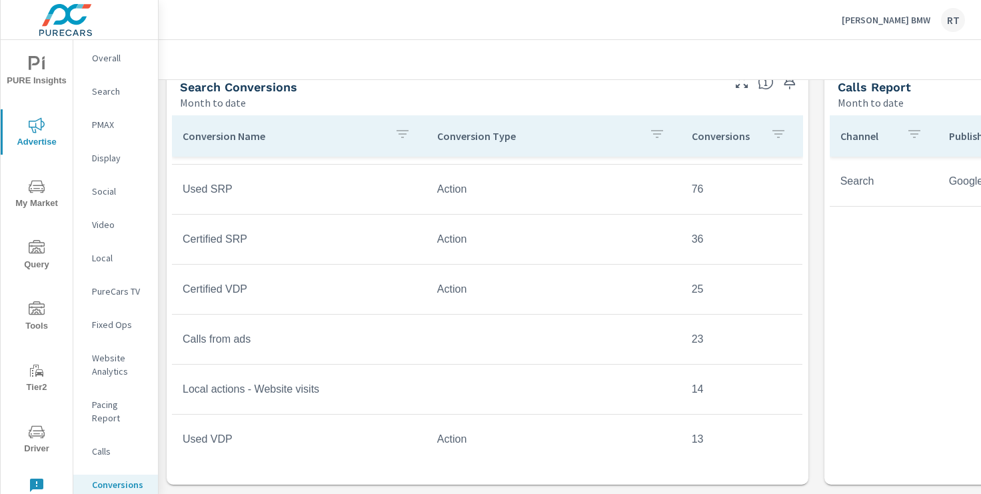
scroll to position [55, 0]
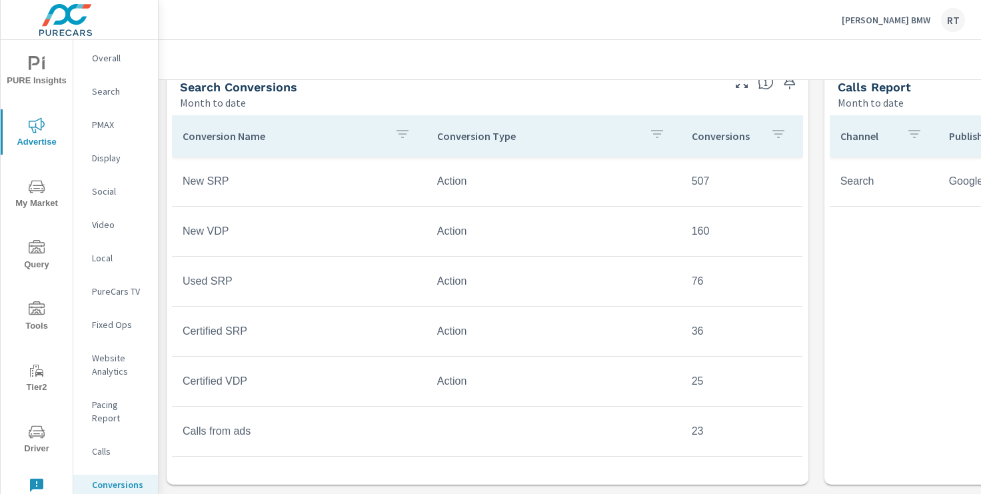
click at [790, 81] on icon "button" at bounding box center [790, 82] width 16 height 16
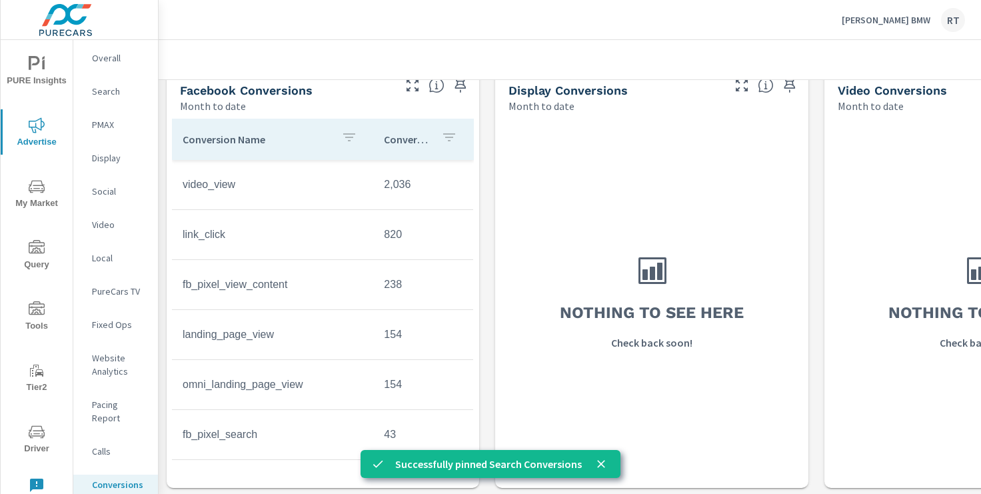
scroll to position [1007, 0]
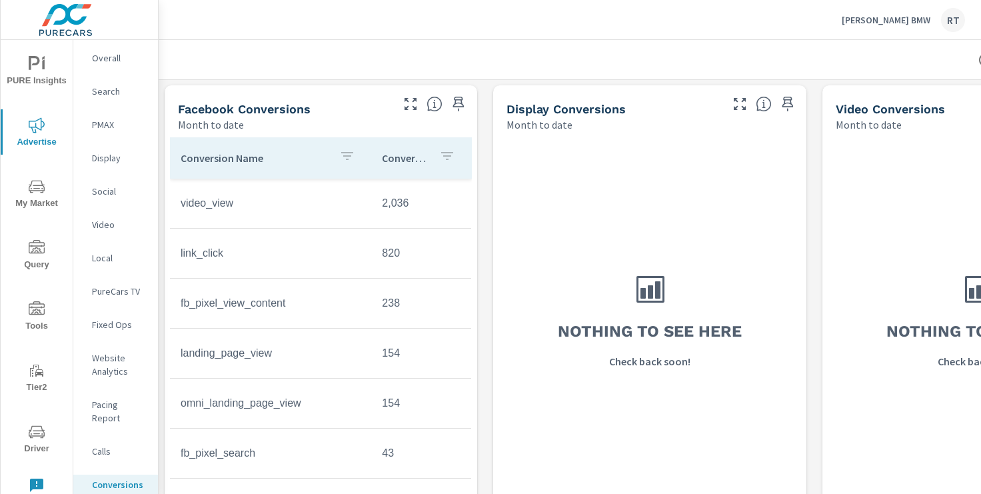
scroll to position [981, 2]
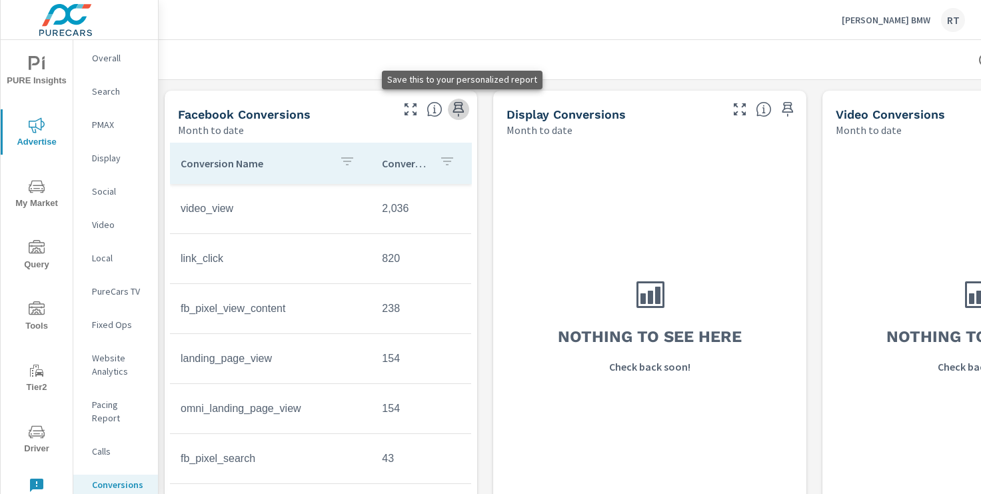
click at [461, 110] on icon "button" at bounding box center [459, 109] width 16 height 16
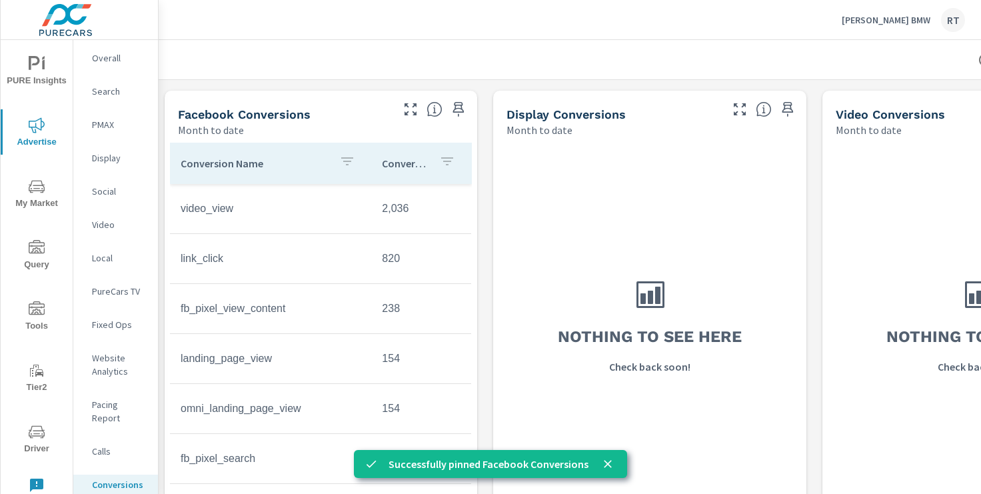
click at [112, 293] on p "PureCars TV" at bounding box center [119, 291] width 55 height 13
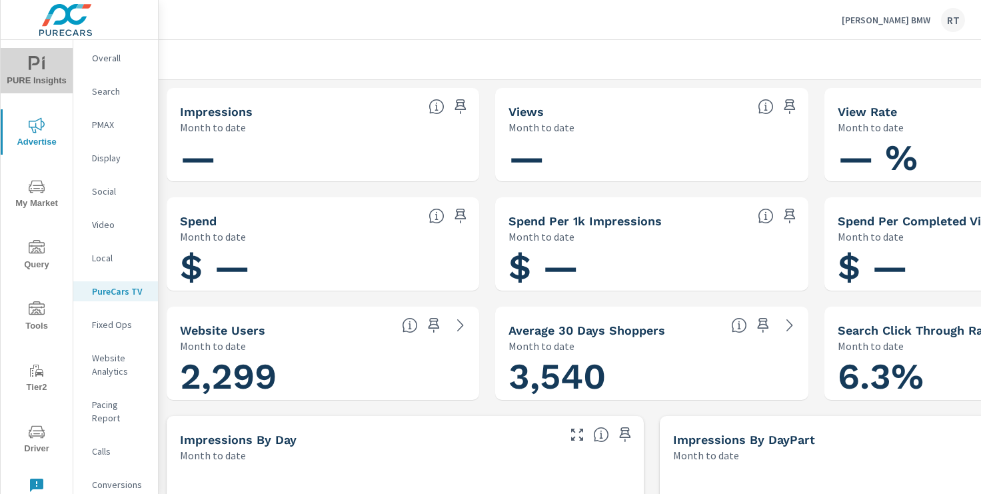
click at [39, 79] on span "PURE Insights" at bounding box center [37, 72] width 64 height 33
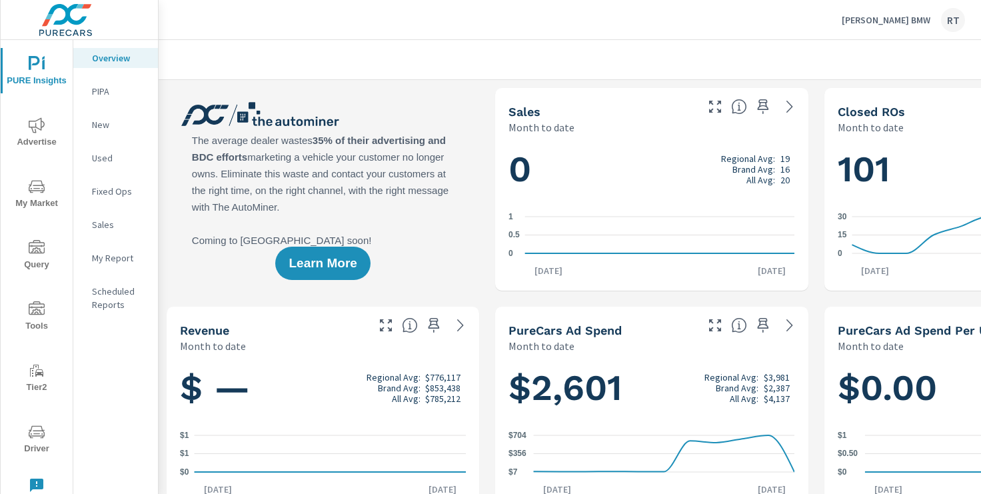
click at [116, 263] on p "My Report" at bounding box center [119, 257] width 55 height 13
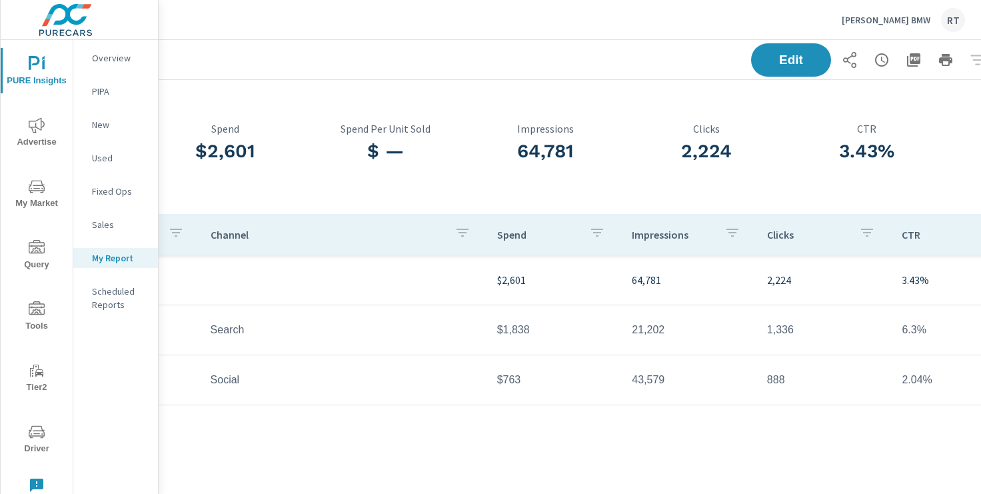
scroll to position [62, 96]
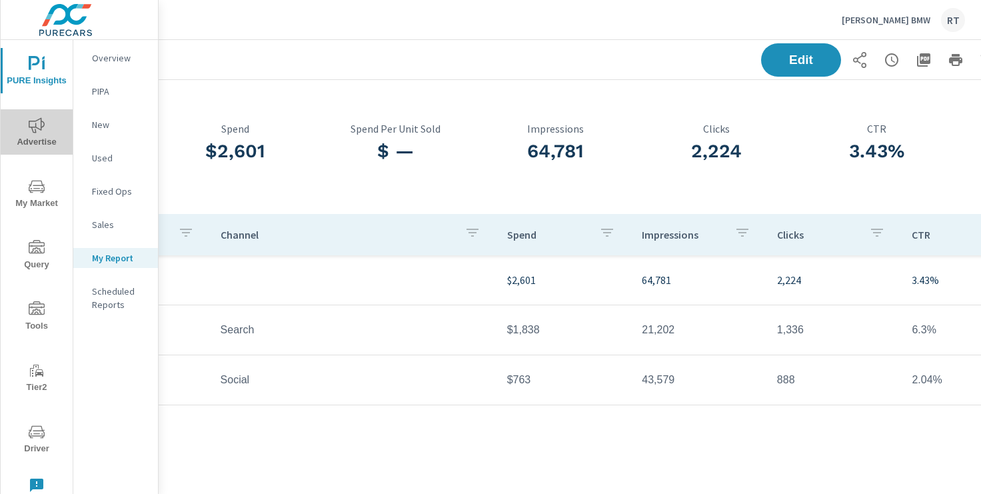
click at [36, 131] on icon "nav menu" at bounding box center [37, 124] width 16 height 15
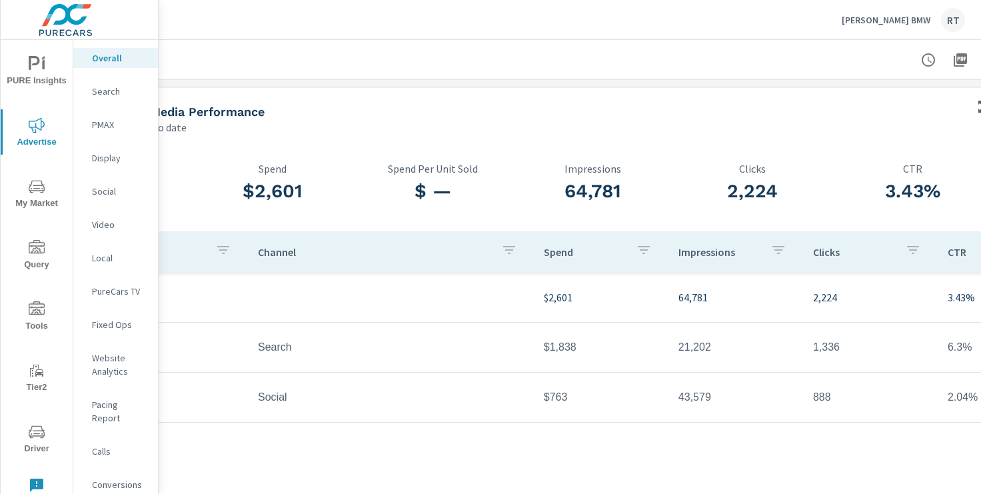
scroll to position [0, 164]
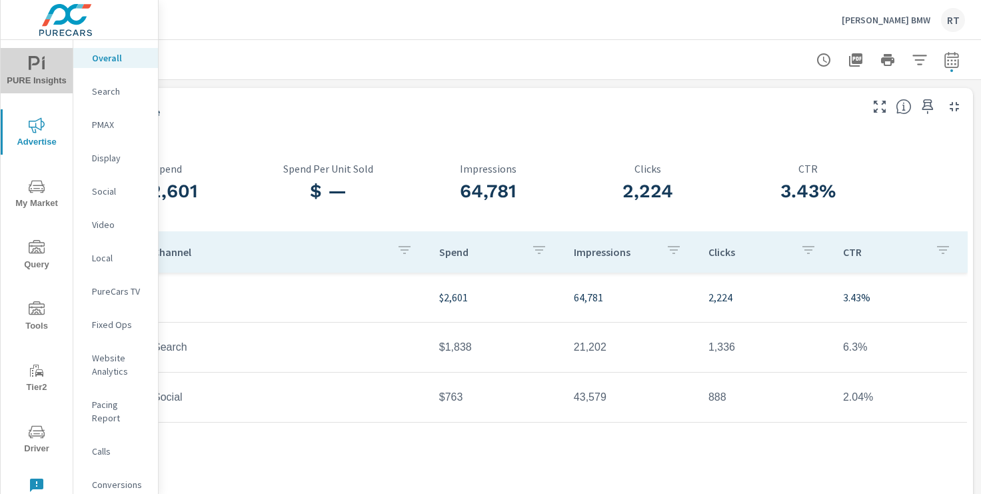
click at [32, 75] on span "PURE Insights" at bounding box center [37, 72] width 64 height 33
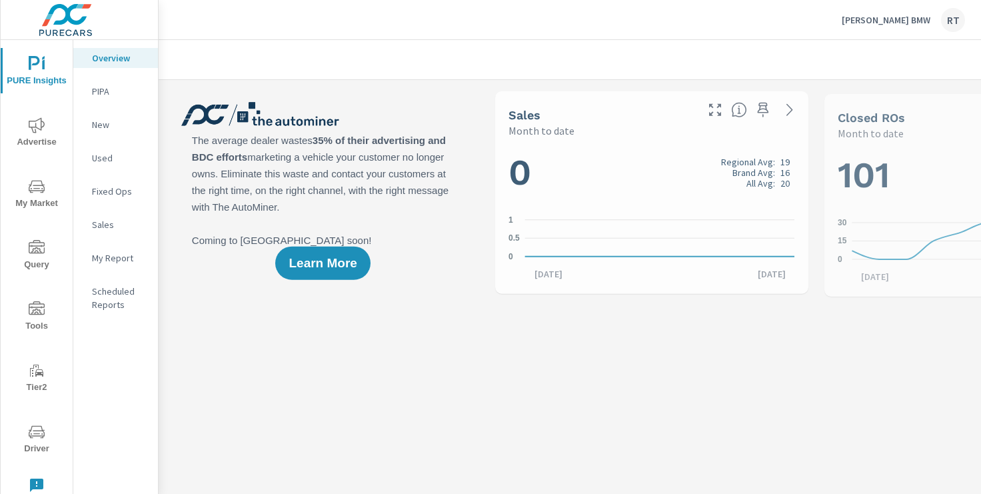
click at [103, 261] on p "My Report" at bounding box center [119, 257] width 55 height 13
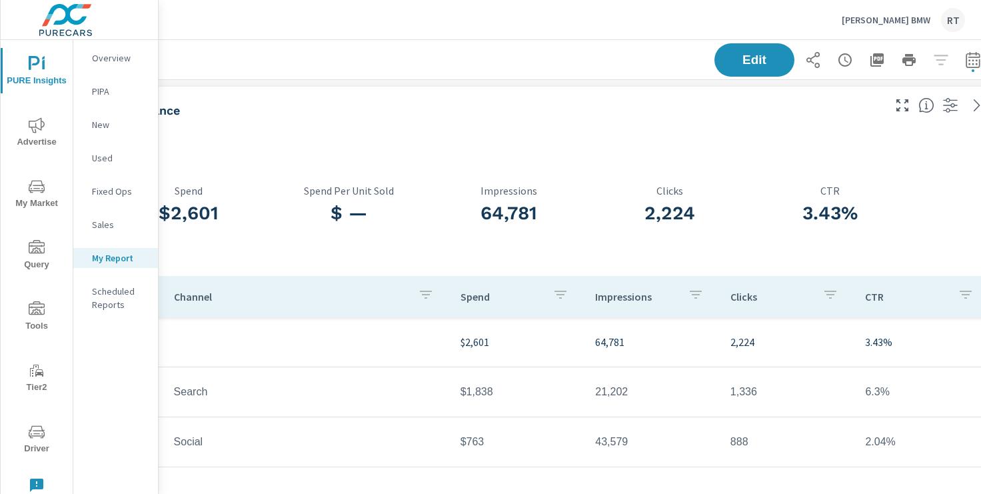
scroll to position [0, 164]
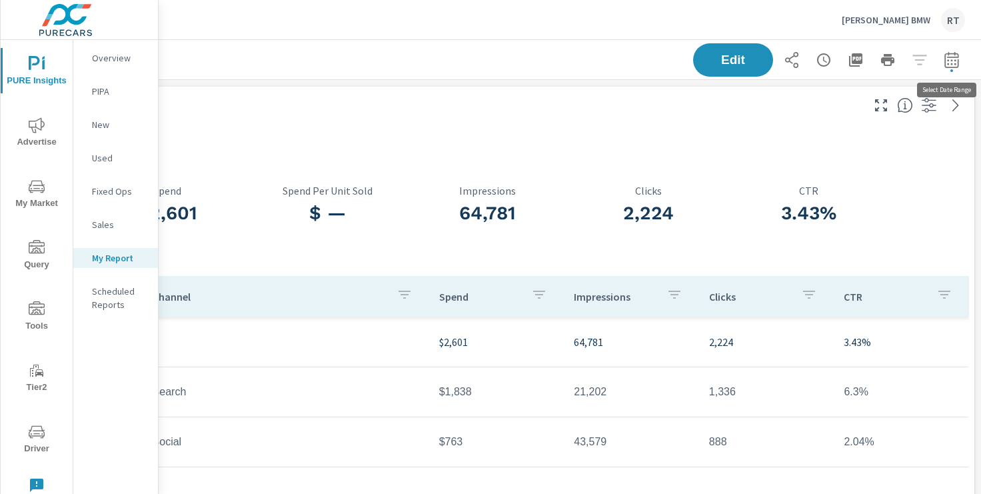
click at [944, 58] on icon "button" at bounding box center [951, 59] width 14 height 16
select select "Month to date"
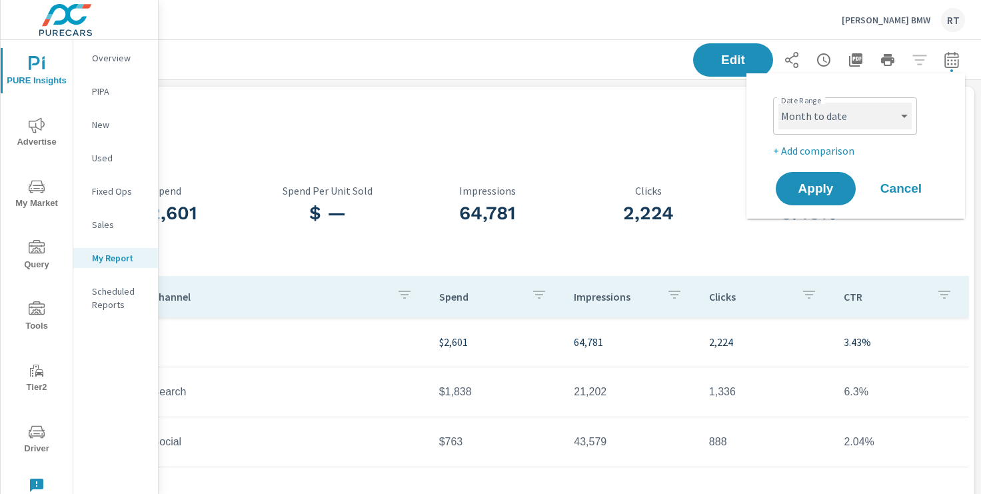
click at [886, 125] on select "Custom [DATE] Last week Last 7 days Last 14 days Last 30 days Last 45 days Last…" at bounding box center [844, 116] width 133 height 27
click at [916, 189] on span "Cancel" at bounding box center [900, 189] width 53 height 12
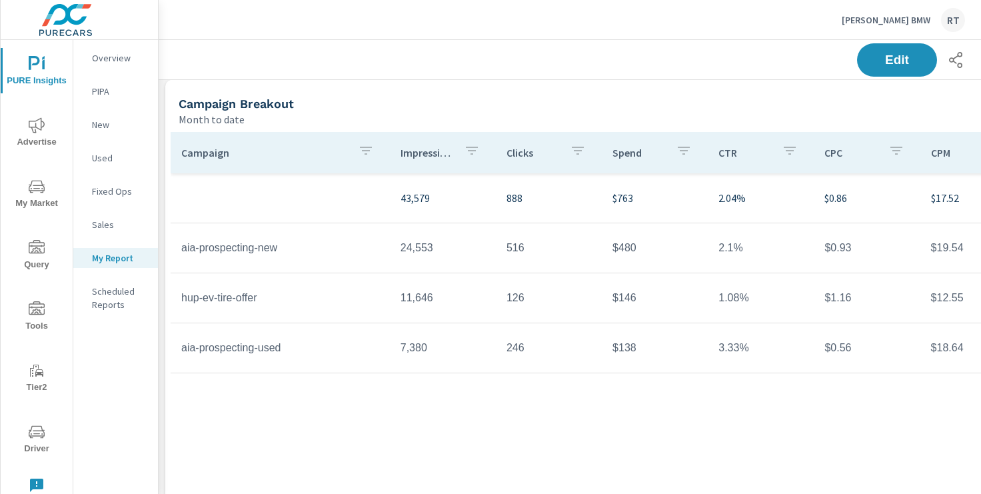
scroll to position [1230, 0]
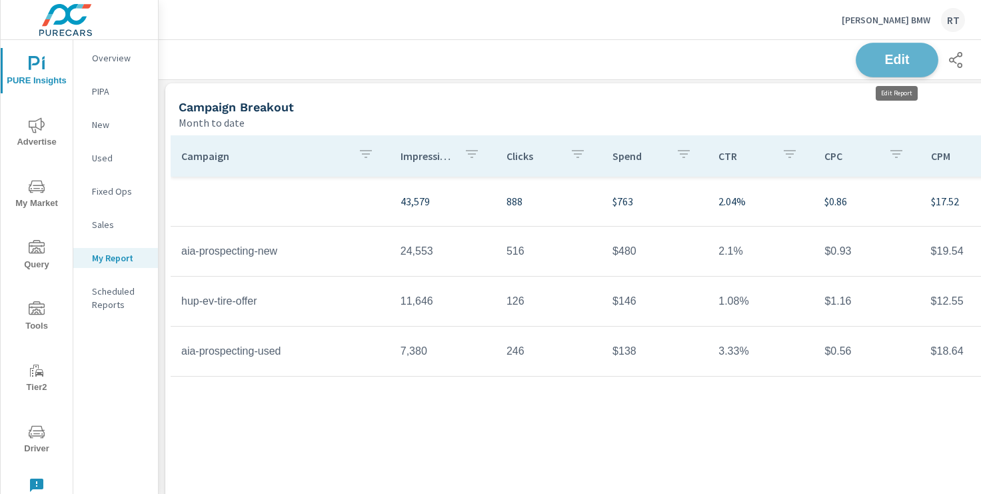
click at [888, 63] on span "Edit" at bounding box center [897, 59] width 55 height 13
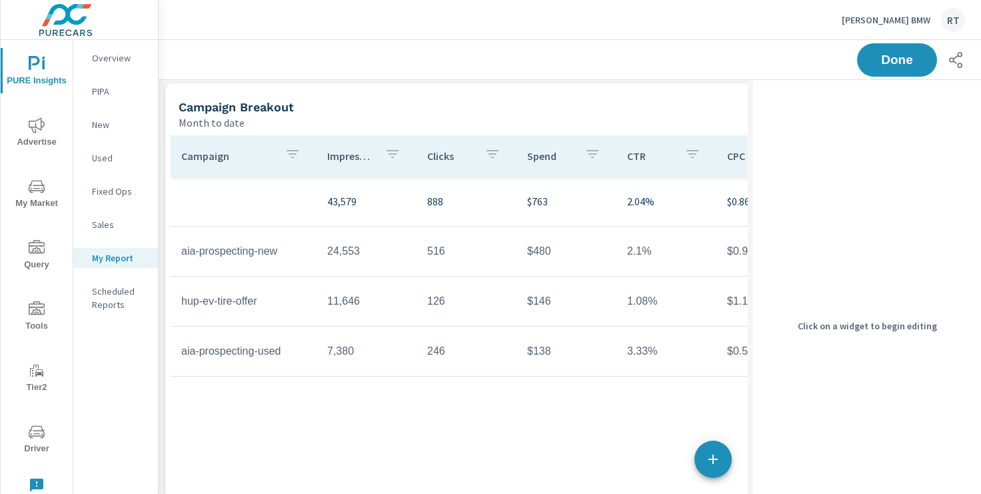
click at [628, 115] on div "Month to date" at bounding box center [485, 123] width 612 height 16
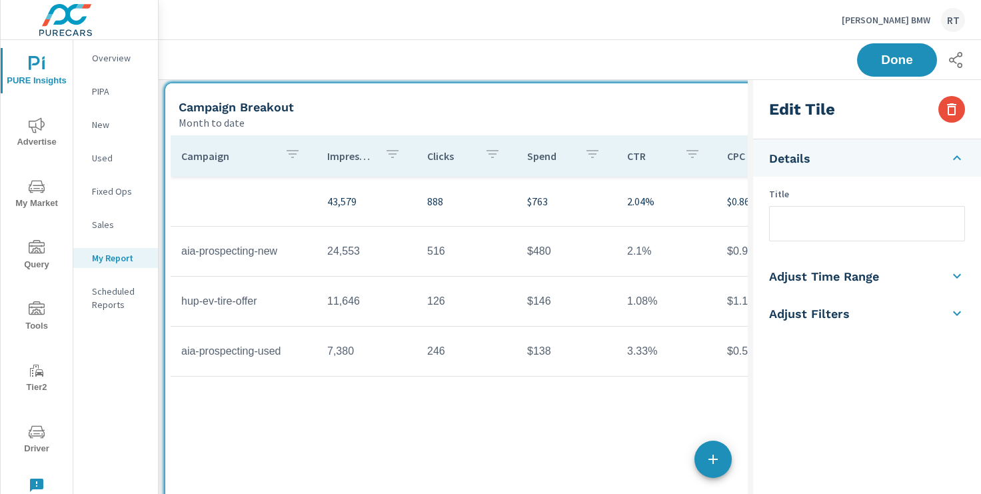
click at [784, 223] on input "text" at bounding box center [867, 224] width 195 height 34
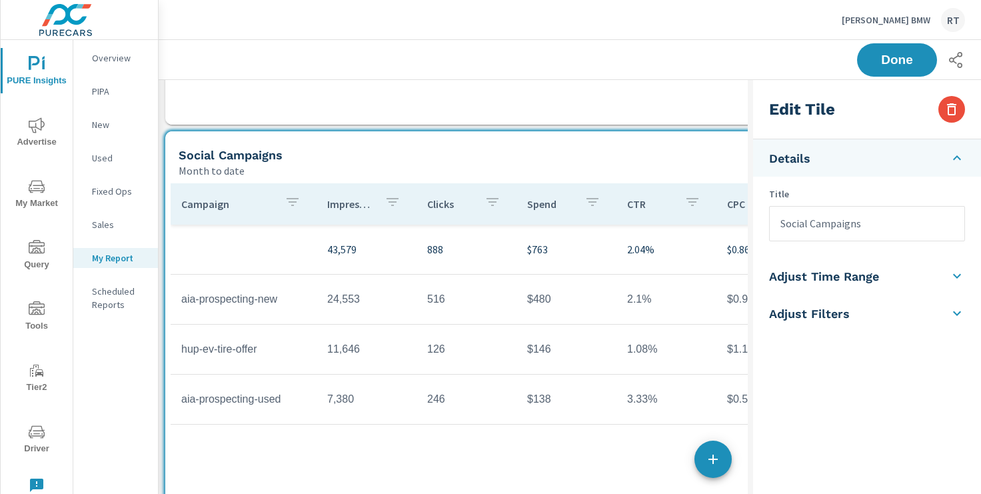
scroll to position [1170, 0]
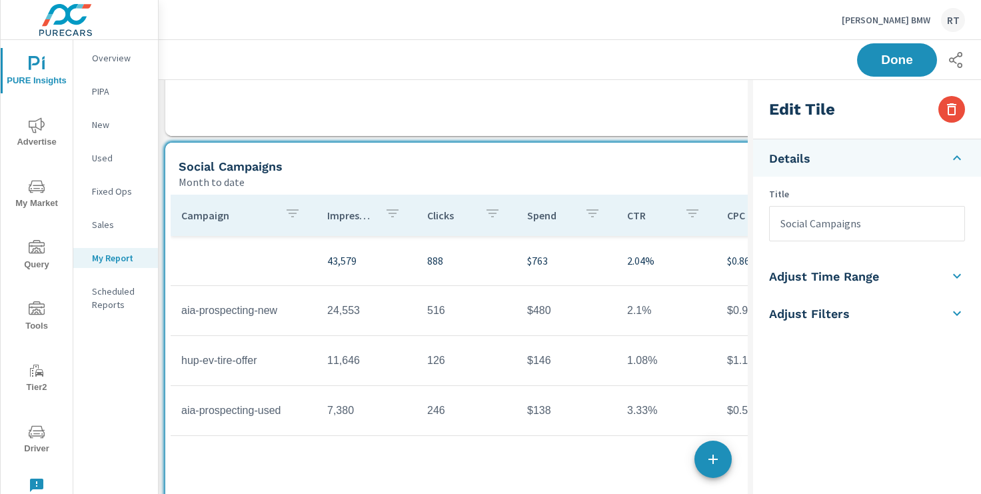
type input "Social Campaigns"
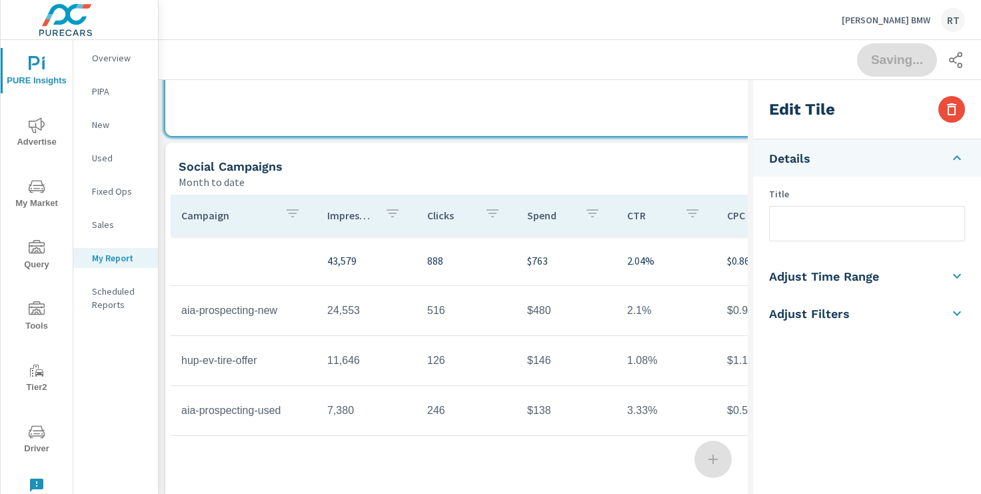
click at [658, 169] on div "Social Campaigns" at bounding box center [485, 166] width 612 height 15
type input "Social Campaigns"
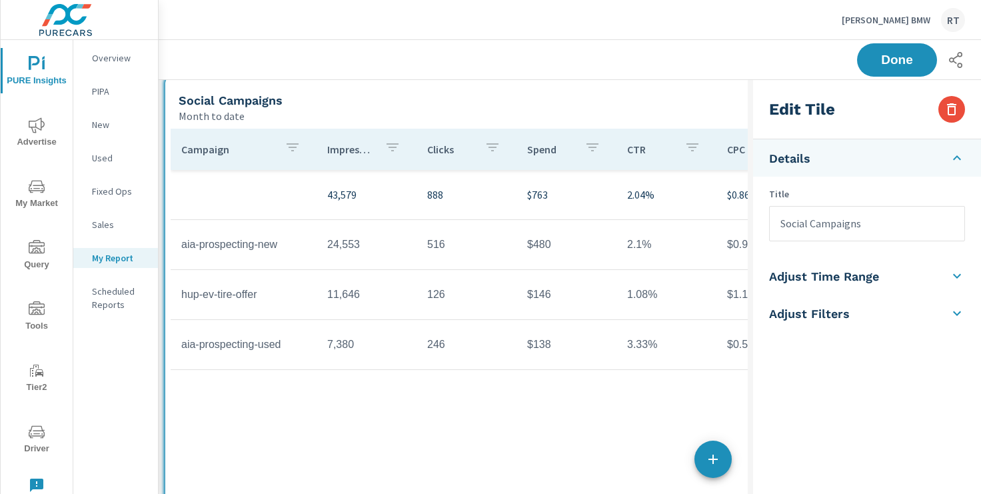
scroll to position [1236, 0]
click at [905, 59] on span "Done" at bounding box center [897, 59] width 55 height 13
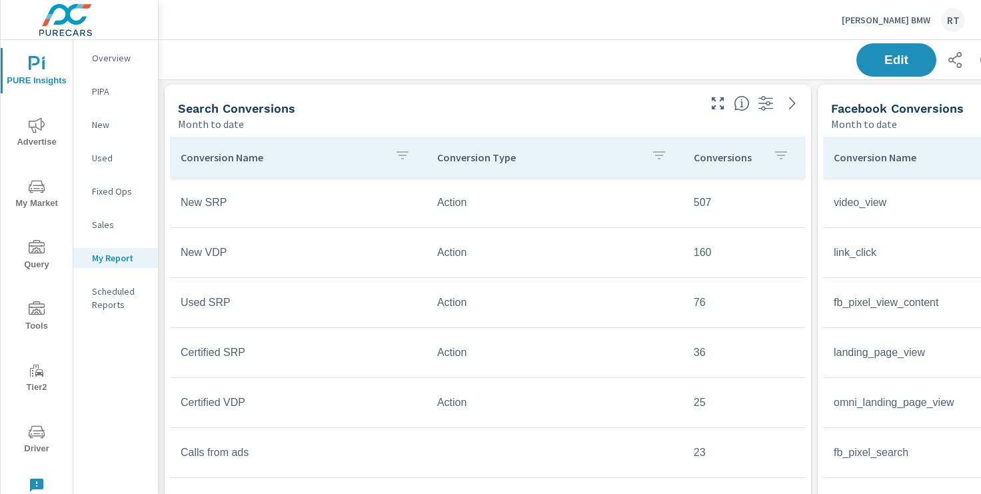
scroll to position [1845, 1]
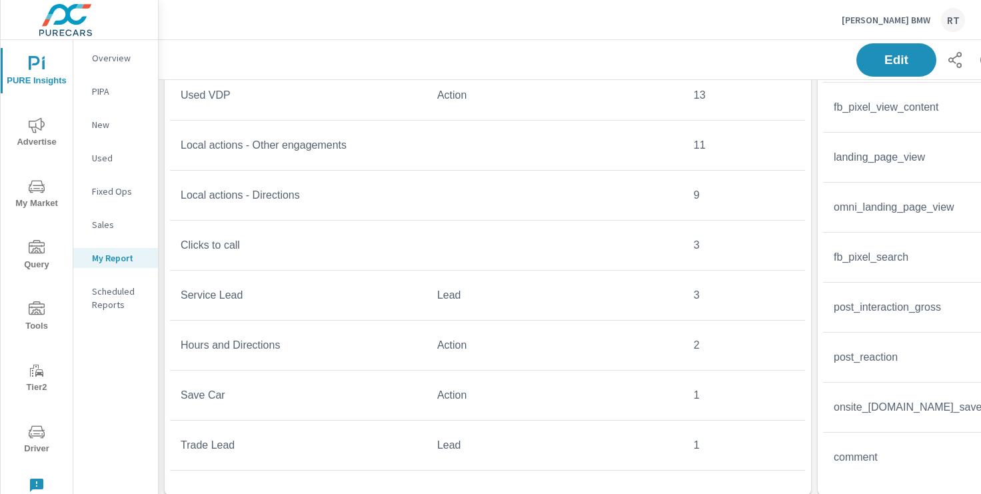
scroll to position [2045, 1]
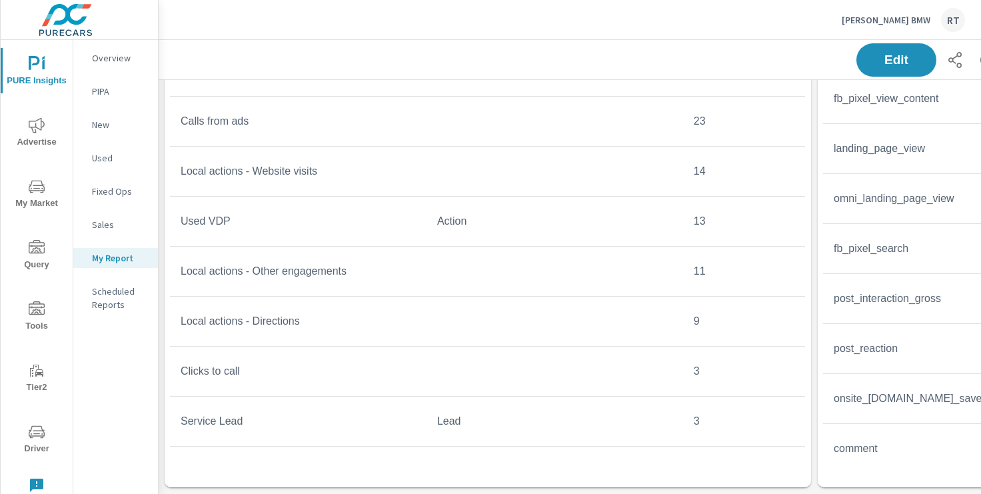
scroll to position [119, 0]
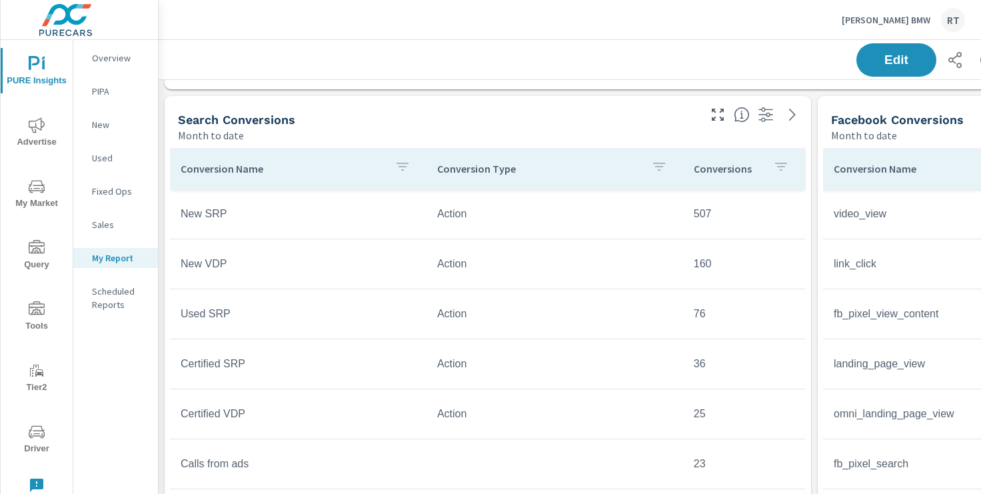
scroll to position [1815, 1]
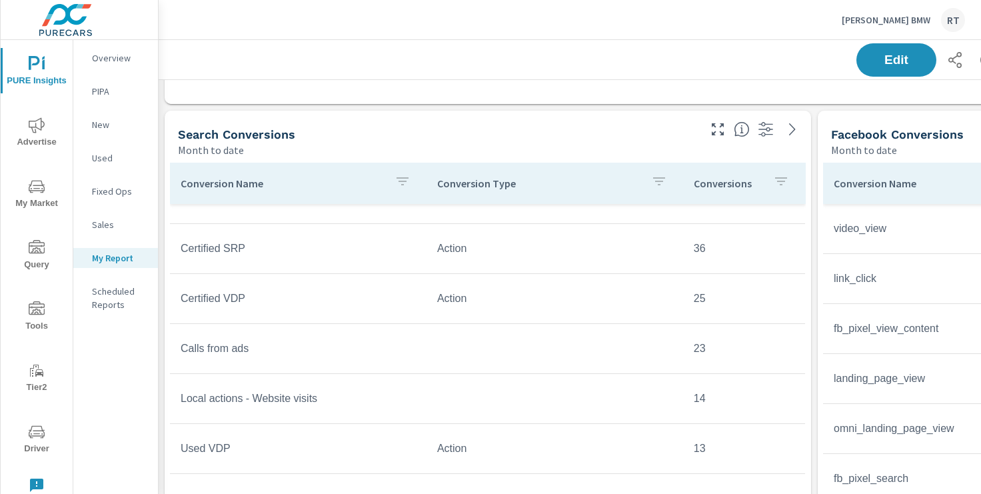
scroll to position [131, 0]
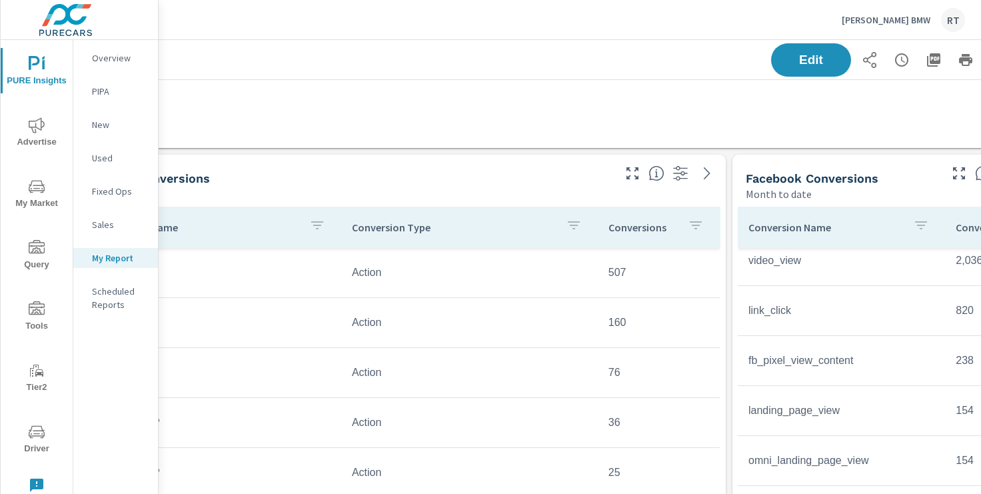
scroll to position [1709, 86]
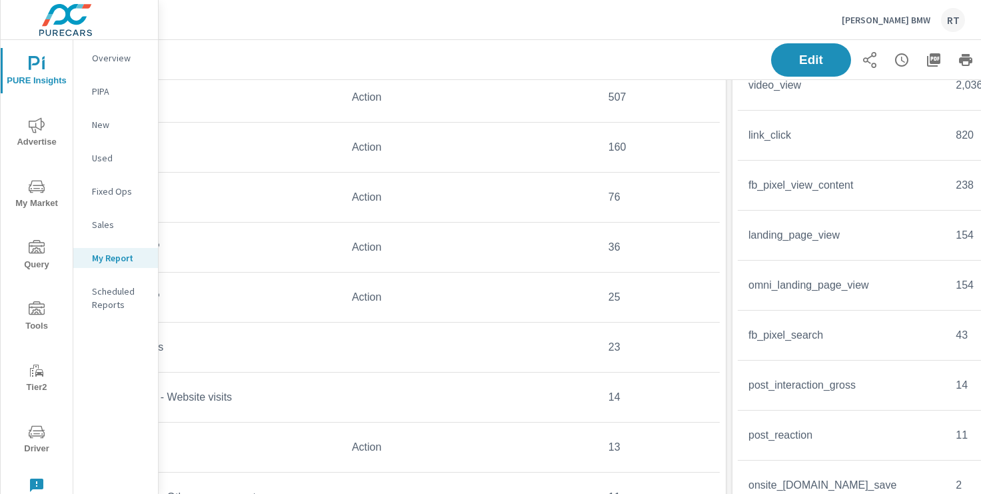
scroll to position [1946, 0]
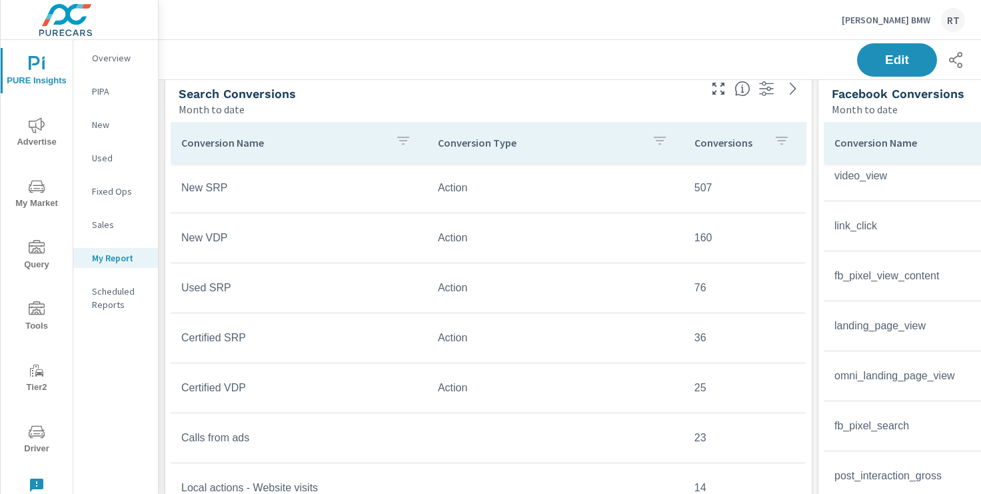
scroll to position [1857, 1]
click at [107, 60] on p "Overview" at bounding box center [119, 57] width 55 height 13
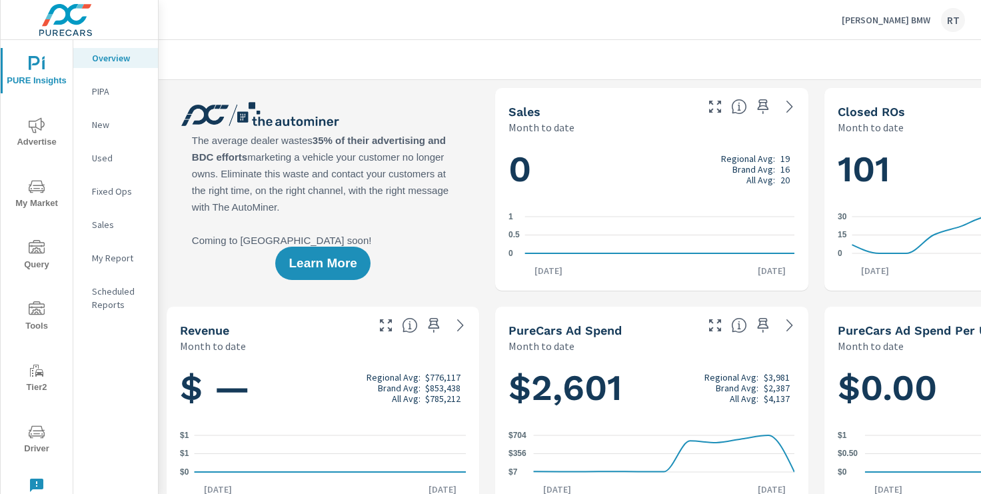
click at [897, 20] on p "[PERSON_NAME] BMW" at bounding box center [886, 20] width 89 height 12
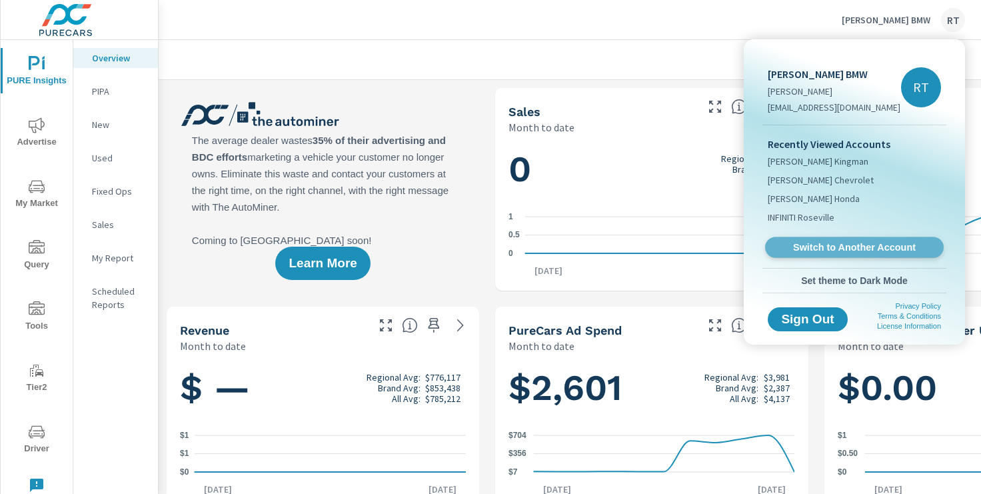
click at [816, 247] on span "Switch to Another Account" at bounding box center [853, 247] width 163 height 13
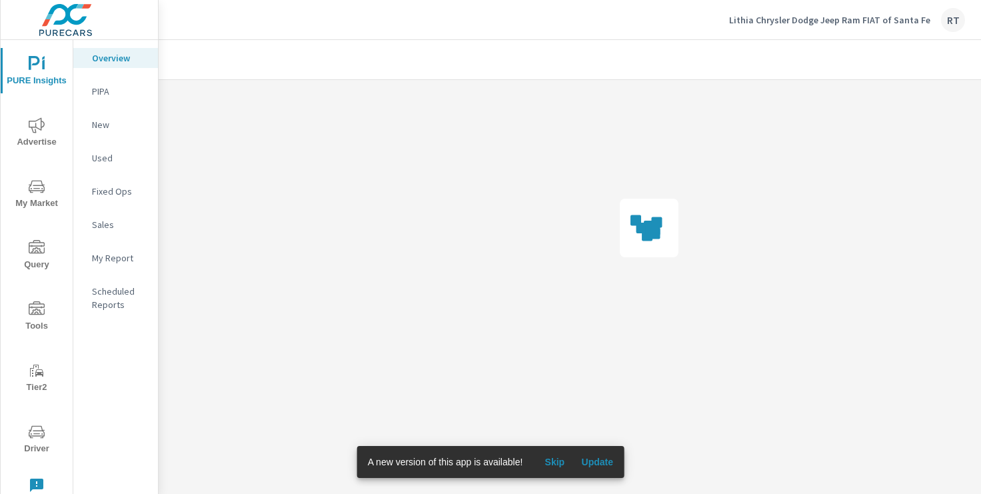
click at [554, 464] on span "Skip" at bounding box center [554, 462] width 32 height 12
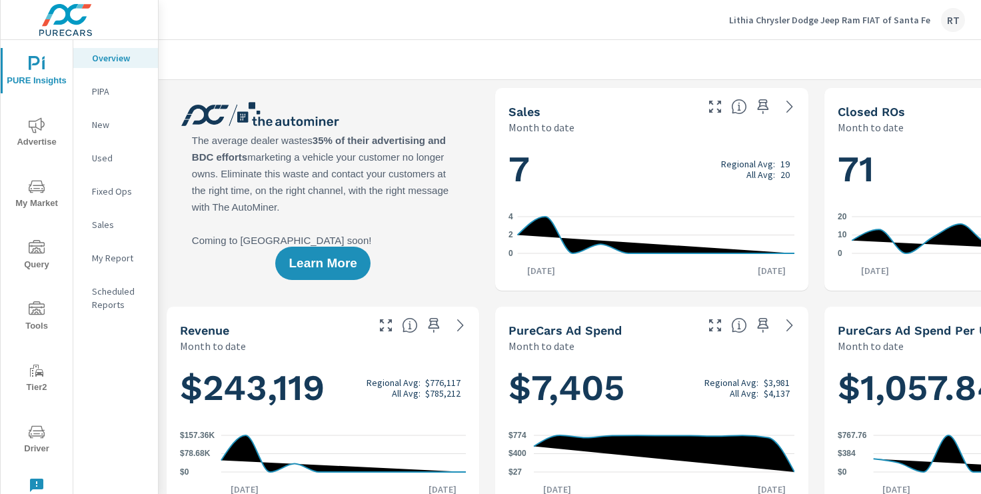
scroll to position [0, 164]
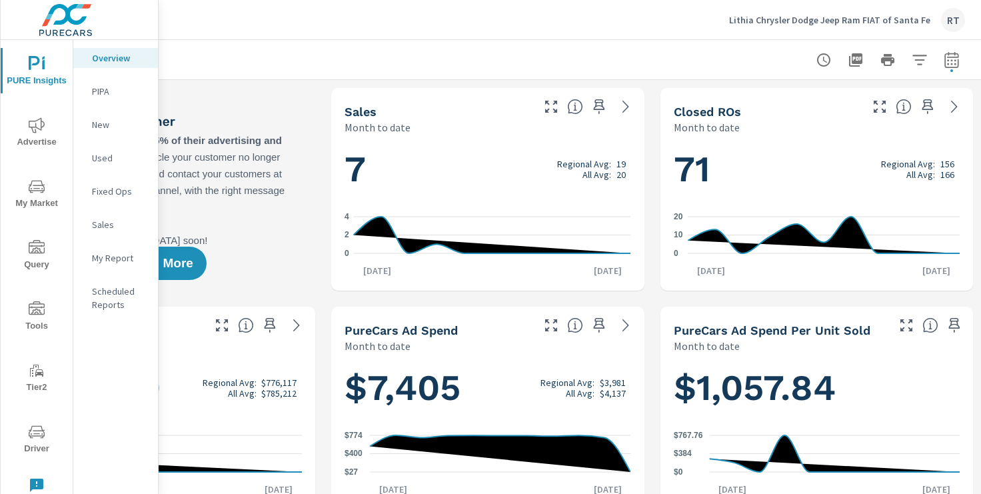
click at [955, 65] on icon "button" at bounding box center [952, 60] width 16 height 16
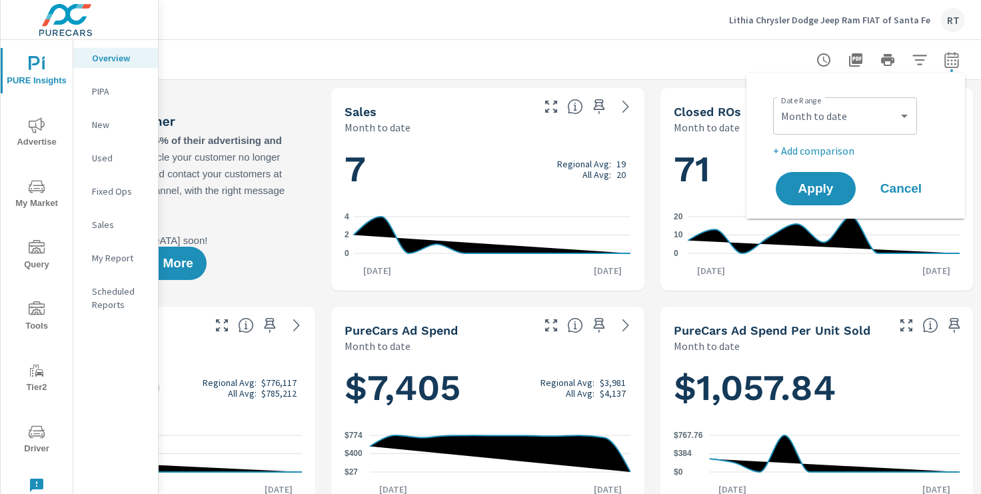
click at [873, 131] on div "Custom Yesterday Last week Last 7 days Last 14 days Last 30 days Last 45 days L…" at bounding box center [845, 115] width 144 height 37
click at [853, 115] on select "Custom Yesterday Last week Last 7 days Last 14 days Last 30 days Last 45 days L…" at bounding box center [844, 116] width 133 height 27
click at [778, 103] on select "Custom Yesterday Last week Last 7 days Last 14 days Last 30 days Last 45 days L…" at bounding box center [844, 116] width 133 height 27
select select "Last 30 days"
click at [806, 150] on p "+ Add comparison" at bounding box center [858, 151] width 171 height 16
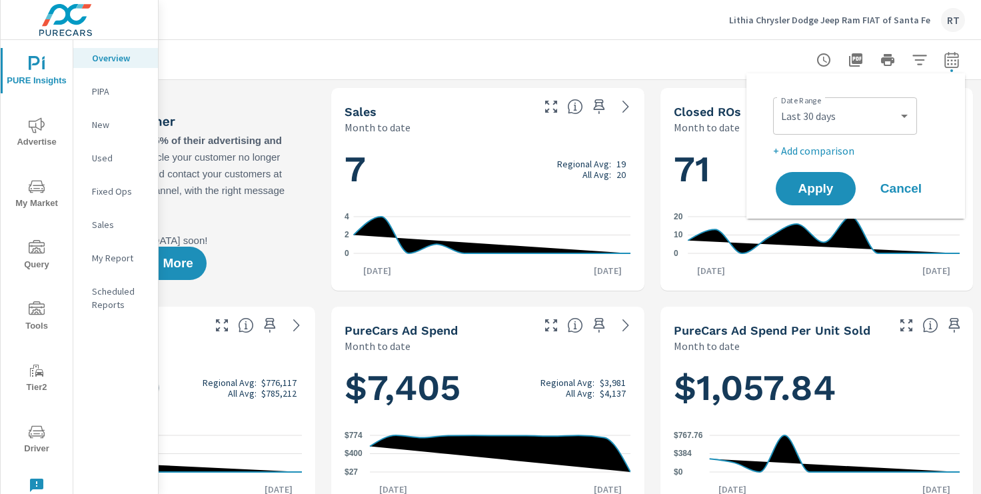
select select "Previous period"
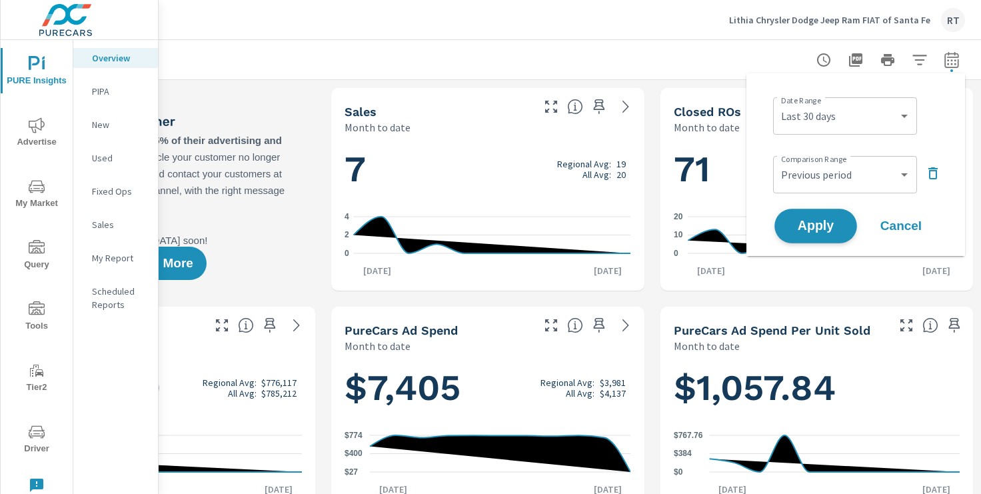
click at [817, 228] on span "Apply" at bounding box center [815, 226] width 55 height 13
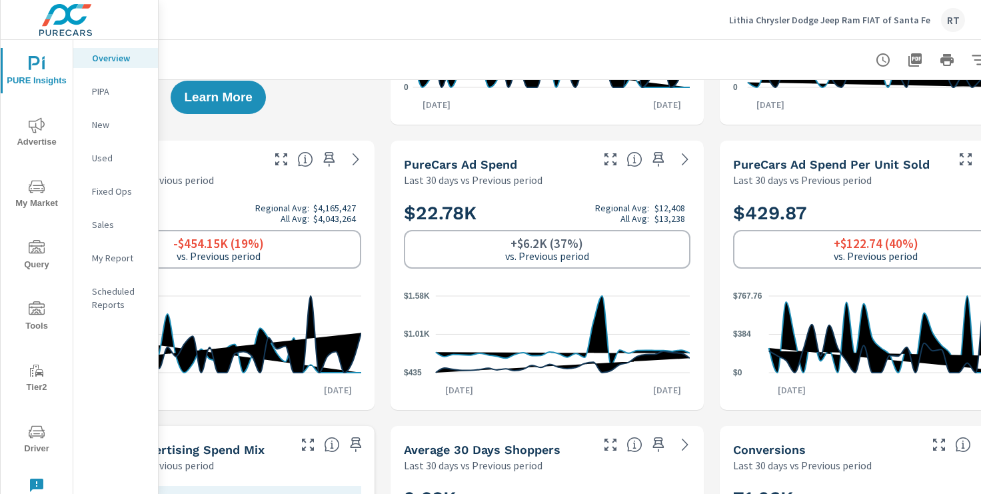
scroll to position [233, 0]
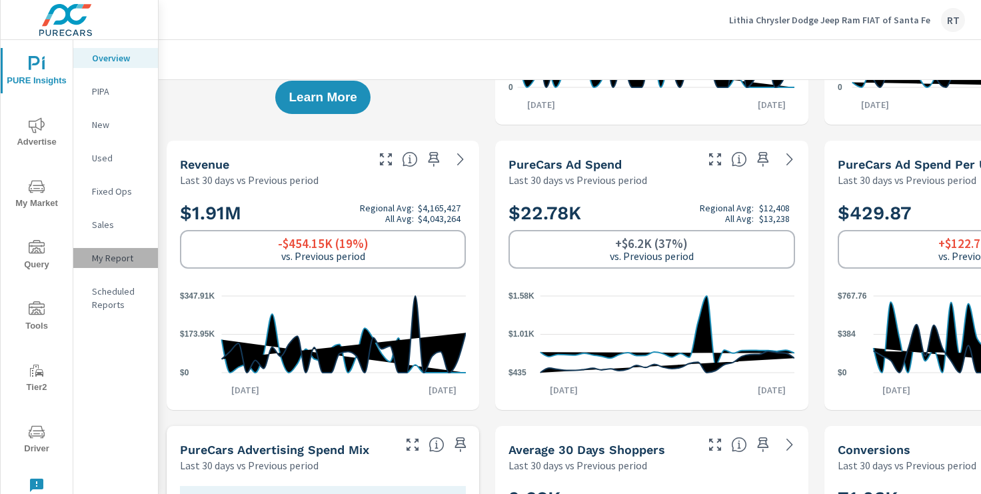
click at [118, 257] on p "My Report" at bounding box center [119, 257] width 55 height 13
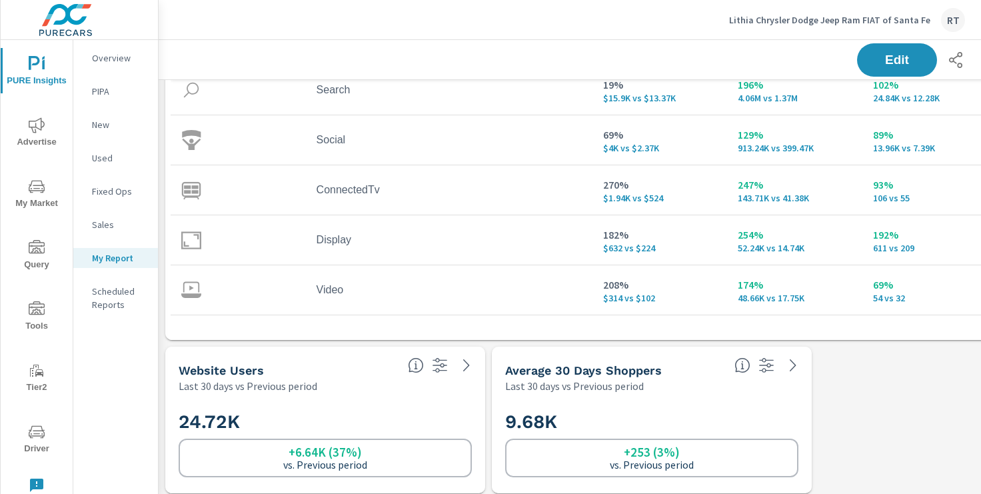
scroll to position [201, 0]
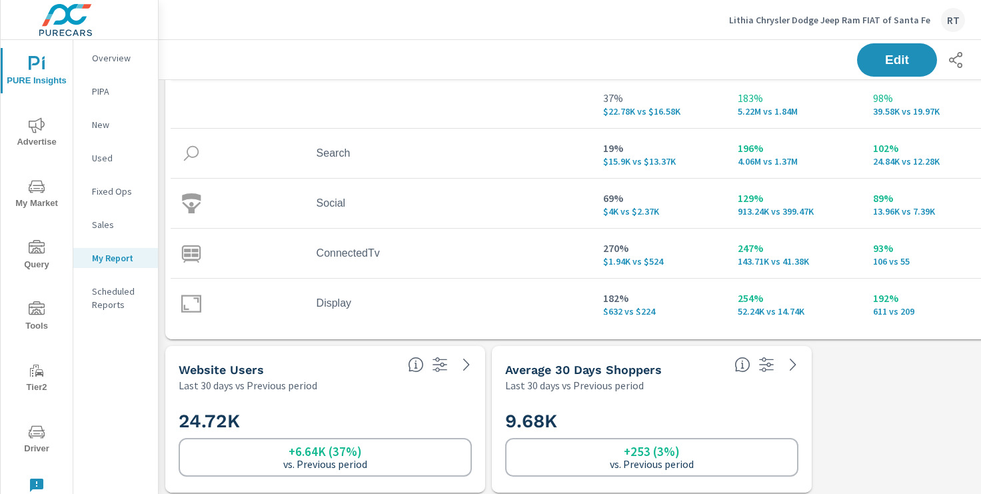
scroll to position [64, 0]
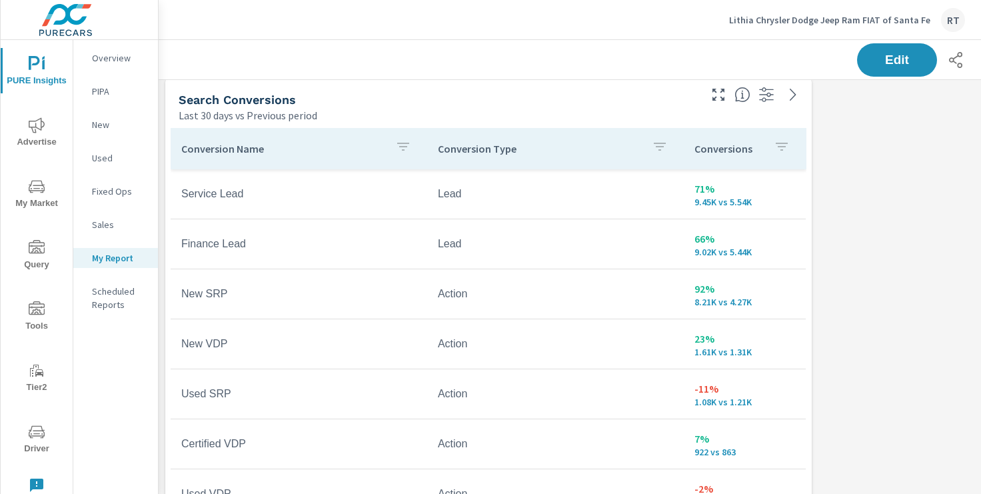
scroll to position [778, 1]
click at [766, 149] on div "Conversions" at bounding box center [744, 148] width 101 height 31
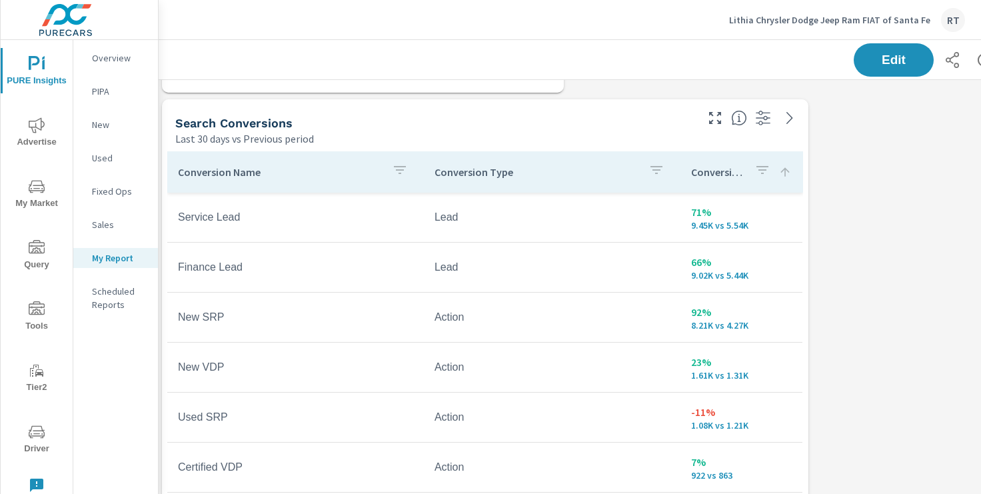
scroll to position [732, 3]
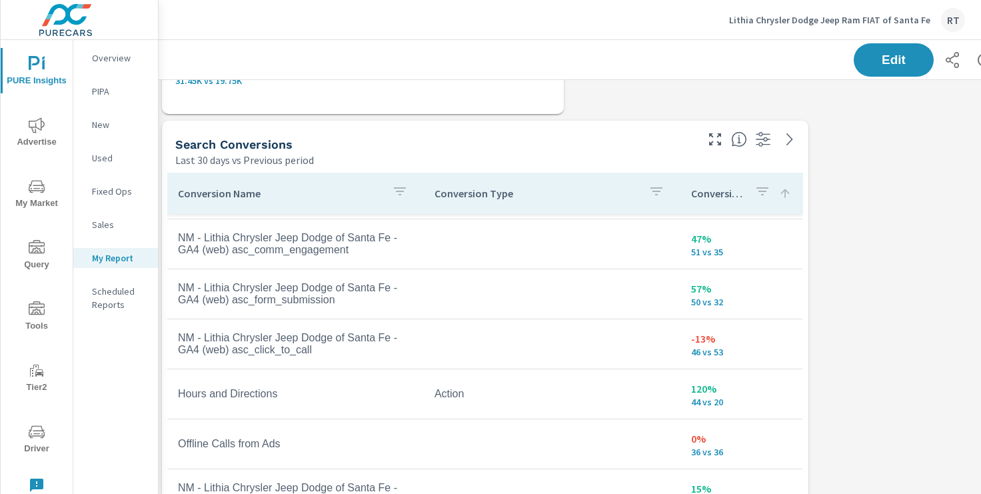
scroll to position [445, 0]
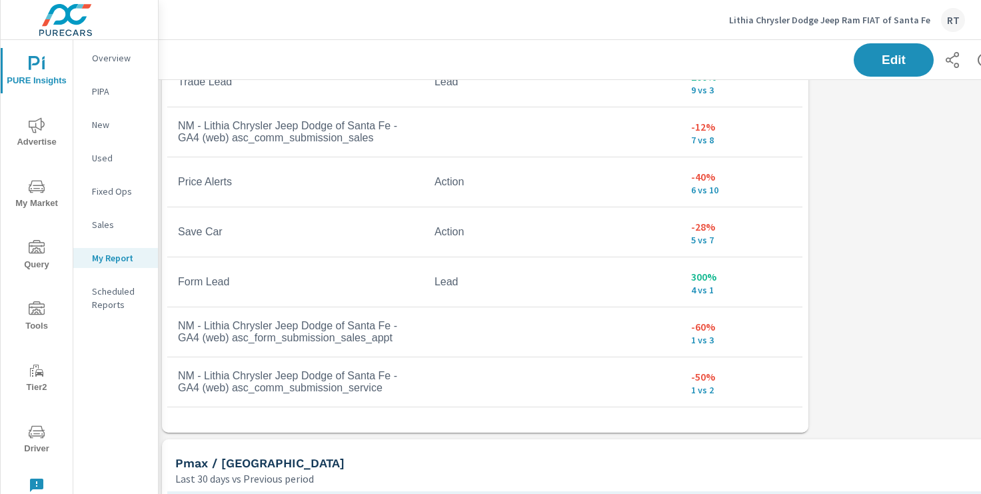
scroll to position [1029, 3]
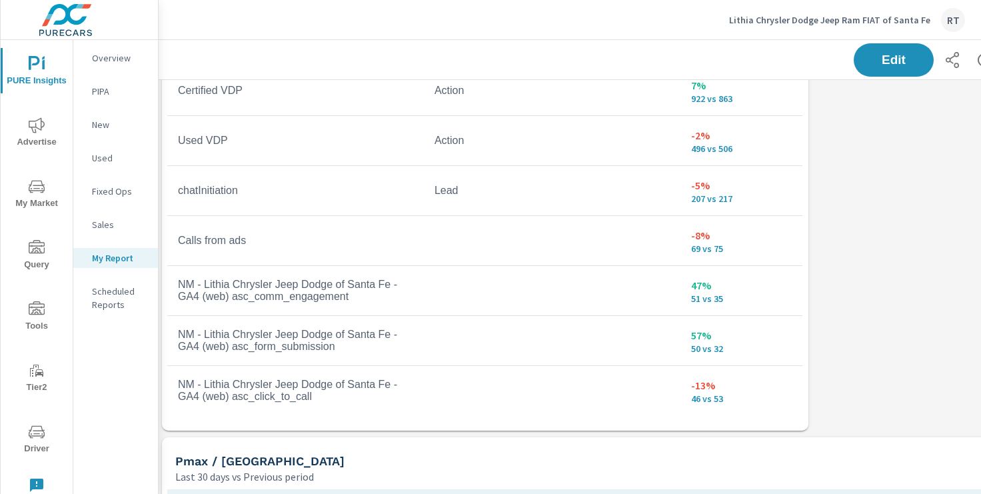
scroll to position [25, 0]
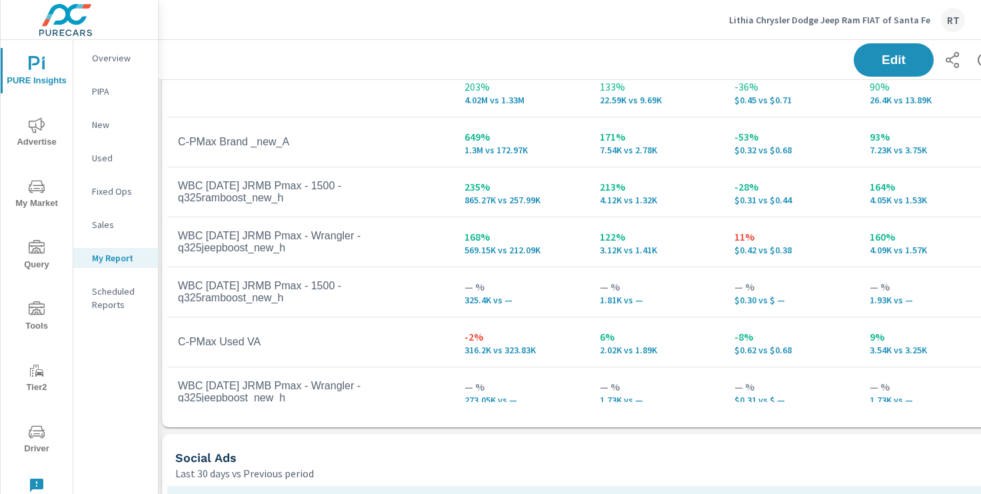
scroll to position [1496, 3]
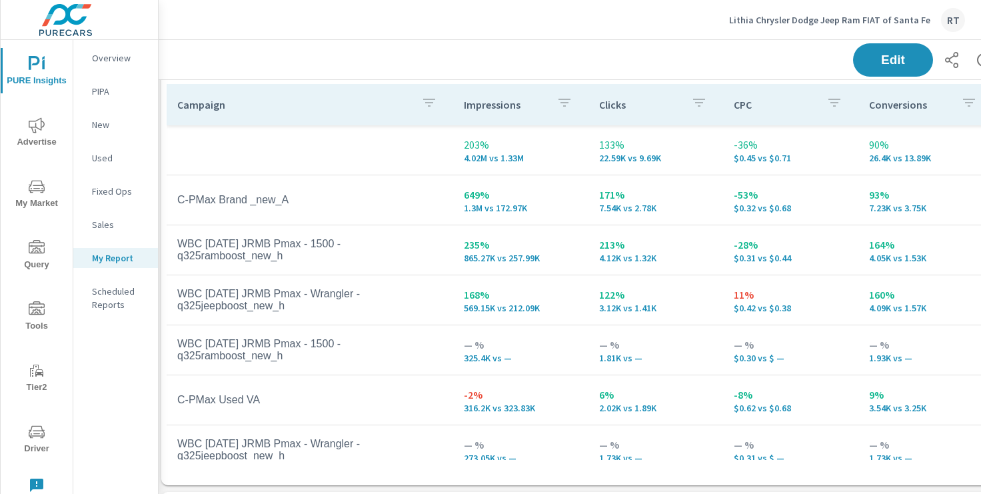
scroll to position [1436, 4]
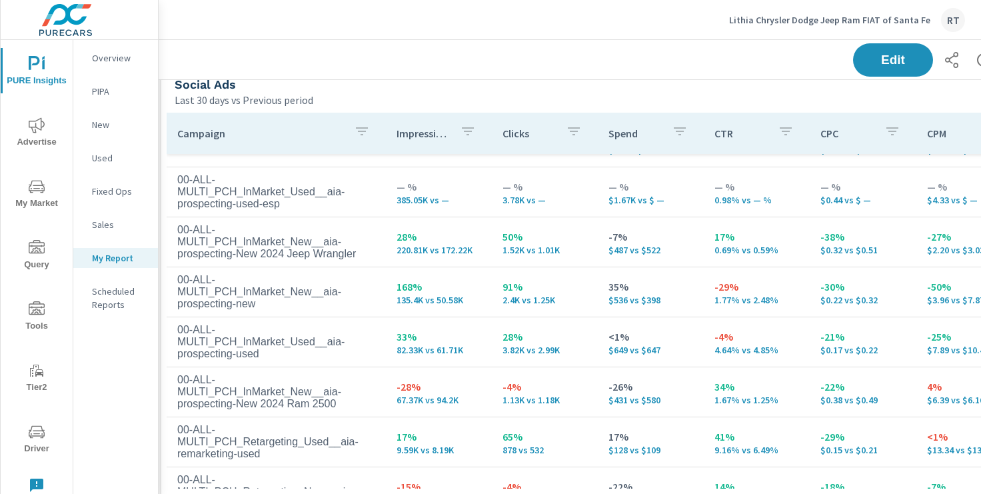
scroll to position [44, 0]
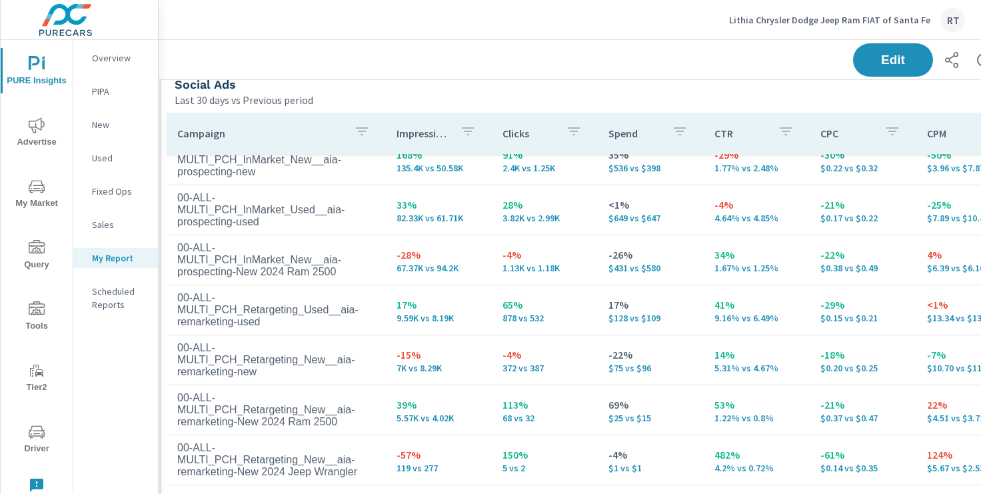
scroll to position [1892, 4]
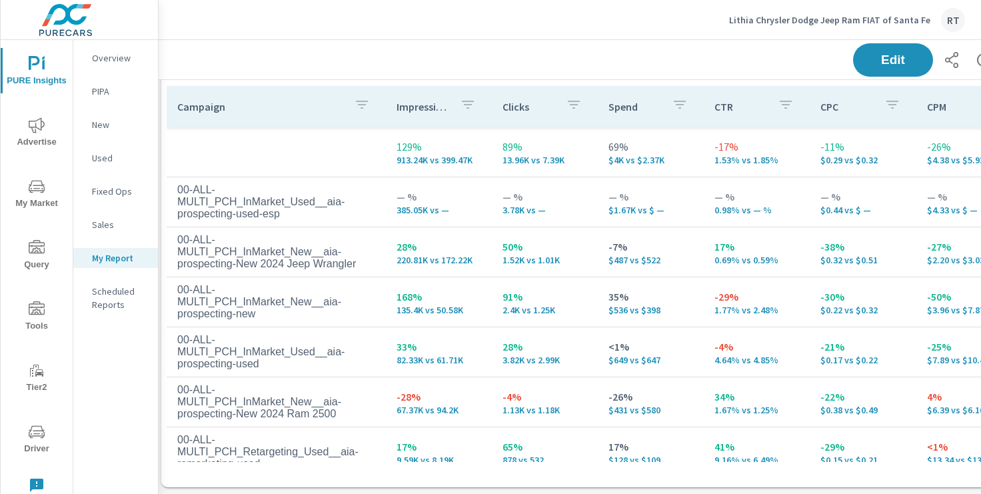
scroll to position [1882, 4]
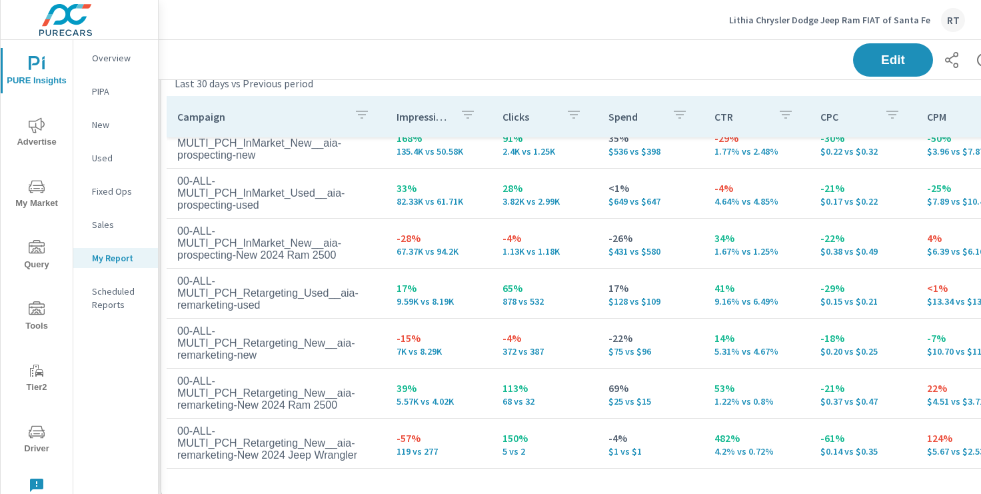
scroll to position [1892, 4]
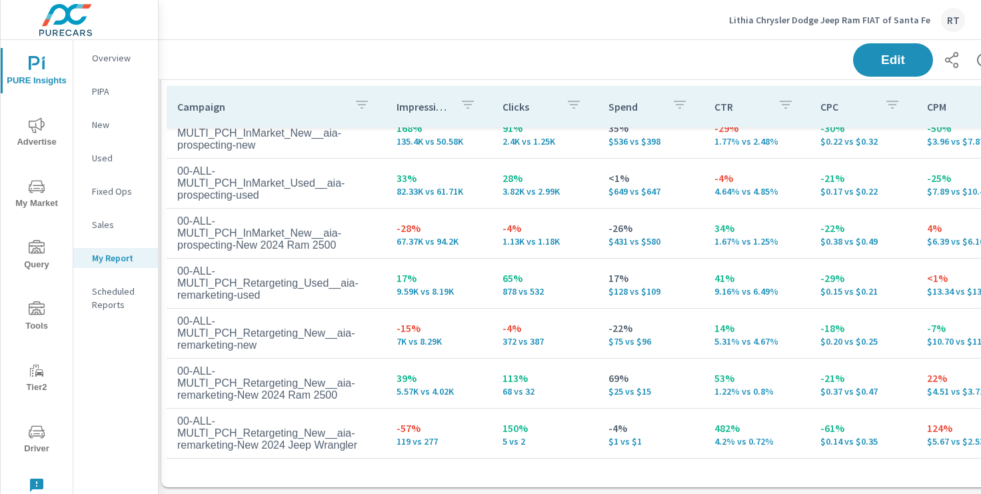
scroll to position [7, 0]
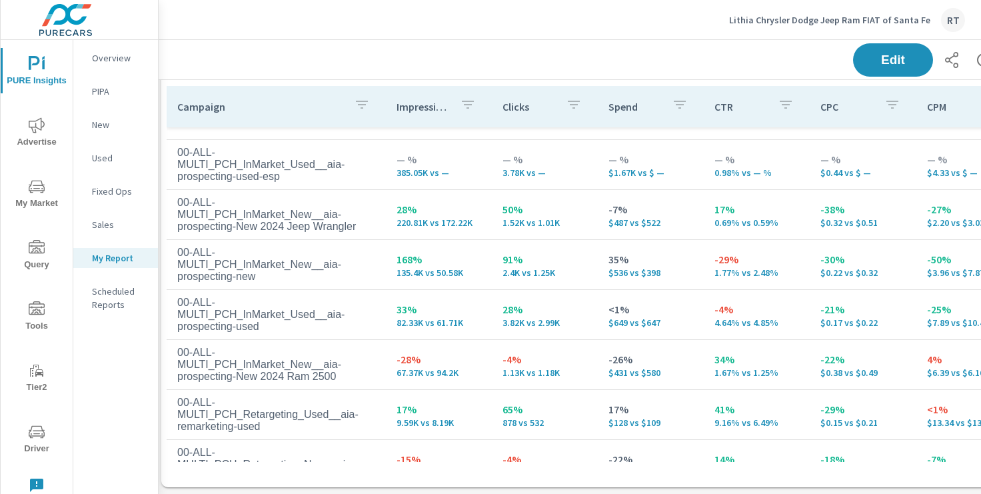
scroll to position [52, 0]
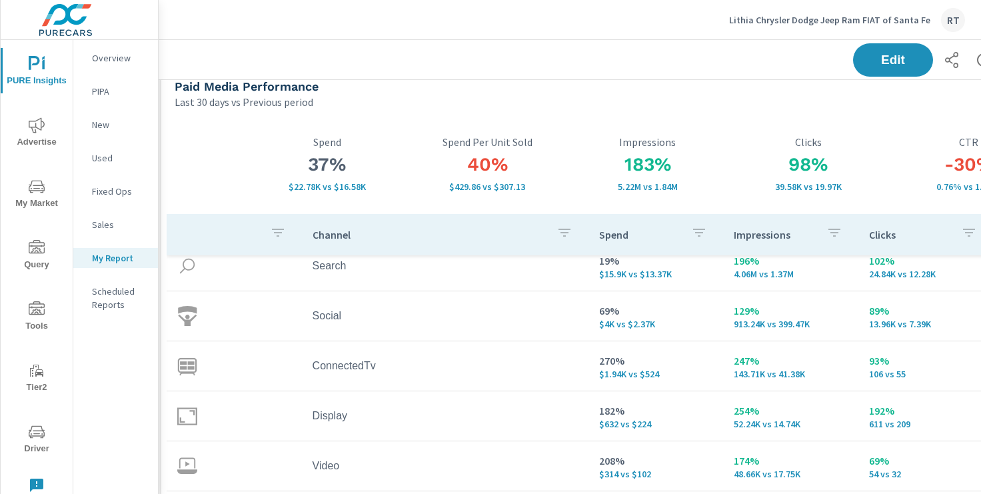
scroll to position [18, 4]
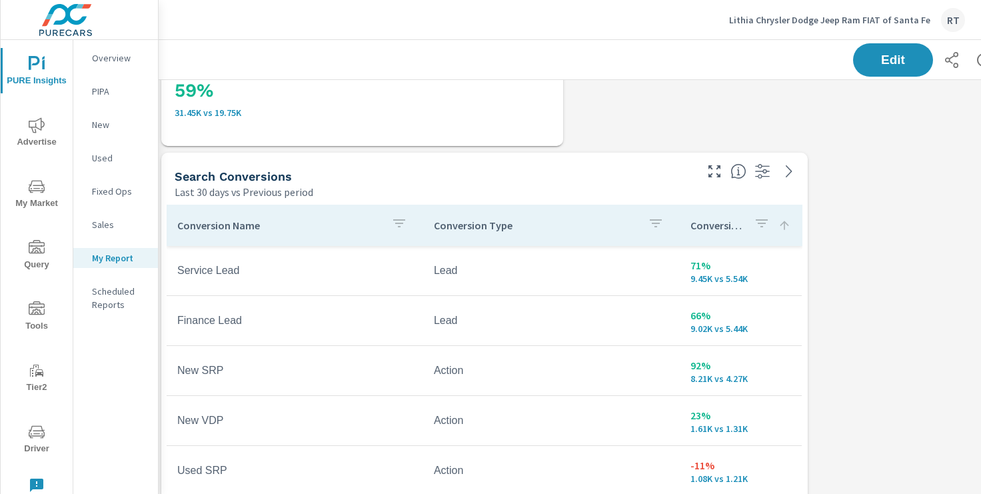
scroll to position [688, 4]
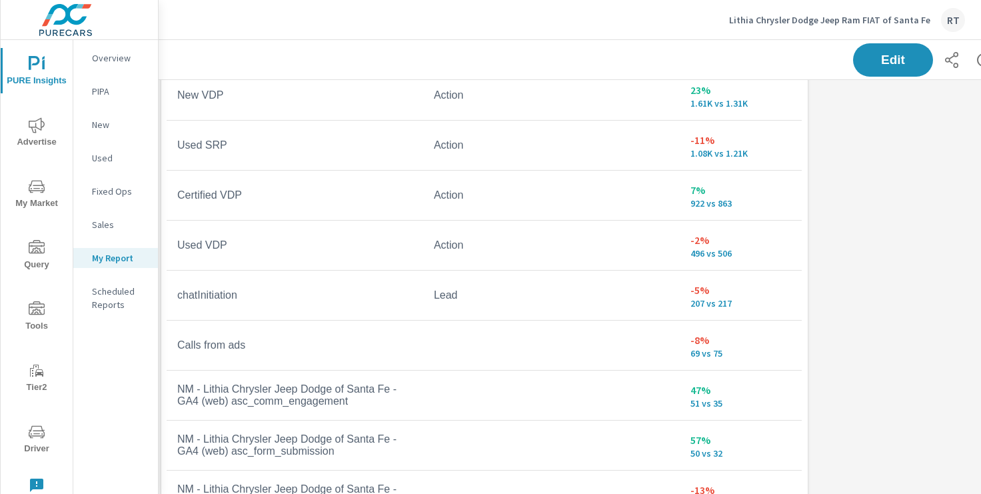
scroll to position [930, 0]
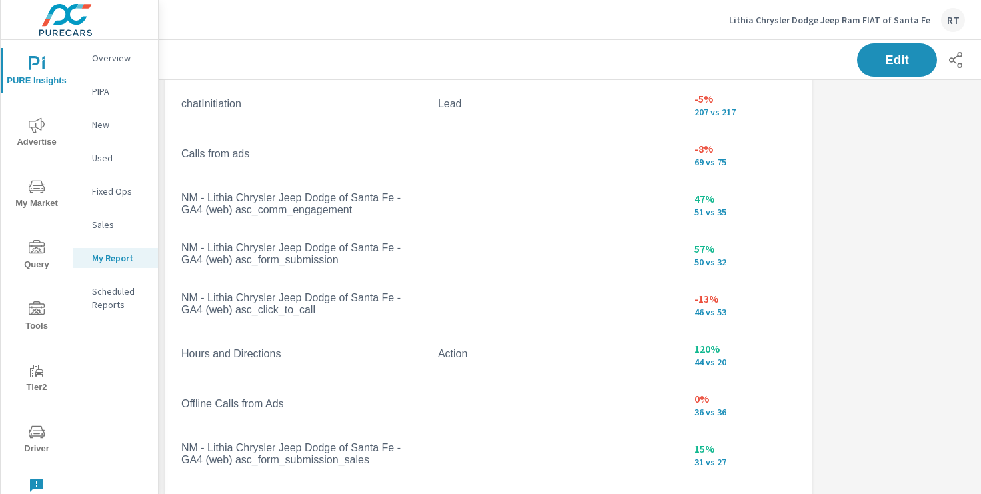
scroll to position [303, 0]
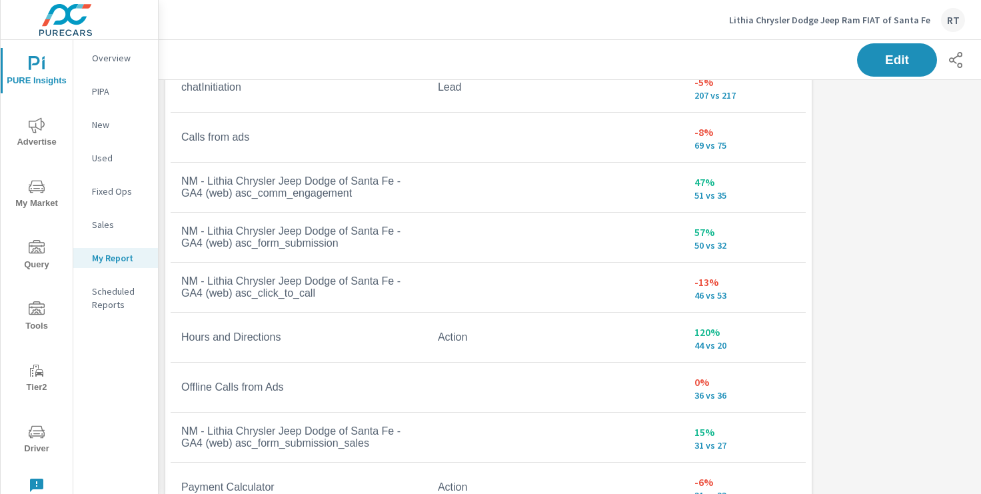
scroll to position [930, 1]
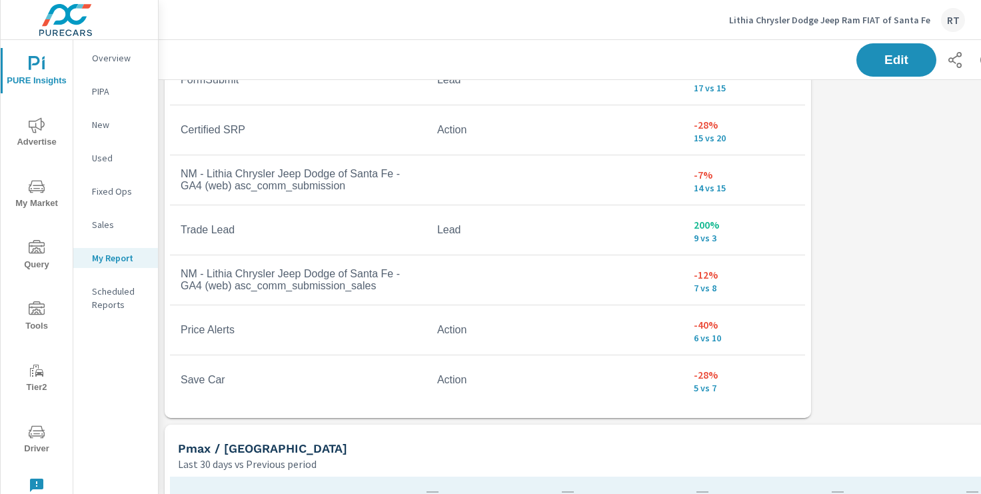
scroll to position [1043, 1]
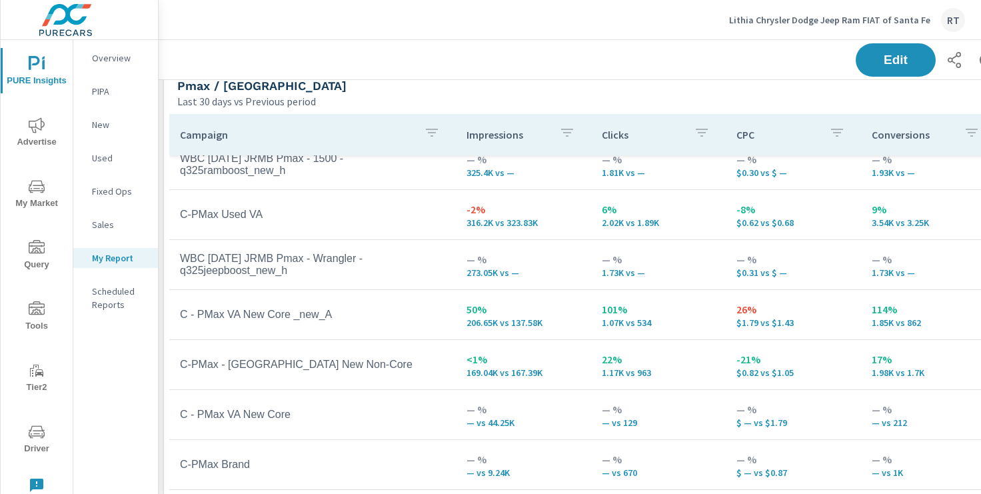
scroll to position [1406, 1]
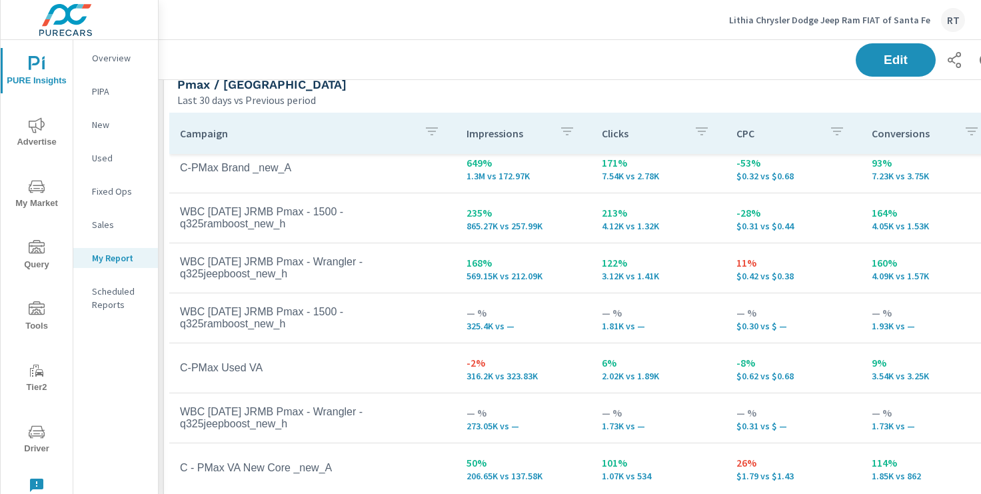
scroll to position [47, 0]
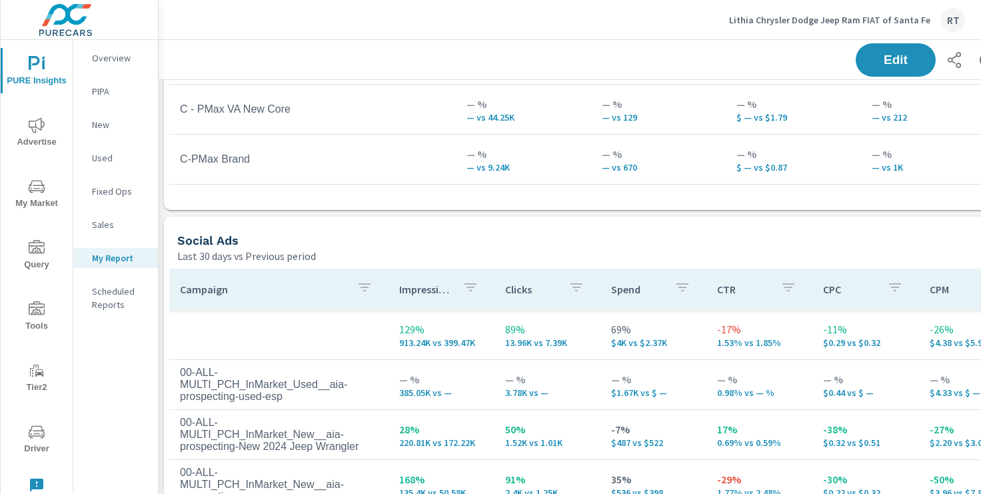
scroll to position [1712, 1]
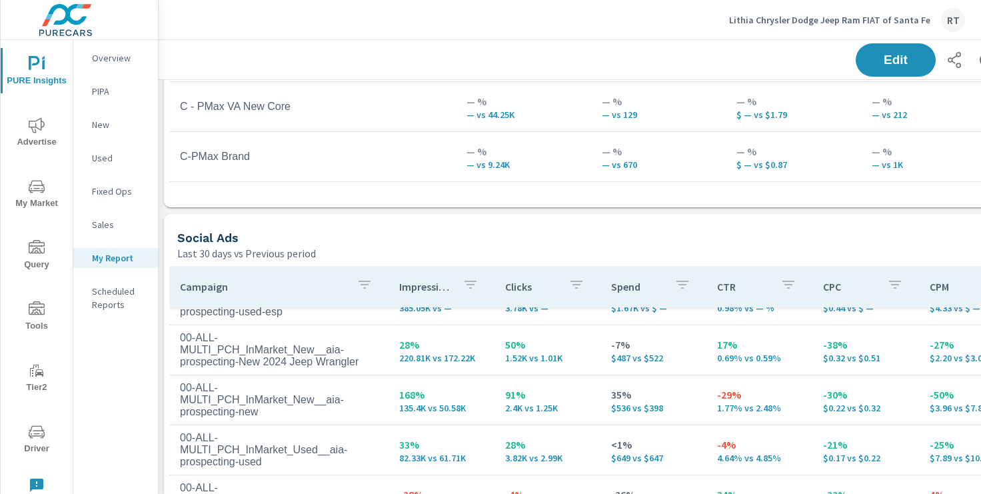
scroll to position [169, 0]
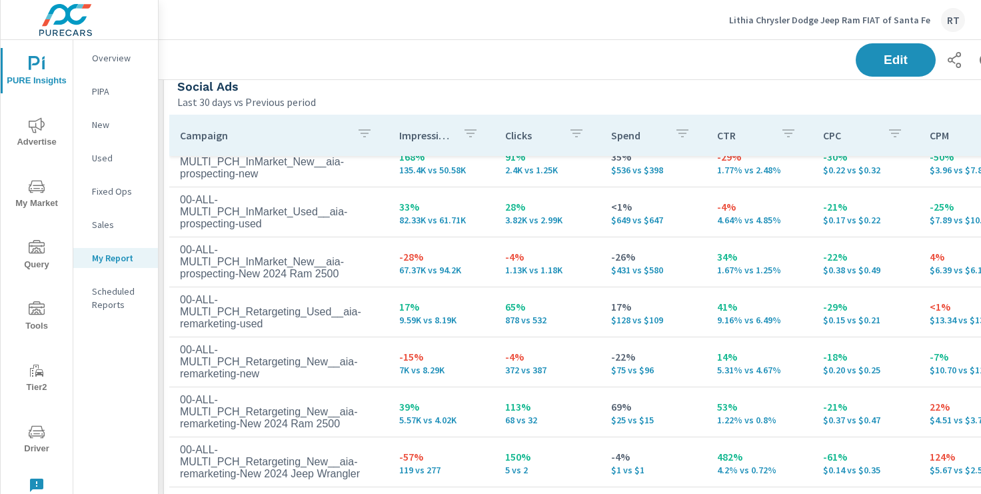
scroll to position [1892, 1]
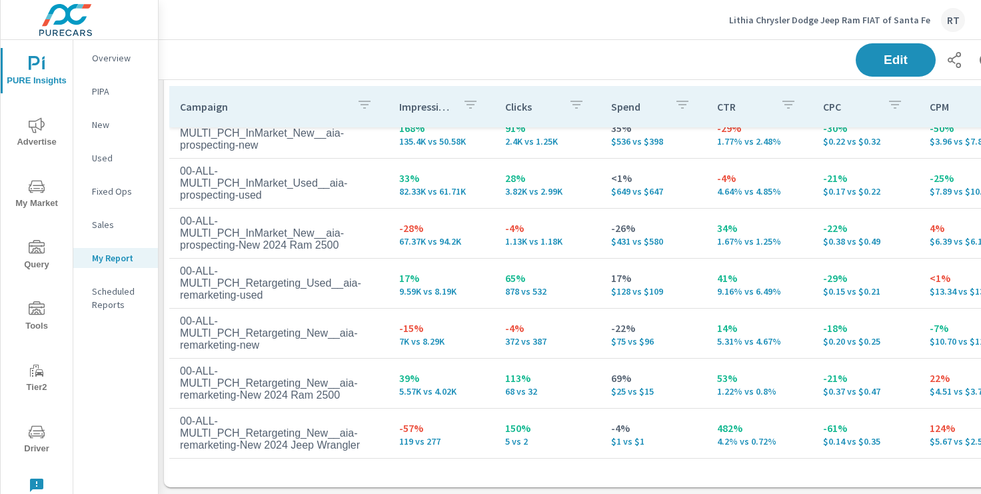
scroll to position [44, 0]
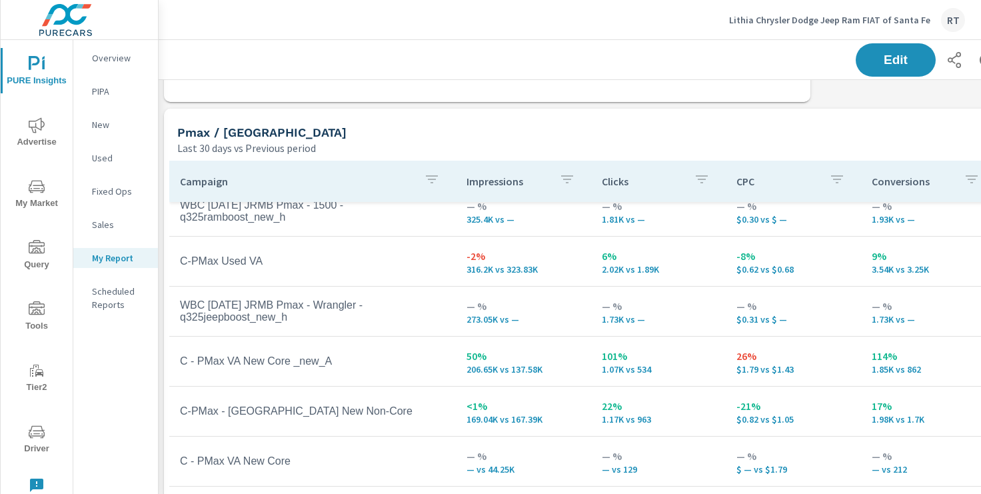
scroll to position [1322, 1]
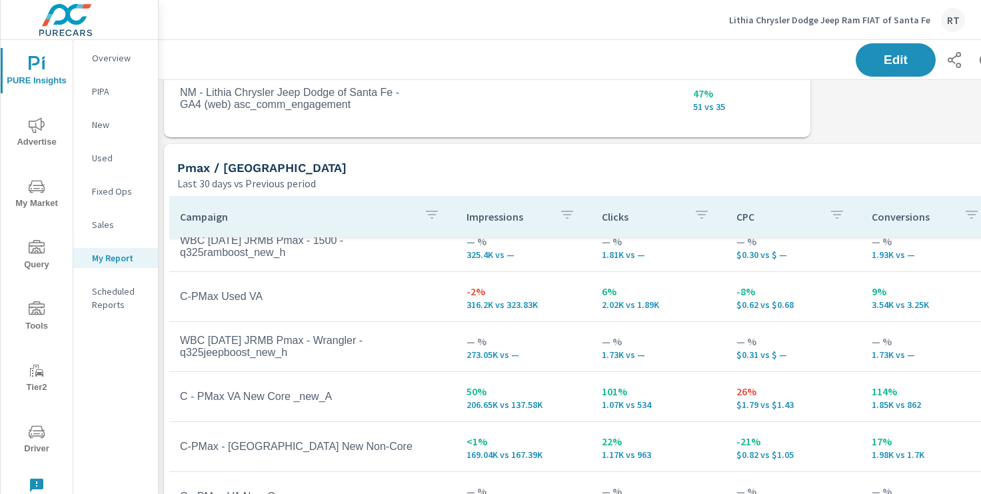
scroll to position [103, 0]
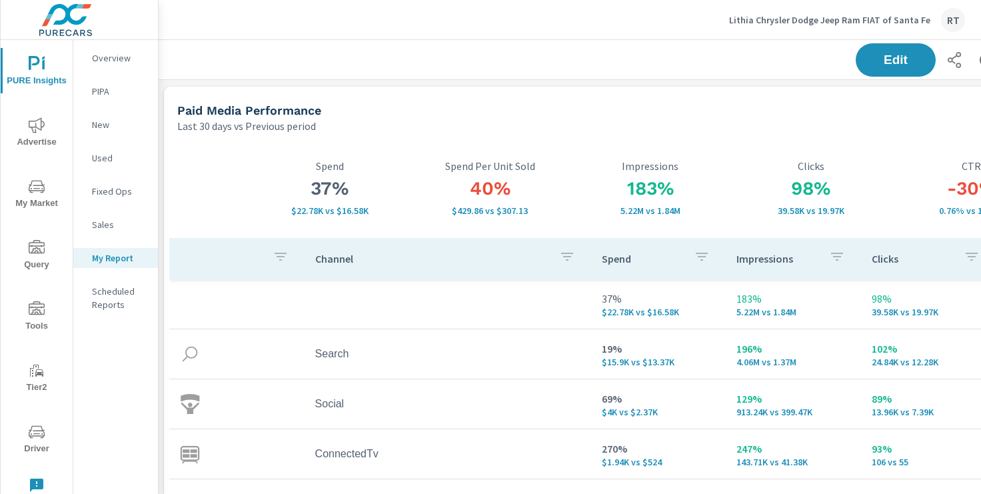
scroll to position [64, 0]
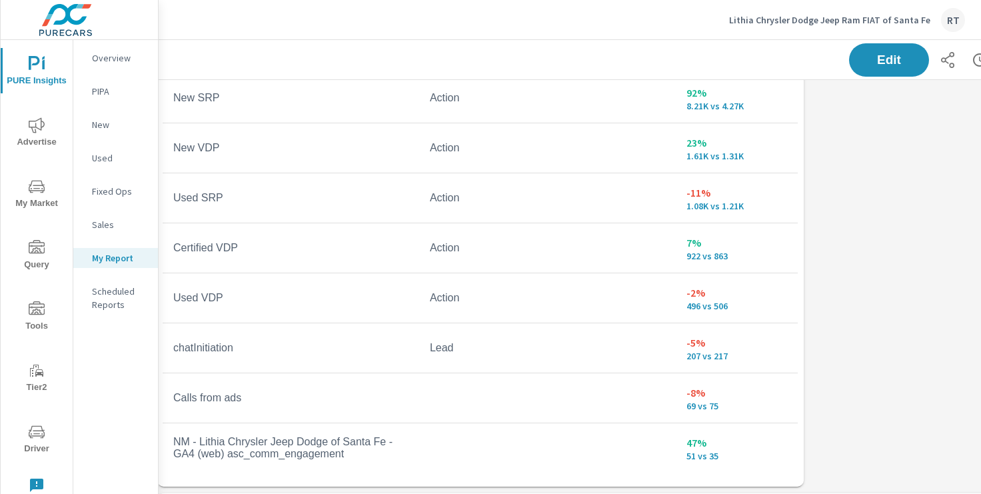
scroll to position [977, 8]
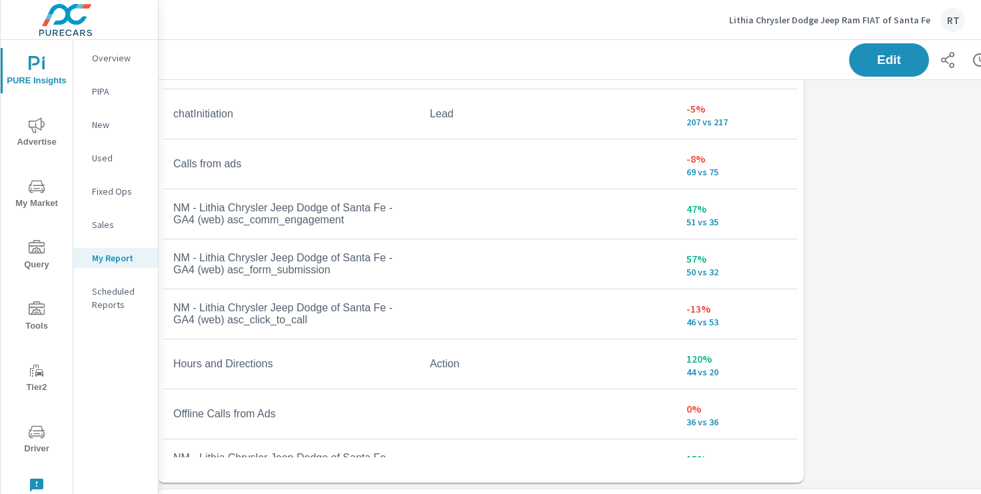
scroll to position [231, 0]
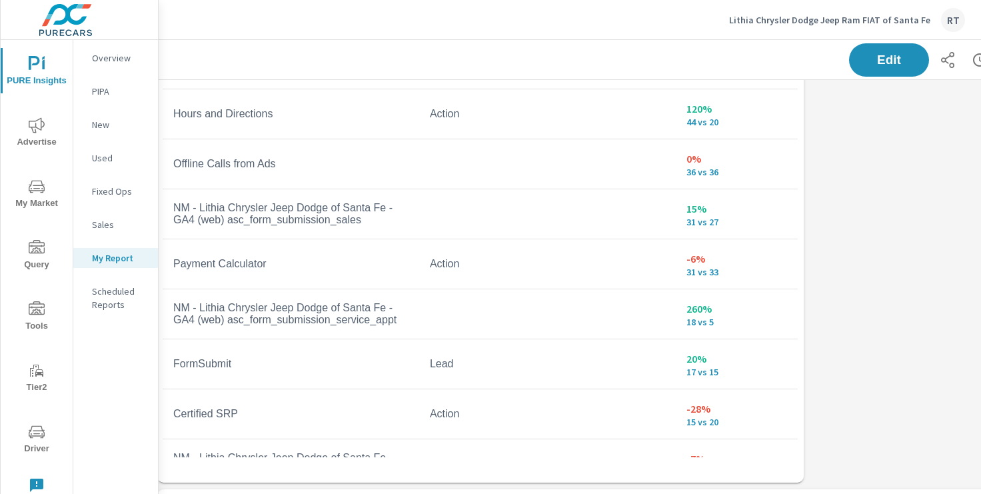
scroll to position [476, 0]
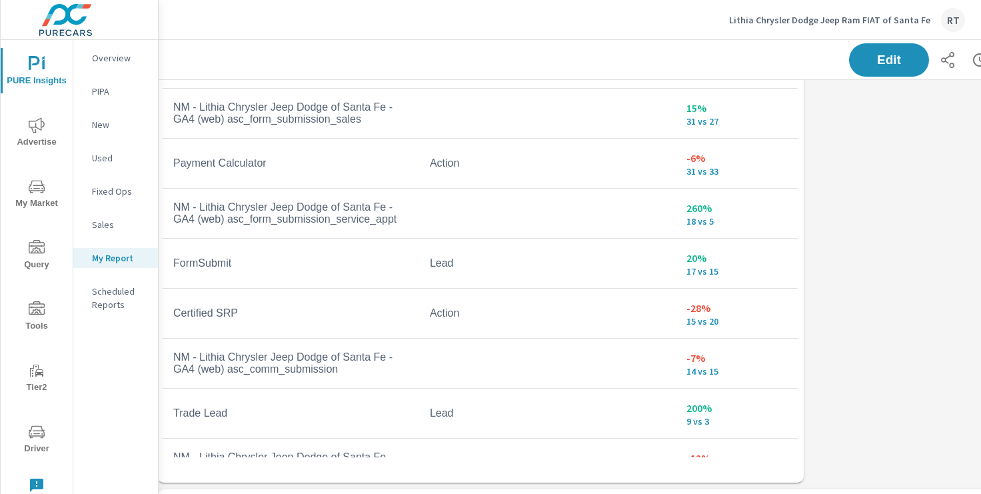
scroll to position [592, 0]
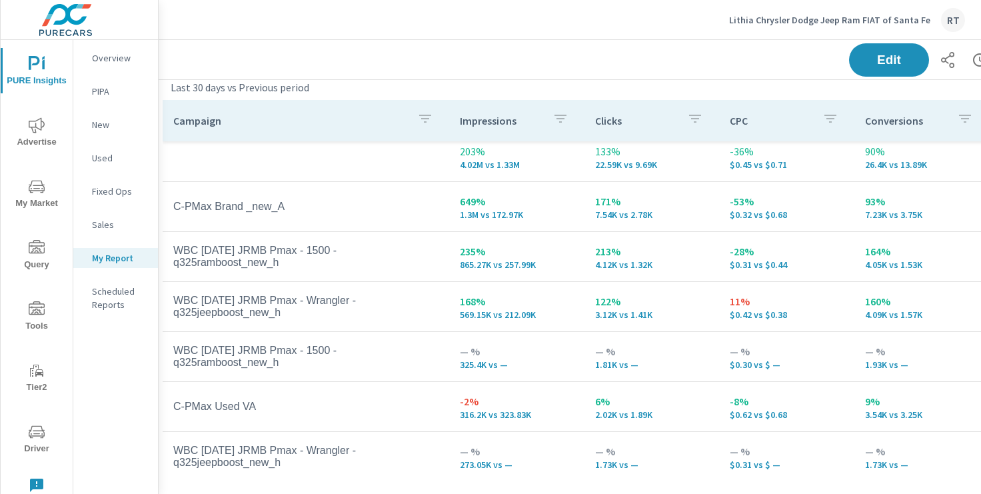
scroll to position [10, 0]
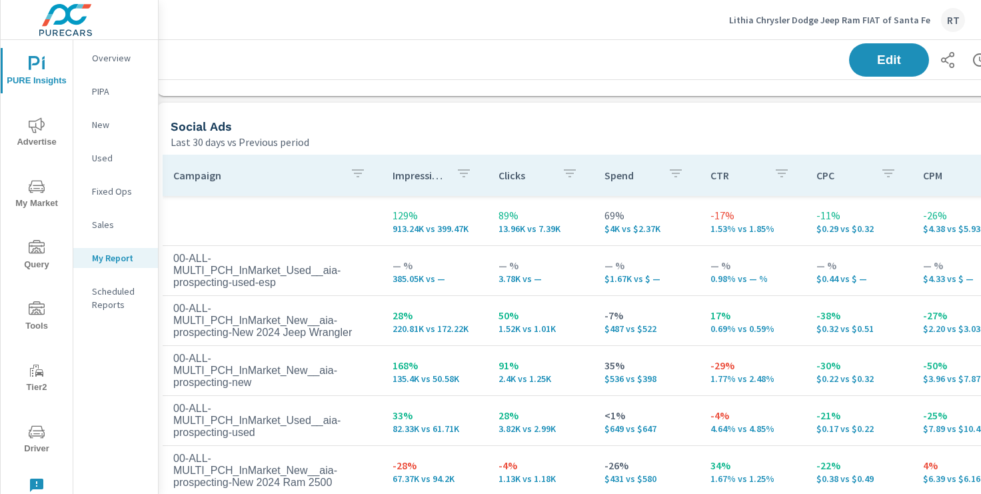
scroll to position [1859, 8]
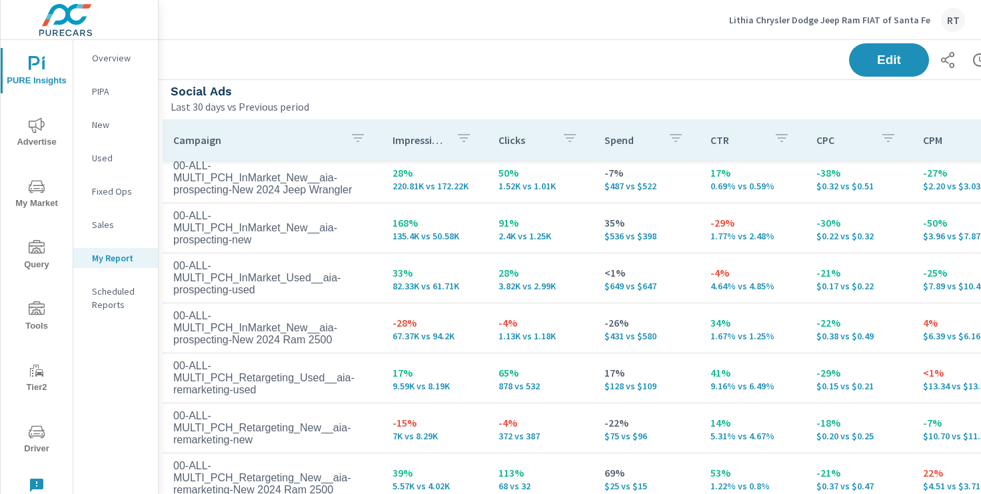
scroll to position [109, 0]
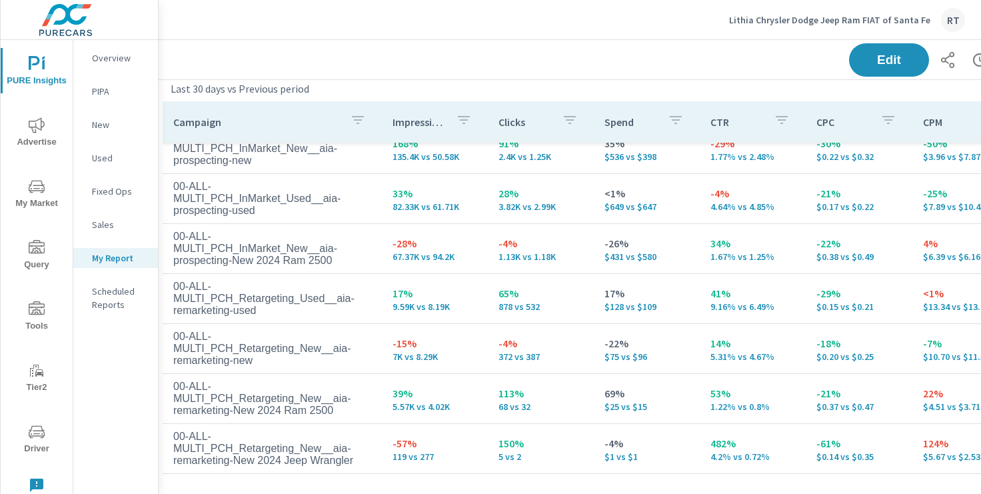
scroll to position [1892, 8]
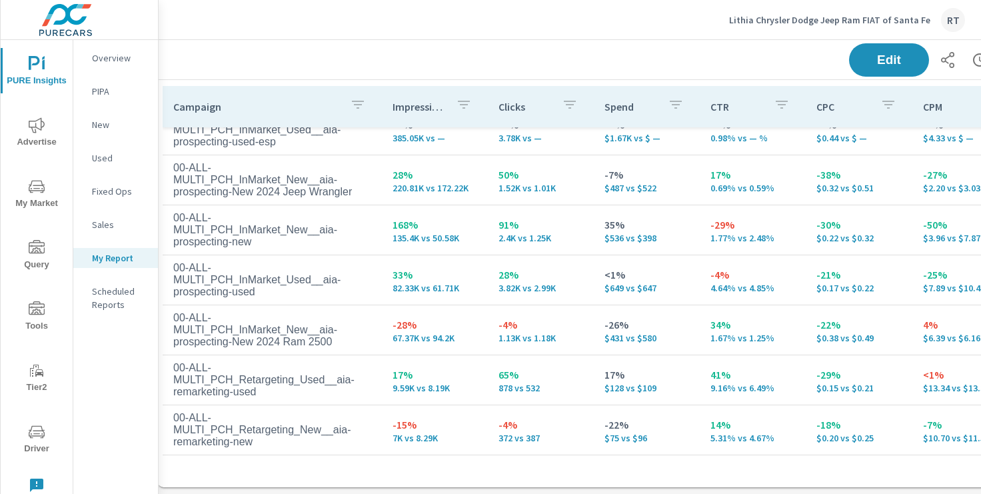
scroll to position [169, 0]
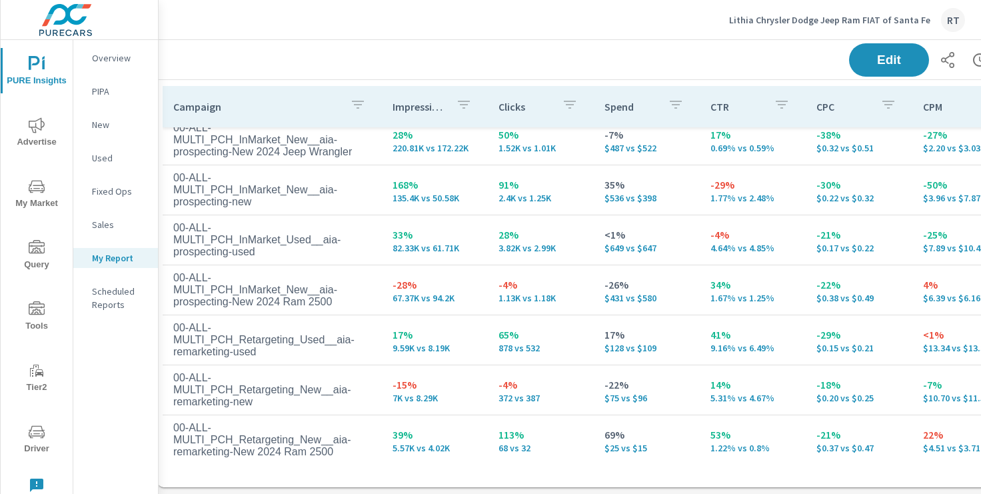
scroll to position [111, 0]
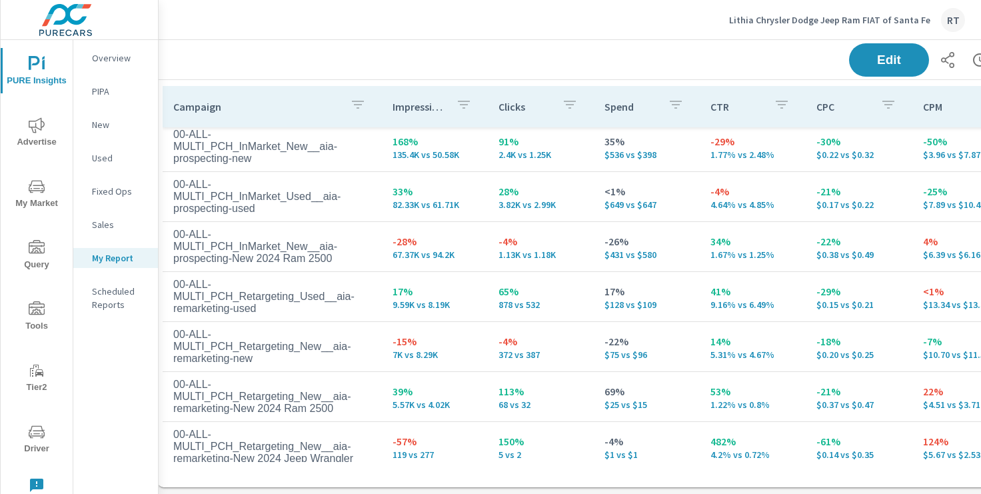
scroll to position [148, 0]
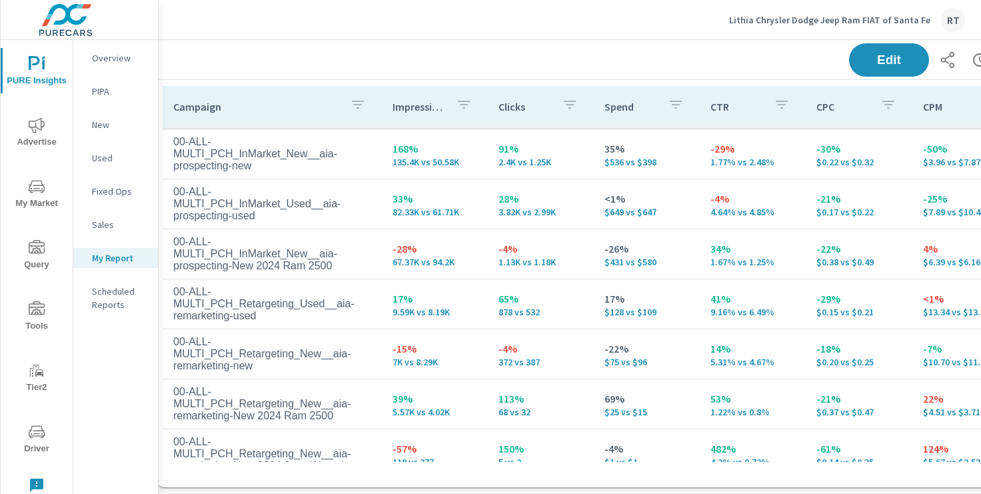
scroll to position [169, 0]
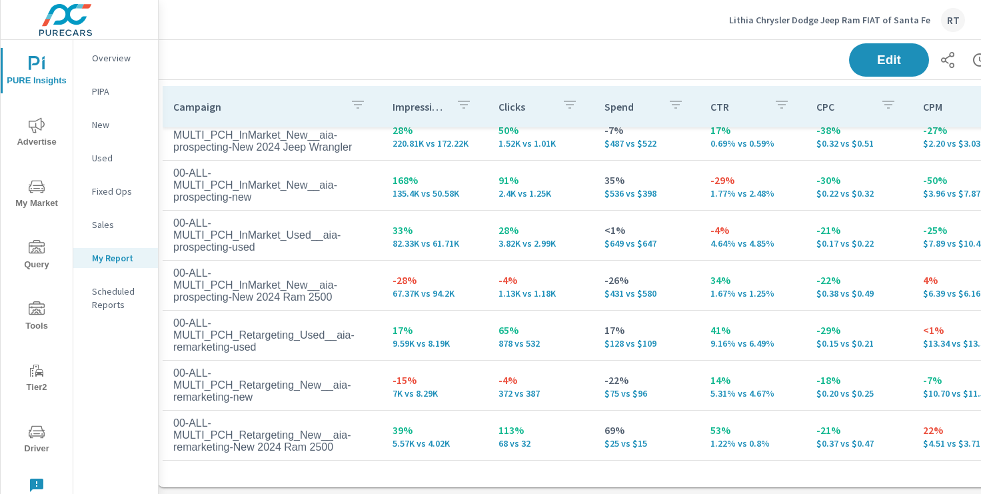
scroll to position [107, 0]
